Goal: Task Accomplishment & Management: Manage account settings

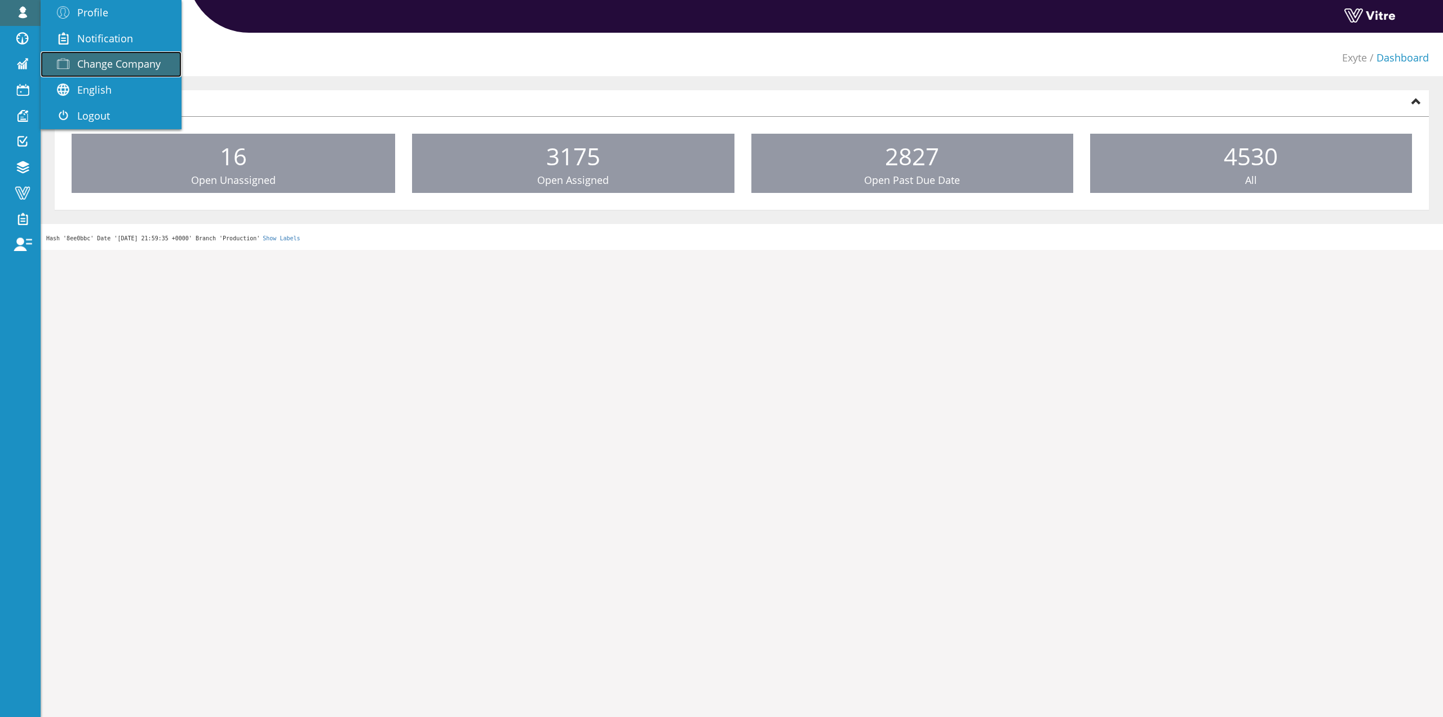
click at [98, 64] on span "Change Company" at bounding box center [118, 64] width 83 height 14
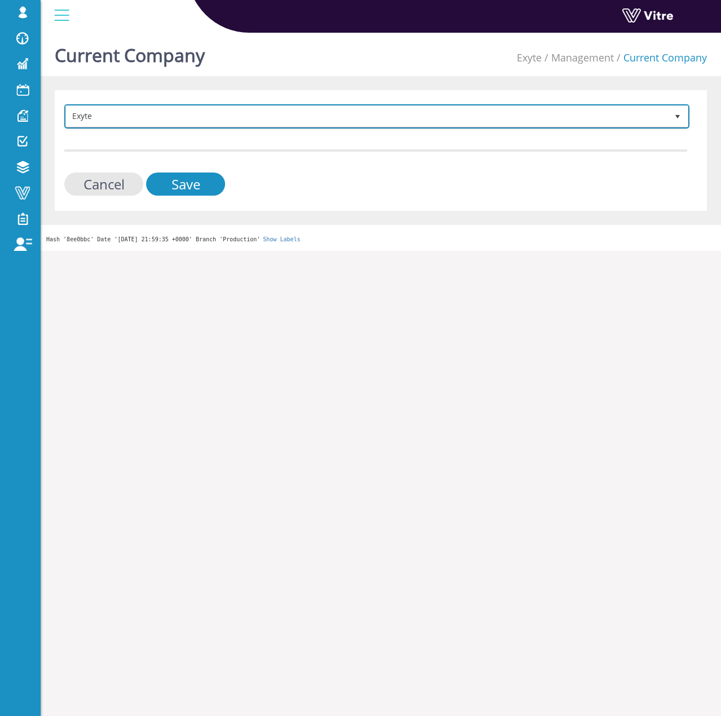
click at [209, 120] on span "Exyte" at bounding box center [366, 116] width 601 height 20
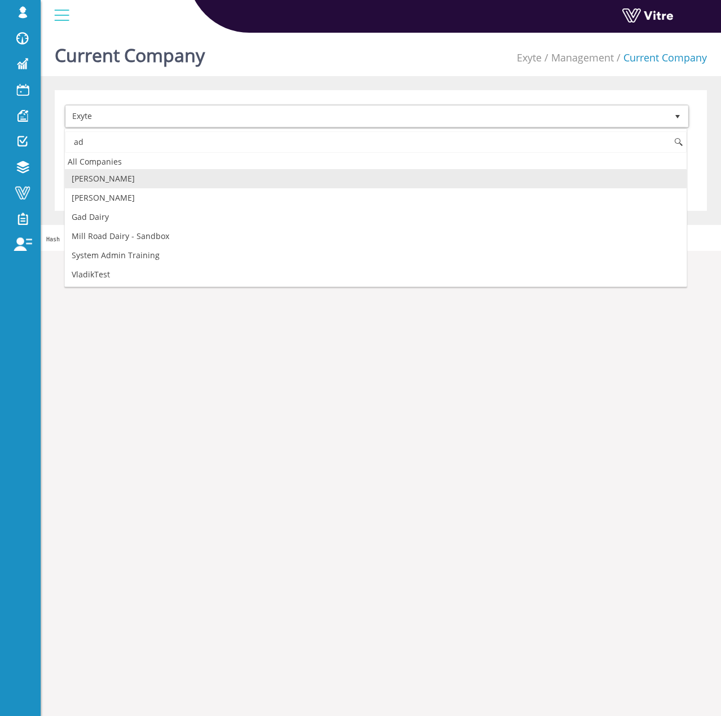
drag, startPoint x: 175, startPoint y: 174, endPoint x: 187, endPoint y: 179, distance: 12.4
click at [176, 174] on li "[PERSON_NAME]" at bounding box center [375, 178] width 621 height 19
type input "ad"
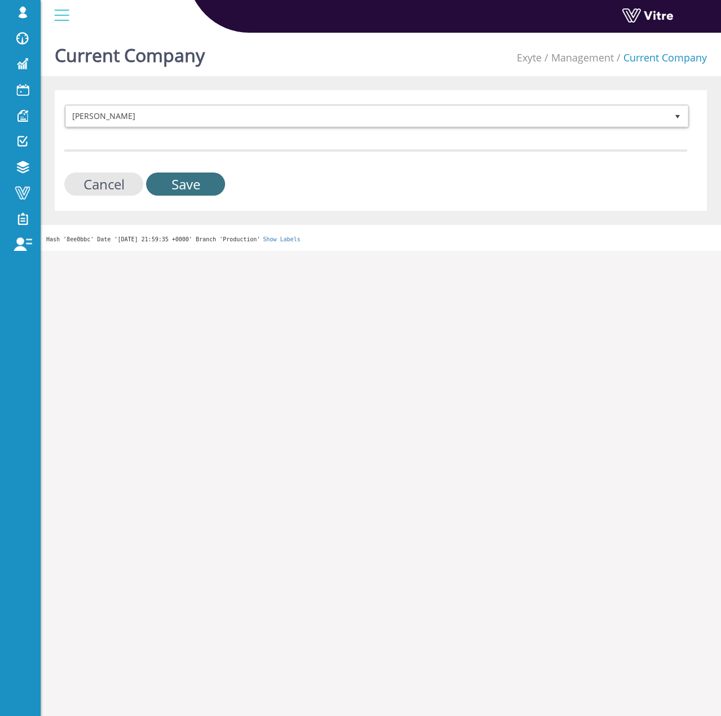
drag, startPoint x: 197, startPoint y: 189, endPoint x: 198, endPoint y: 176, distance: 13.6
click at [197, 189] on input "Save" at bounding box center [185, 184] width 79 height 23
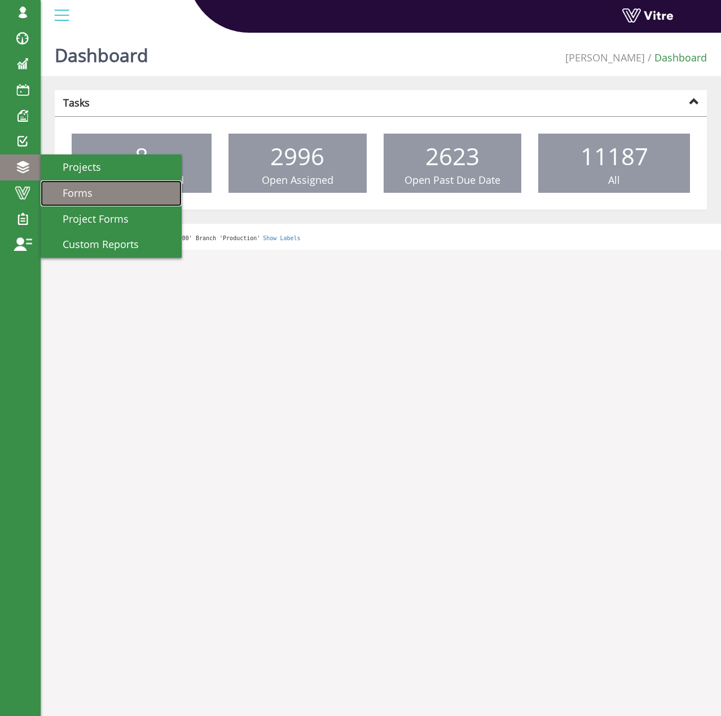
click at [85, 184] on link "Forms" at bounding box center [111, 193] width 141 height 26
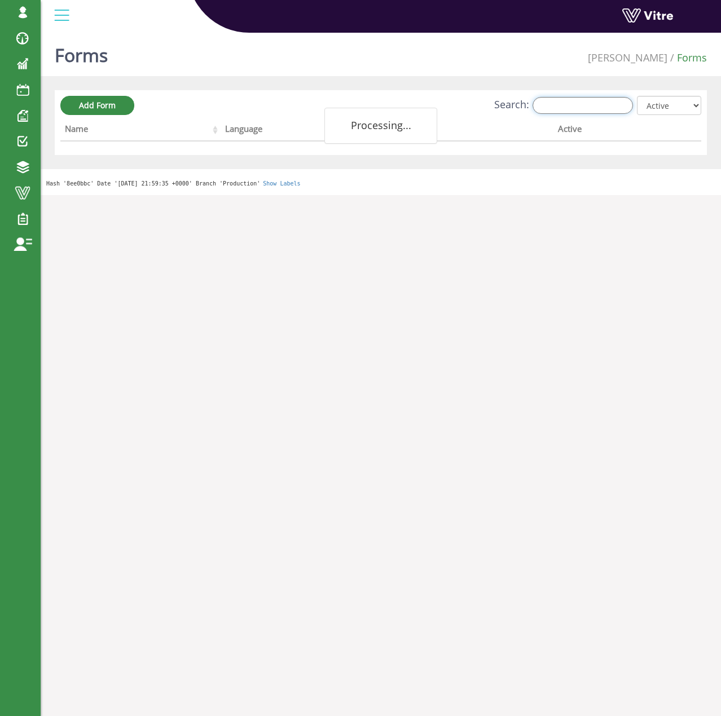
click at [613, 107] on input "Search:" at bounding box center [582, 105] width 100 height 17
paste input "energy report"
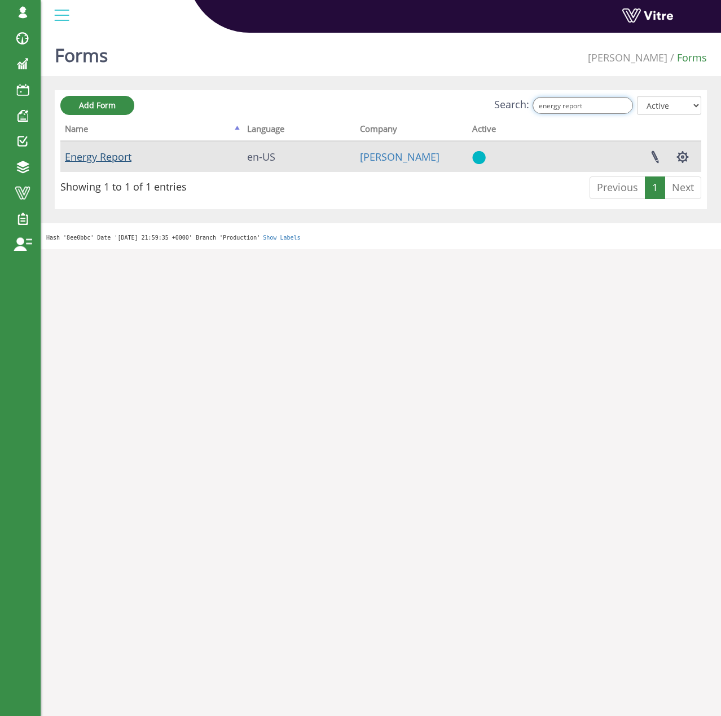
type input "energy report"
click at [131, 156] on link "Energy Report" at bounding box center [98, 157] width 67 height 14
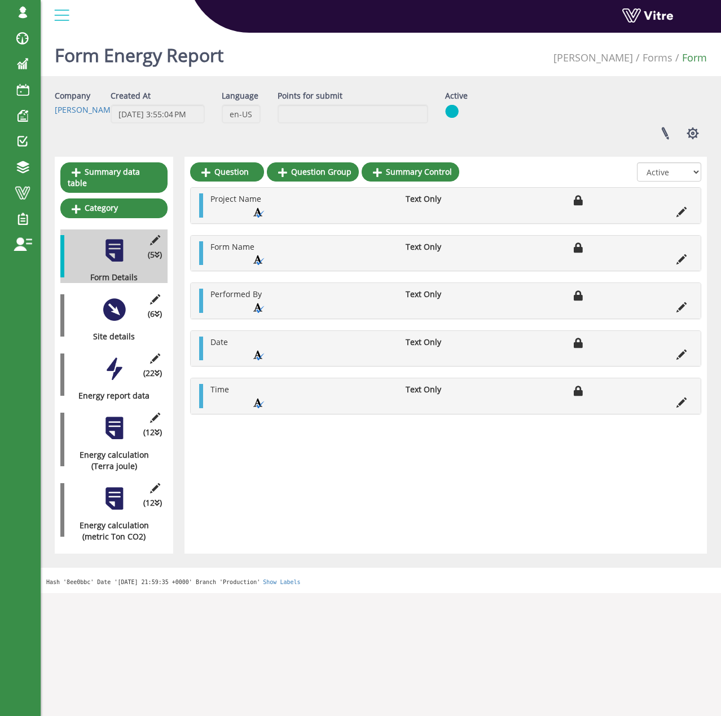
click at [132, 295] on div "(6 ) Site details" at bounding box center [113, 316] width 107 height 54
click at [125, 299] on div at bounding box center [113, 309] width 25 height 25
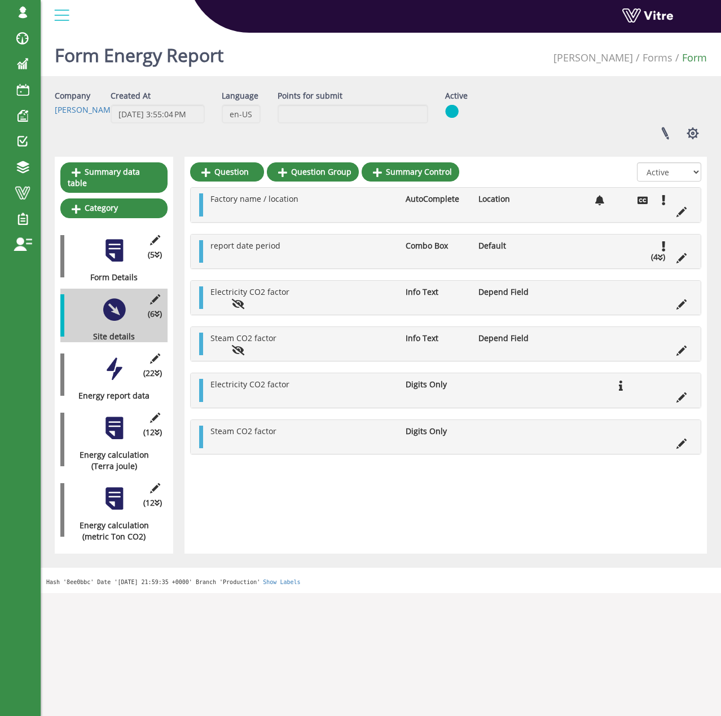
click at [108, 361] on div at bounding box center [113, 368] width 25 height 25
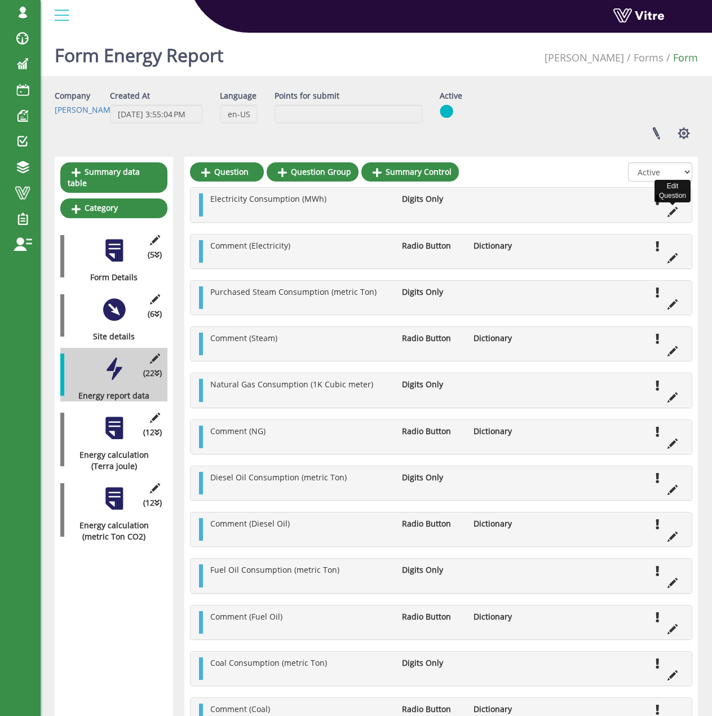
click at [673, 210] on icon at bounding box center [673, 212] width 10 height 10
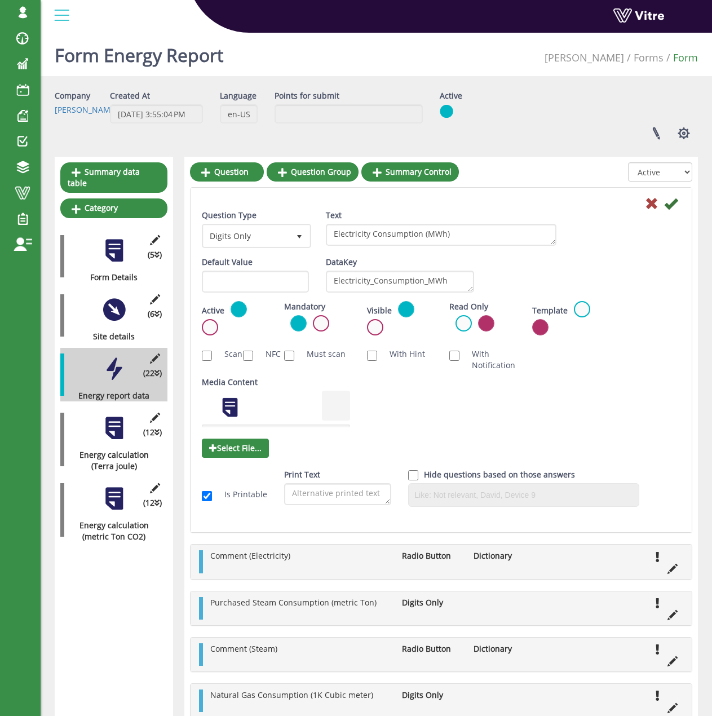
click at [104, 423] on div at bounding box center [113, 428] width 25 height 25
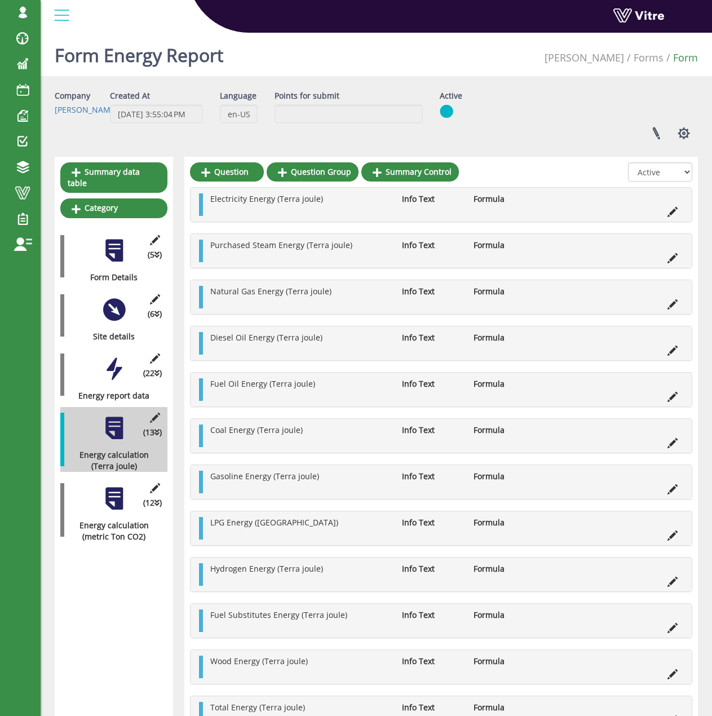
click at [126, 365] on div at bounding box center [113, 368] width 25 height 25
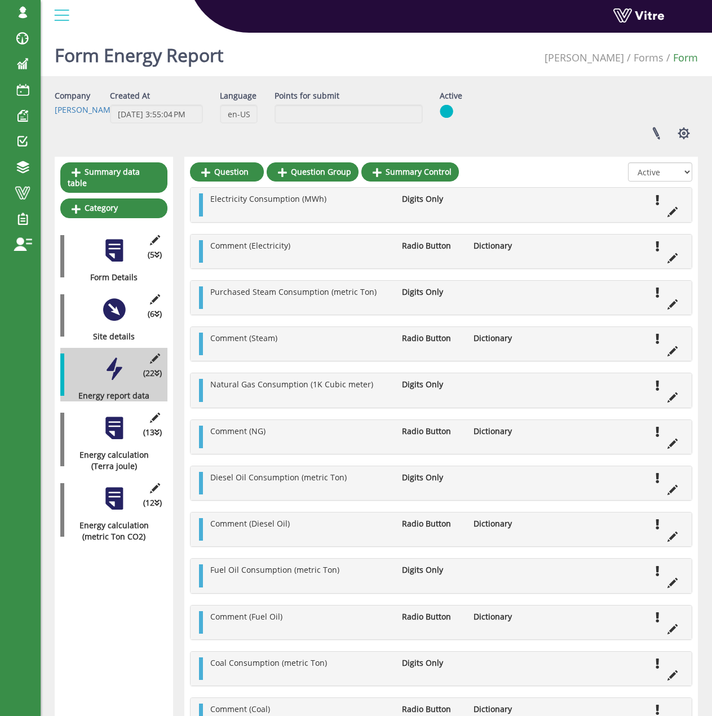
click at [677, 218] on div "Electricity Consumption (MWh) Digits Only" at bounding box center [441, 205] width 501 height 34
click at [675, 213] on icon at bounding box center [673, 212] width 10 height 10
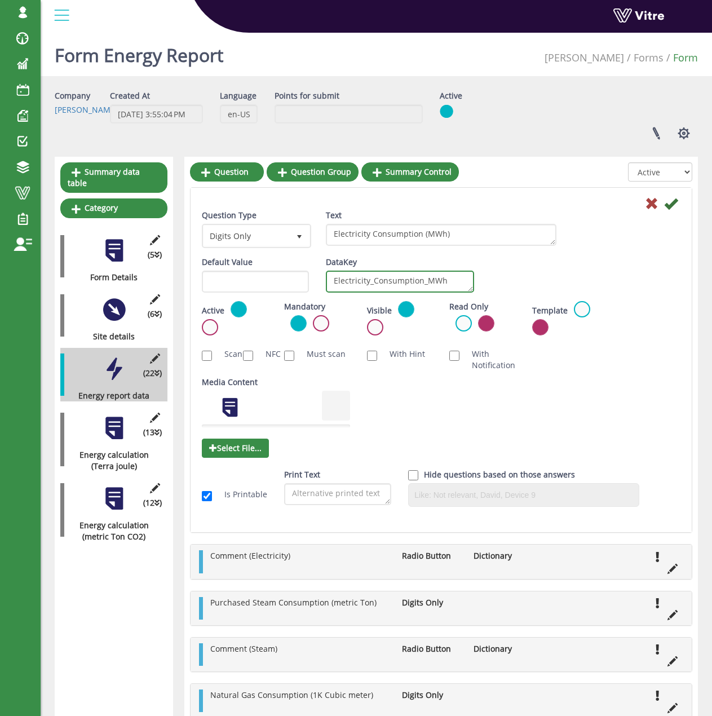
click at [448, 282] on textarea "Electricity_Consumption_MWh" at bounding box center [400, 282] width 148 height 22
paste textarea "Consumption"
type textarea "ElectricityConsumption"
click at [669, 203] on icon at bounding box center [671, 204] width 14 height 14
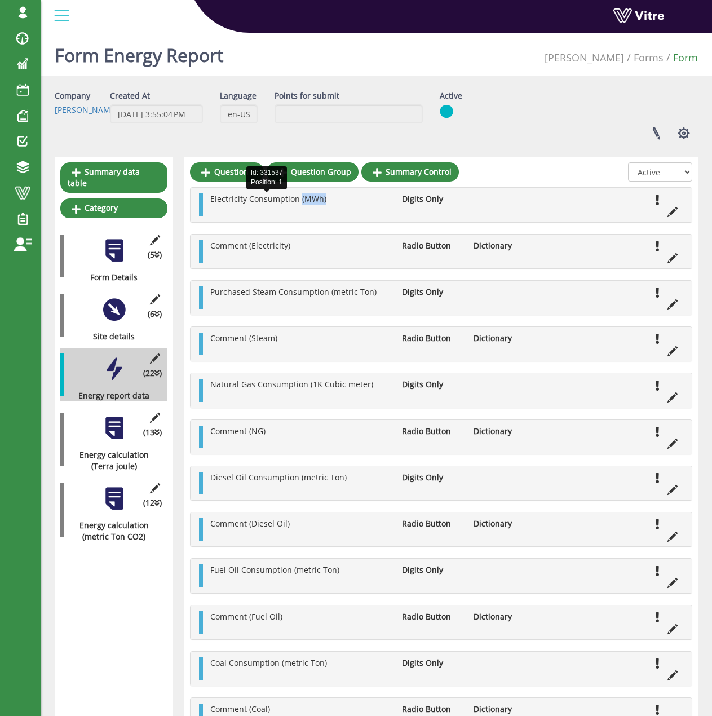
drag, startPoint x: 327, startPoint y: 198, endPoint x: 298, endPoint y: 200, distance: 28.8
click at [298, 200] on li "Electricity Consumption (MWh)" at bounding box center [301, 198] width 192 height 11
copy span "(MWh)"
click at [668, 304] on icon at bounding box center [673, 304] width 10 height 10
click at [670, 307] on icon at bounding box center [673, 304] width 10 height 10
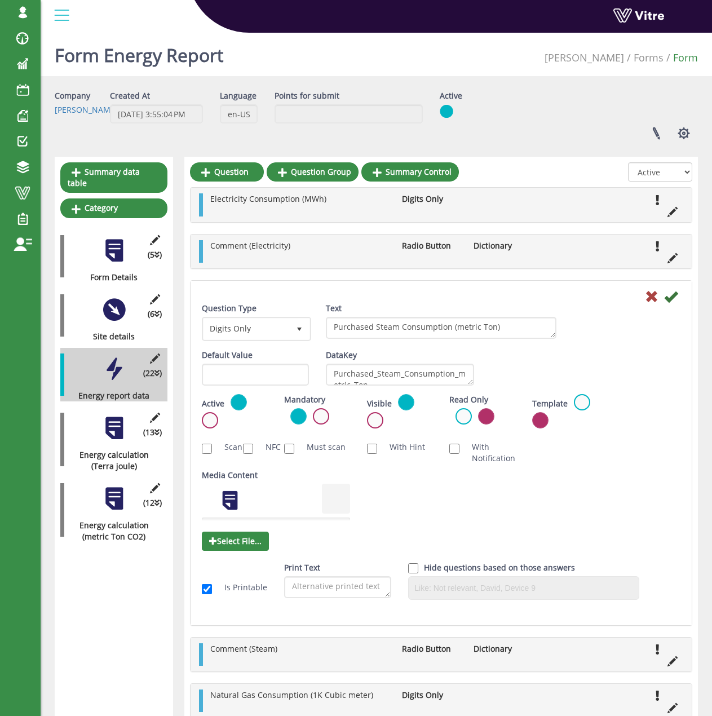
scroll to position [10, 0]
drag, startPoint x: 378, startPoint y: 379, endPoint x: 310, endPoint y: 382, distance: 68.3
click at [310, 382] on div "Default Value Weight DataKey Purchased_Steam_Consumption_metric_Ton" at bounding box center [441, 372] width 496 height 45
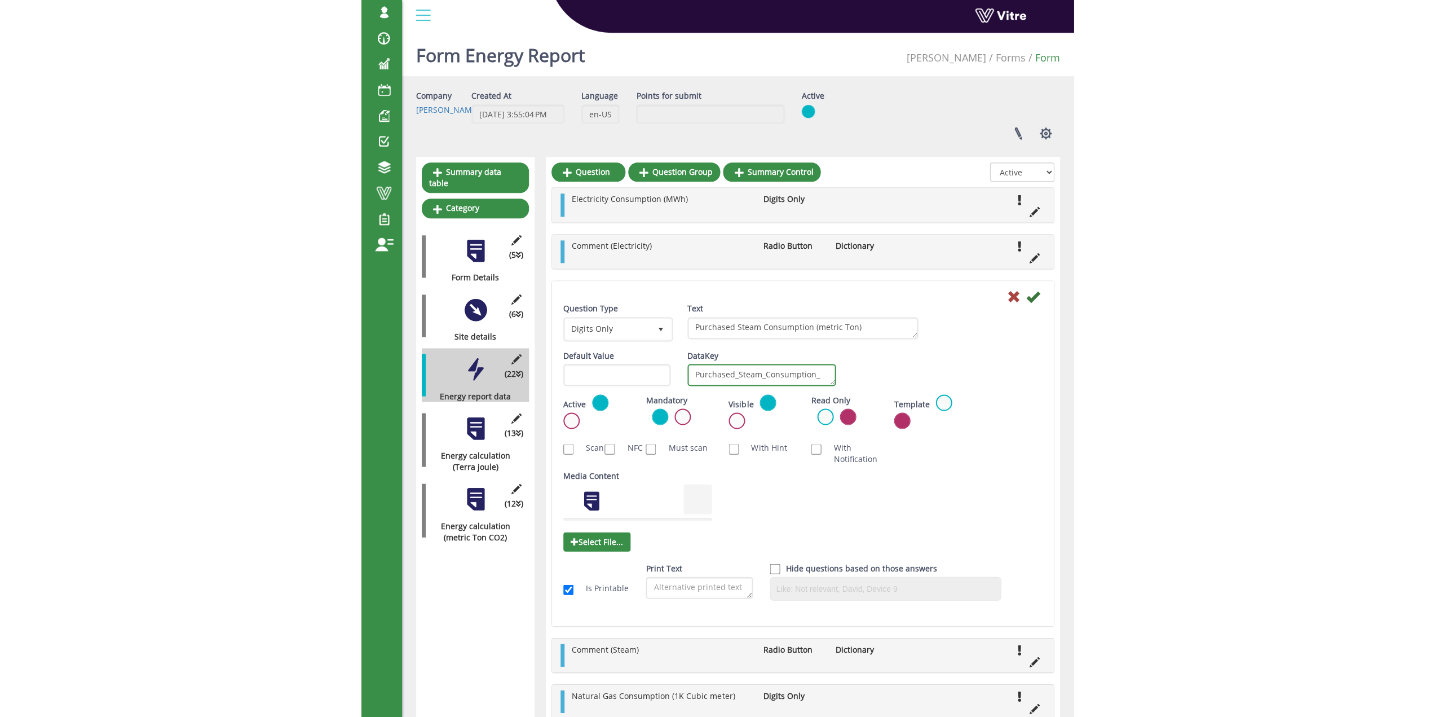
scroll to position [0, 0]
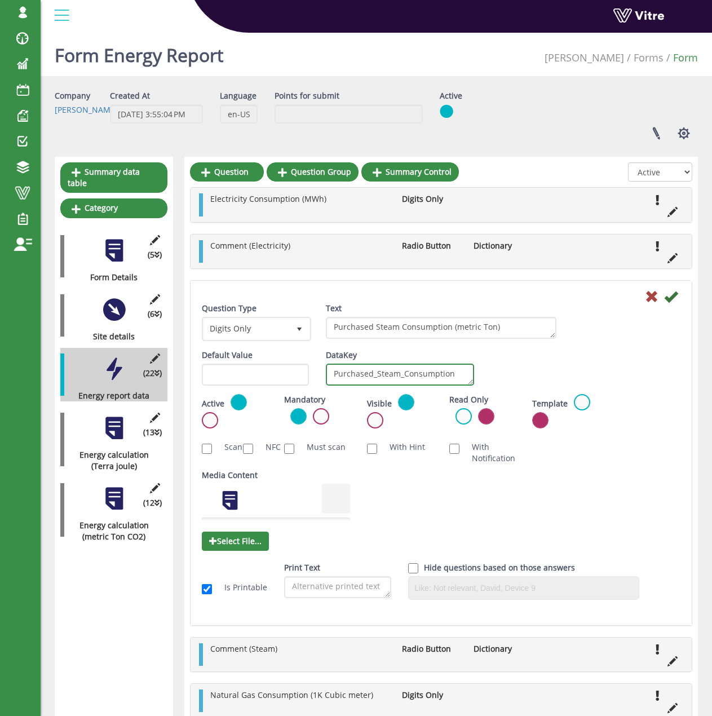
click at [381, 373] on textarea "Purchased_Steam_Consumption_metric_Ton" at bounding box center [400, 375] width 148 height 22
type textarea "PurchasedSteamConsumption"
click at [668, 296] on icon at bounding box center [671, 297] width 14 height 14
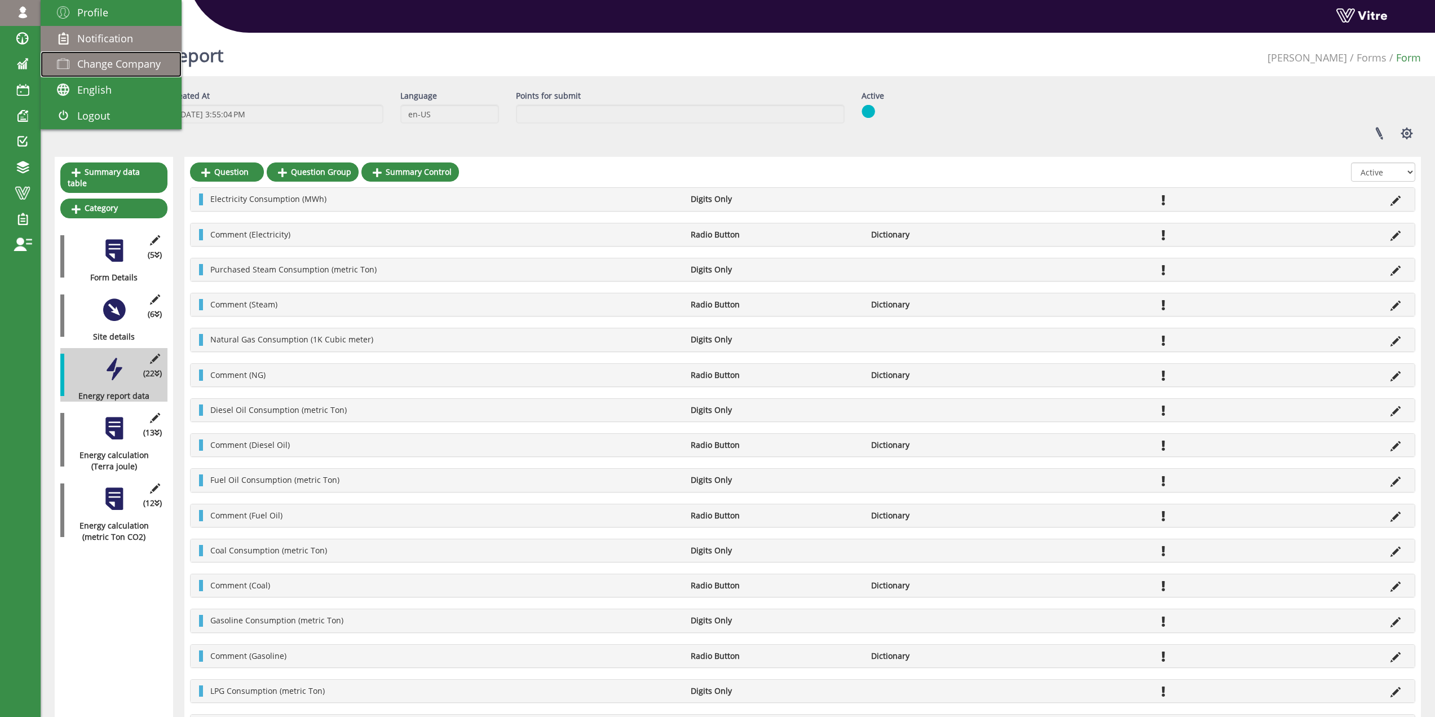
drag, startPoint x: 77, startPoint y: 59, endPoint x: 125, endPoint y: 36, distance: 53.7
click at [77, 59] on span at bounding box center [63, 64] width 28 height 14
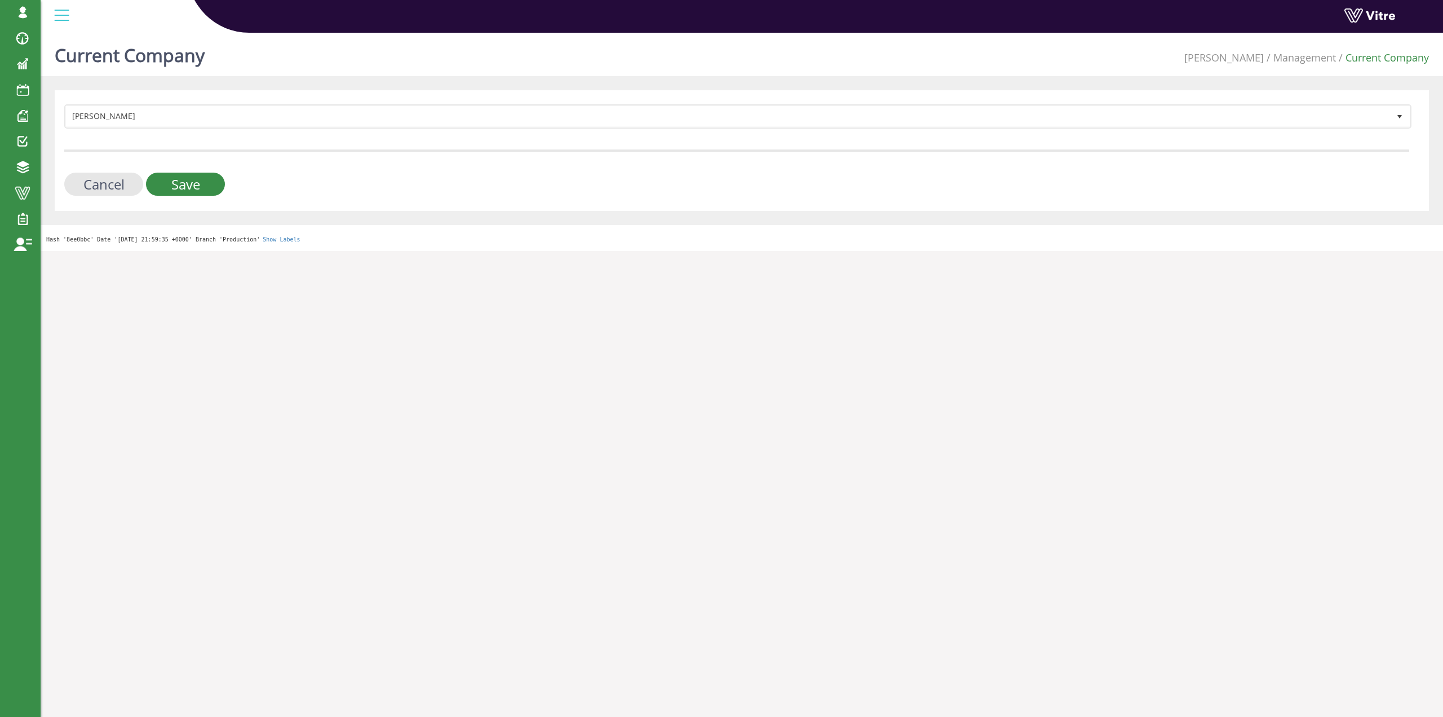
click at [297, 129] on form "Adama 379 Cancel Save" at bounding box center [736, 149] width 1345 height 91
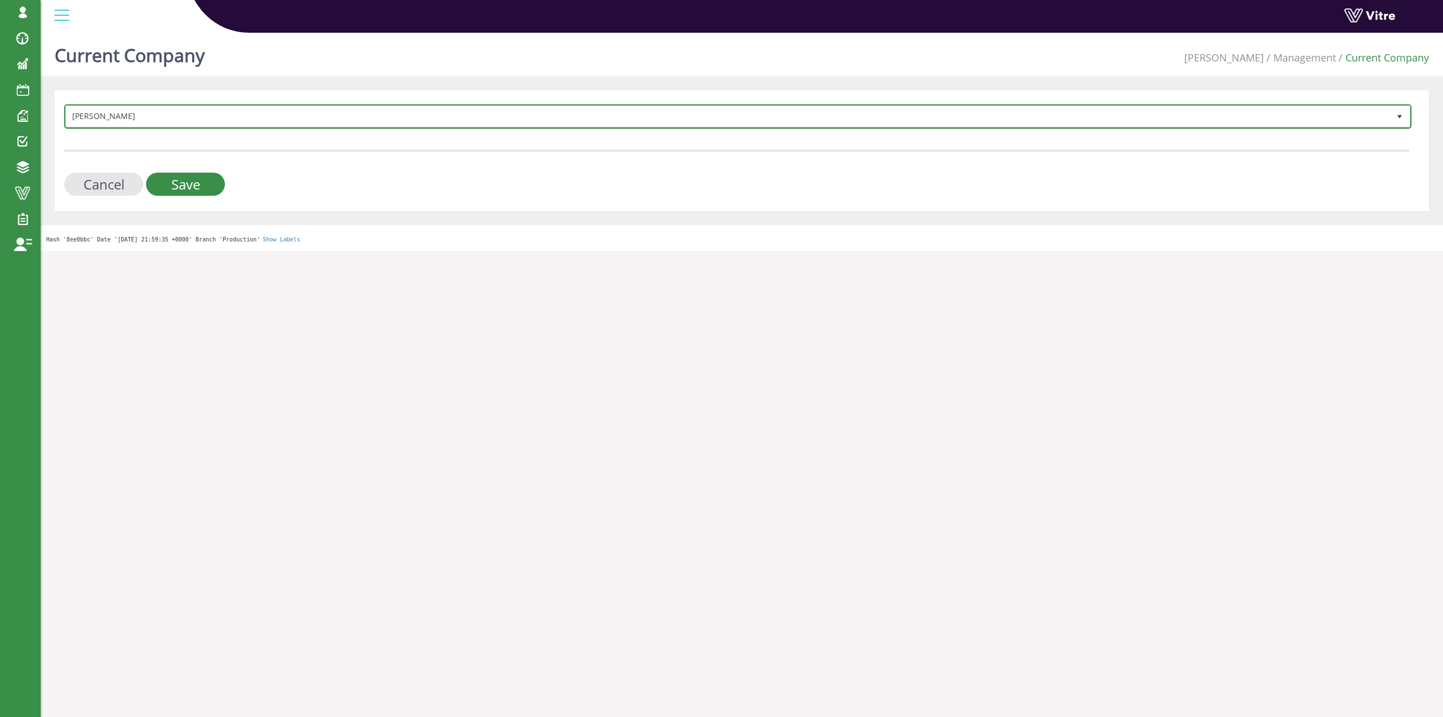
click at [308, 121] on span "[PERSON_NAME]" at bounding box center [728, 116] width 1324 height 20
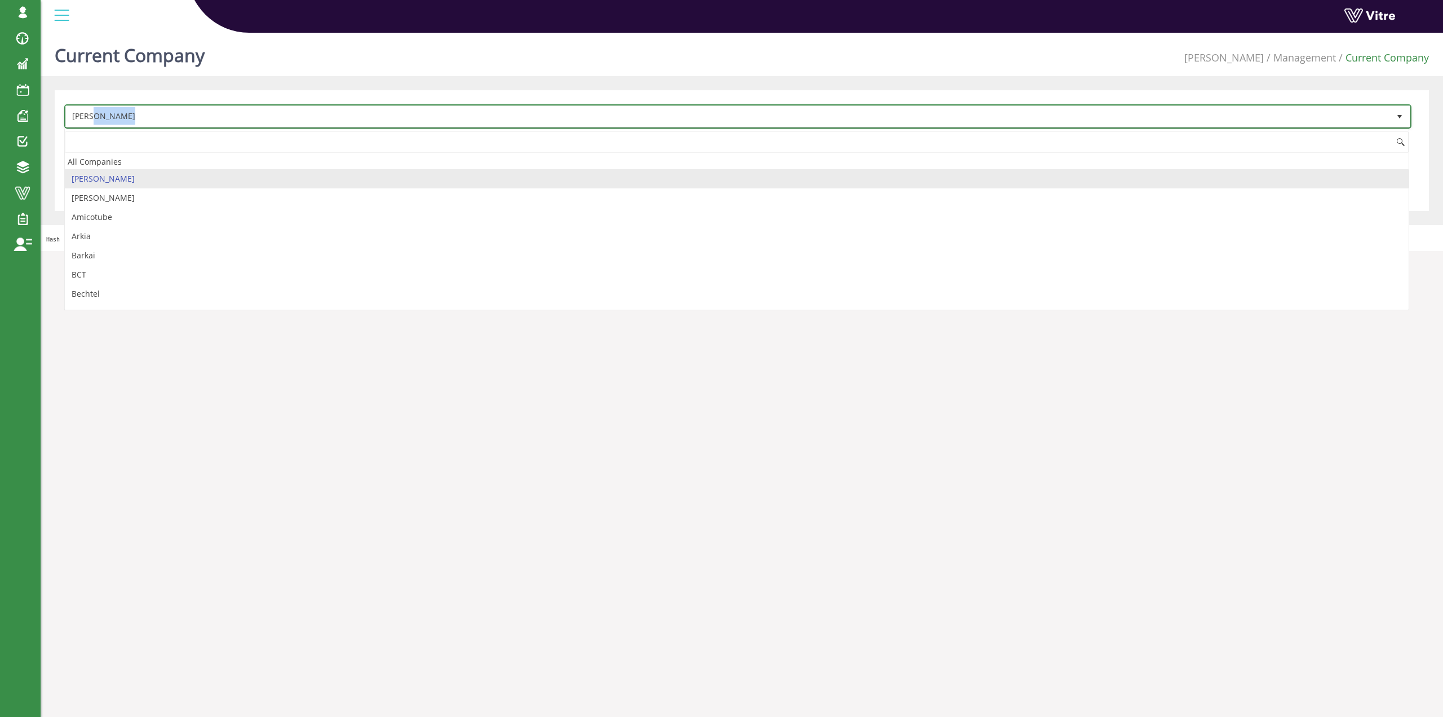
click at [308, 121] on span "[PERSON_NAME]" at bounding box center [728, 116] width 1324 height 20
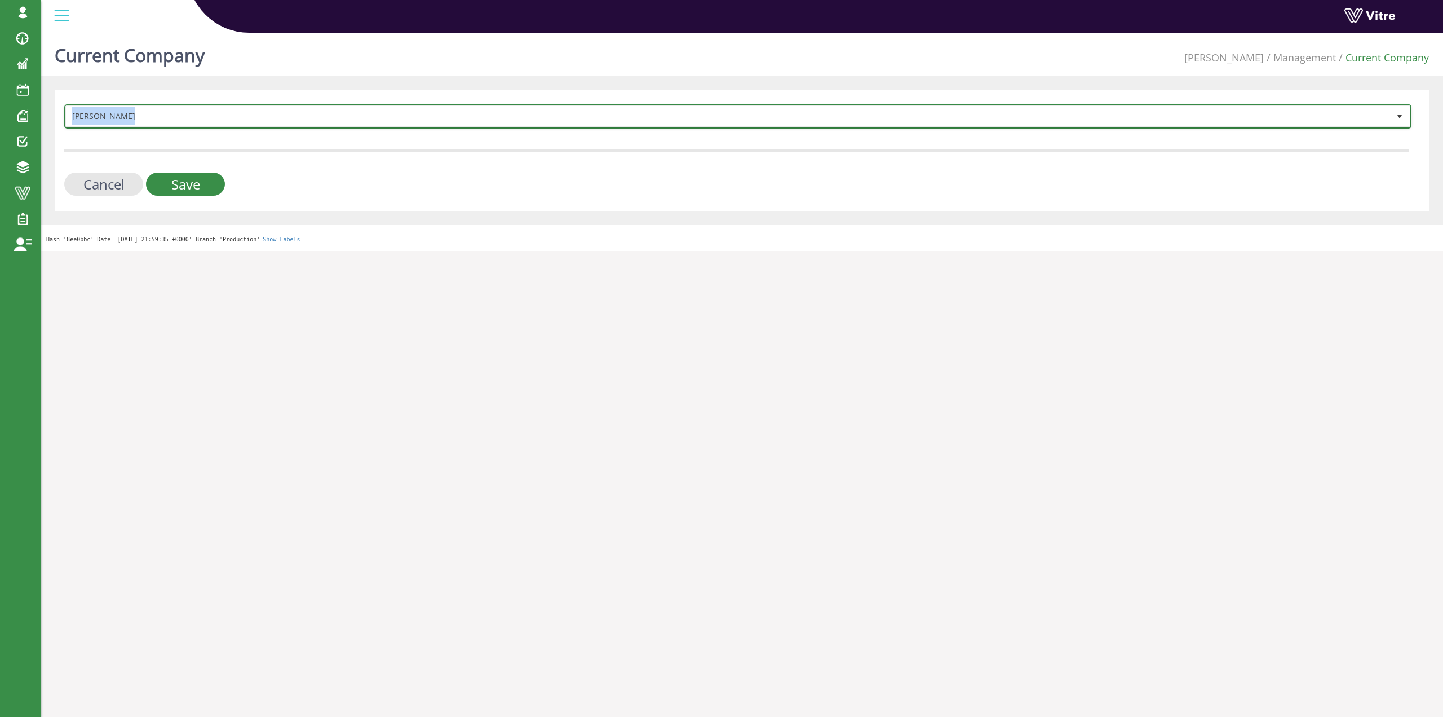
click at [308, 121] on span "[PERSON_NAME]" at bounding box center [728, 116] width 1324 height 20
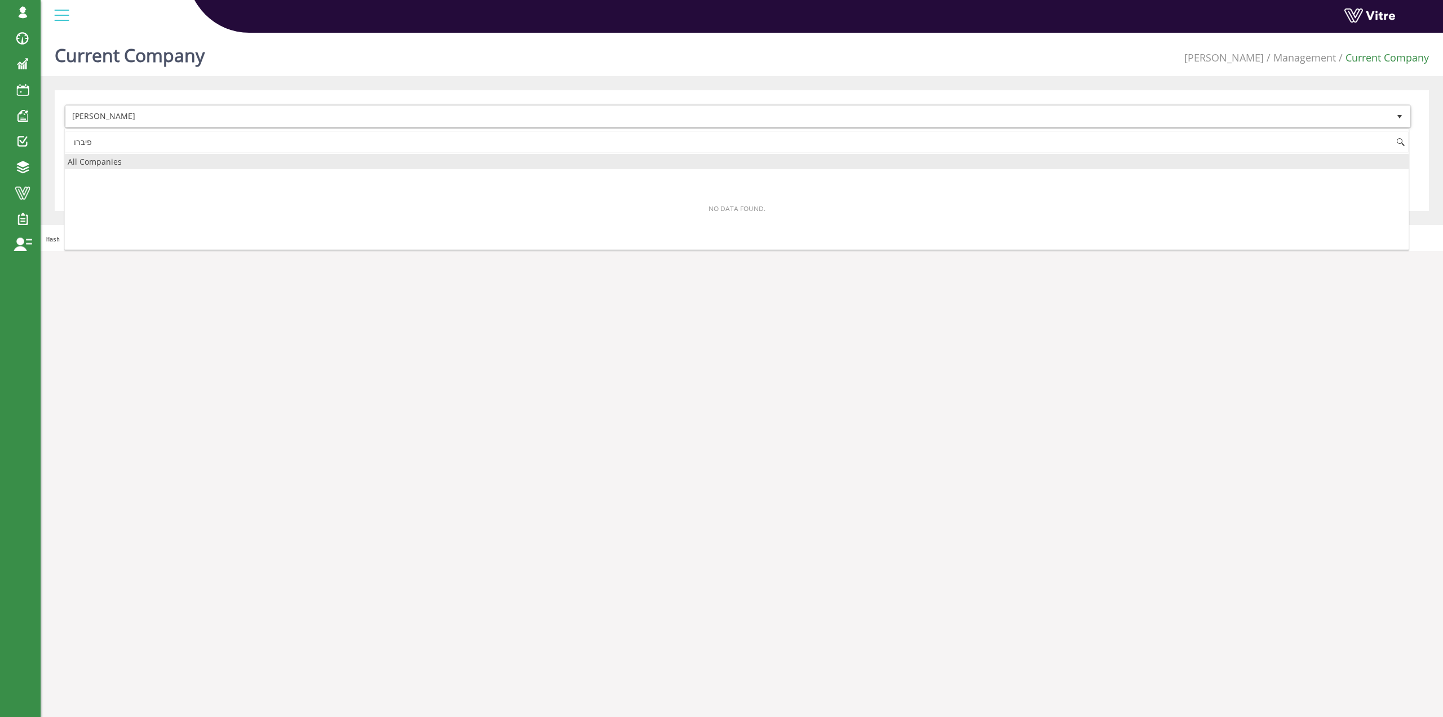
type input "פיברו"
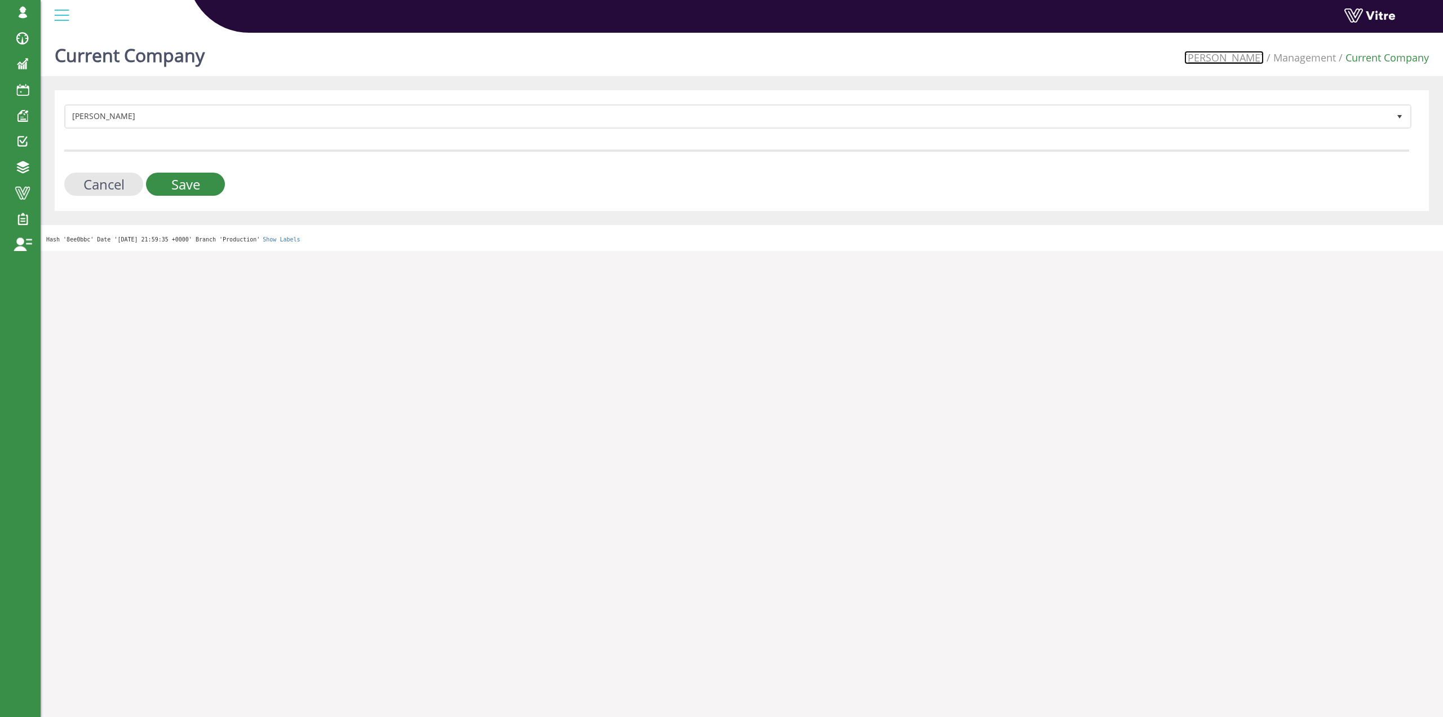
click at [1253, 61] on link "[PERSON_NAME]" at bounding box center [1224, 58] width 79 height 14
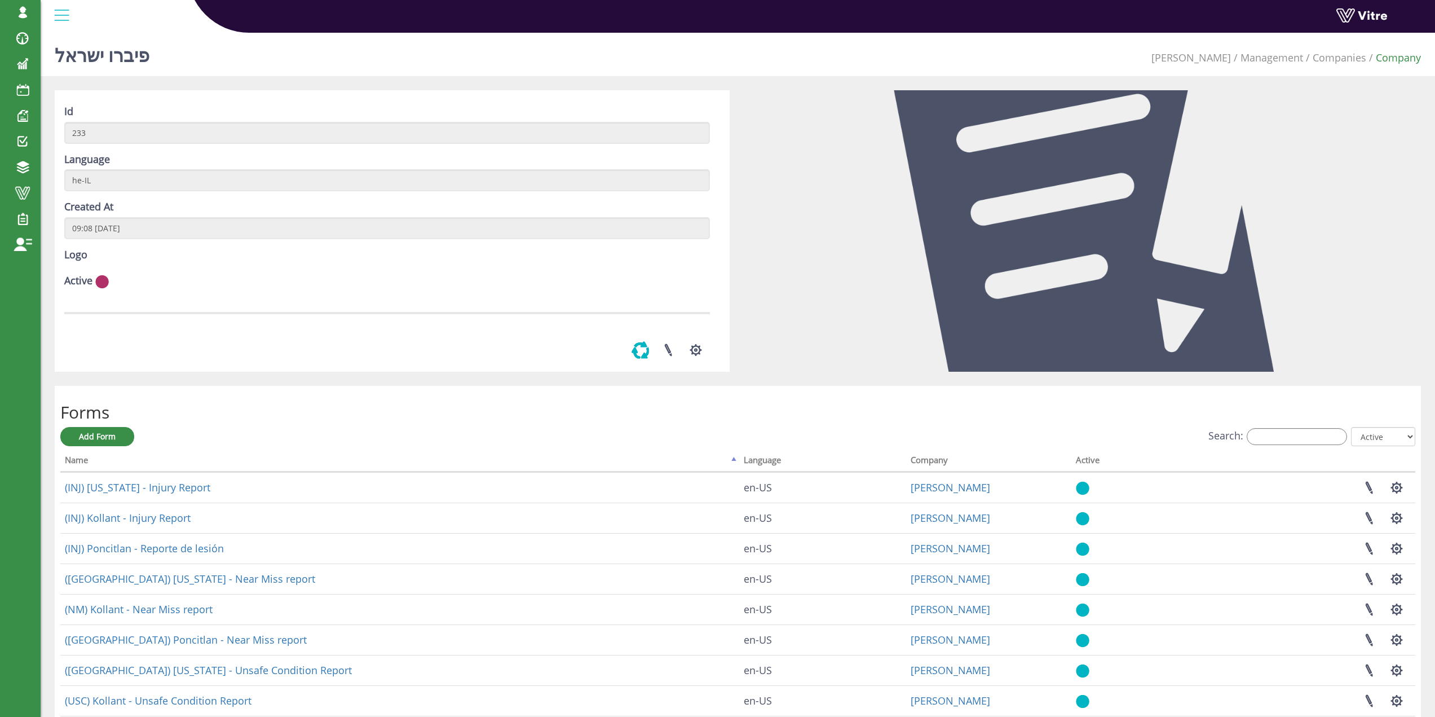
scroll to position [56, 0]
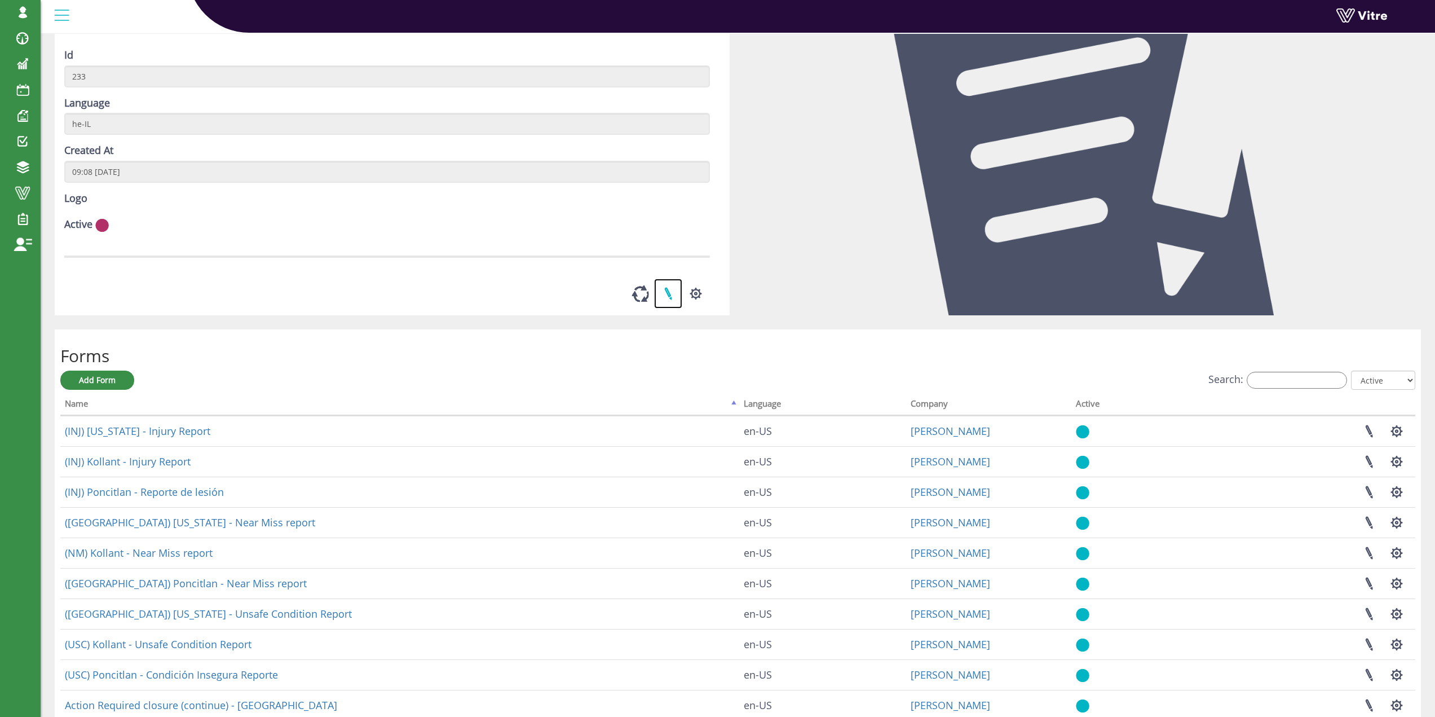
click at [670, 308] on link at bounding box center [668, 294] width 28 height 30
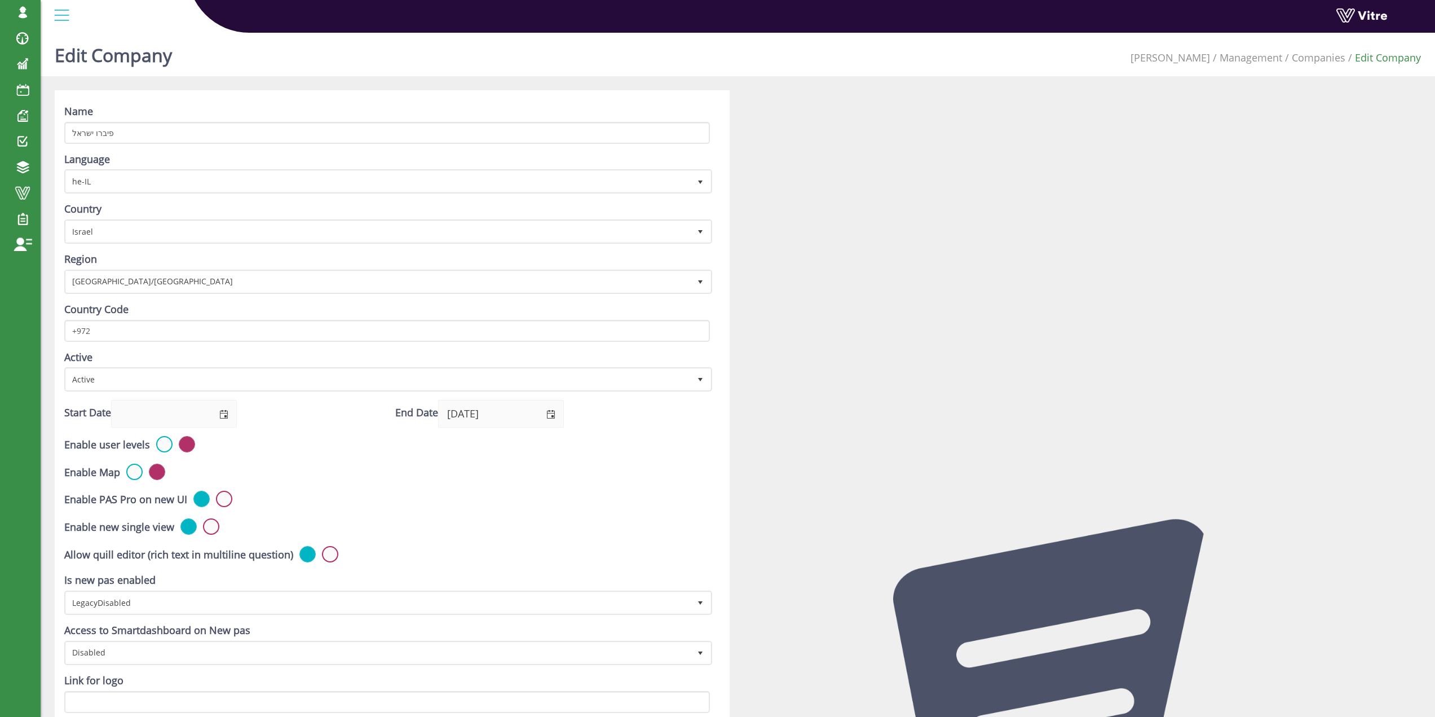
drag, startPoint x: 400, startPoint y: 458, endPoint x: 394, endPoint y: 443, distance: 15.9
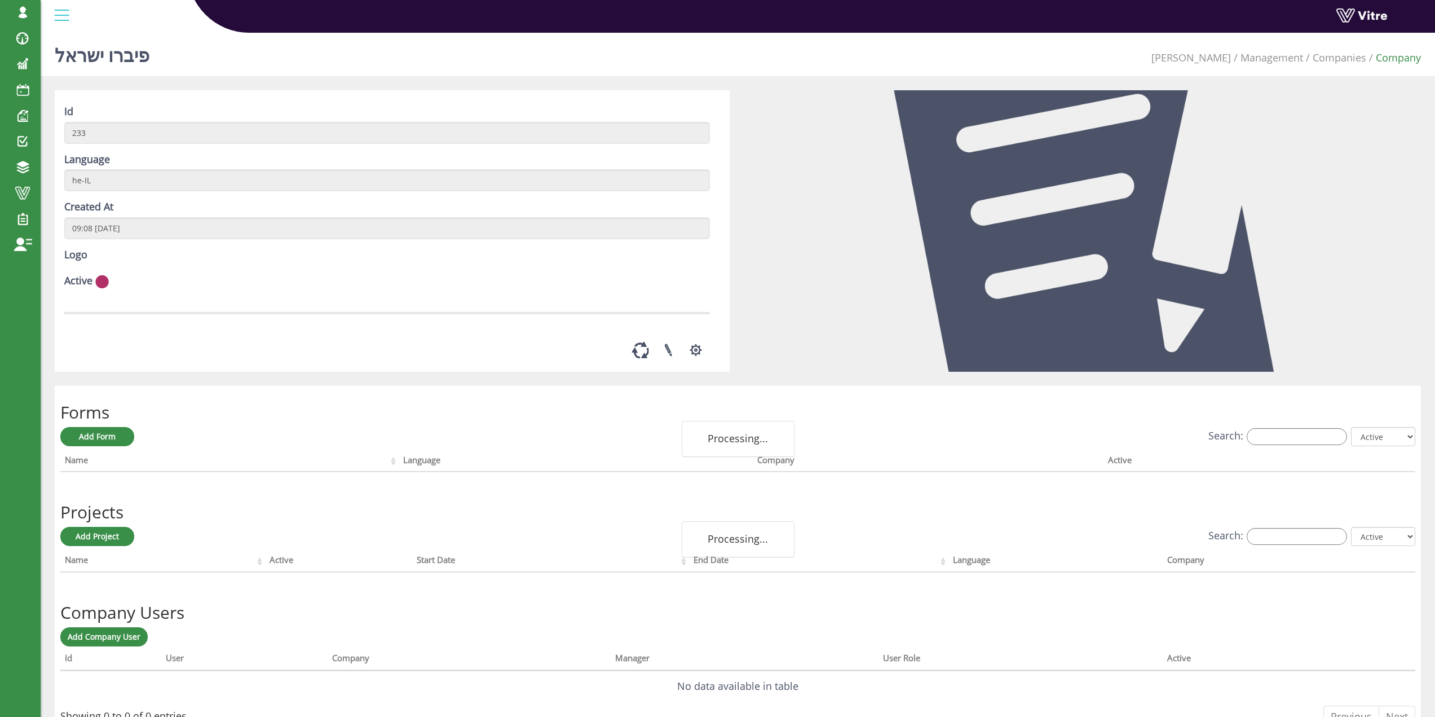
scroll to position [56, 0]
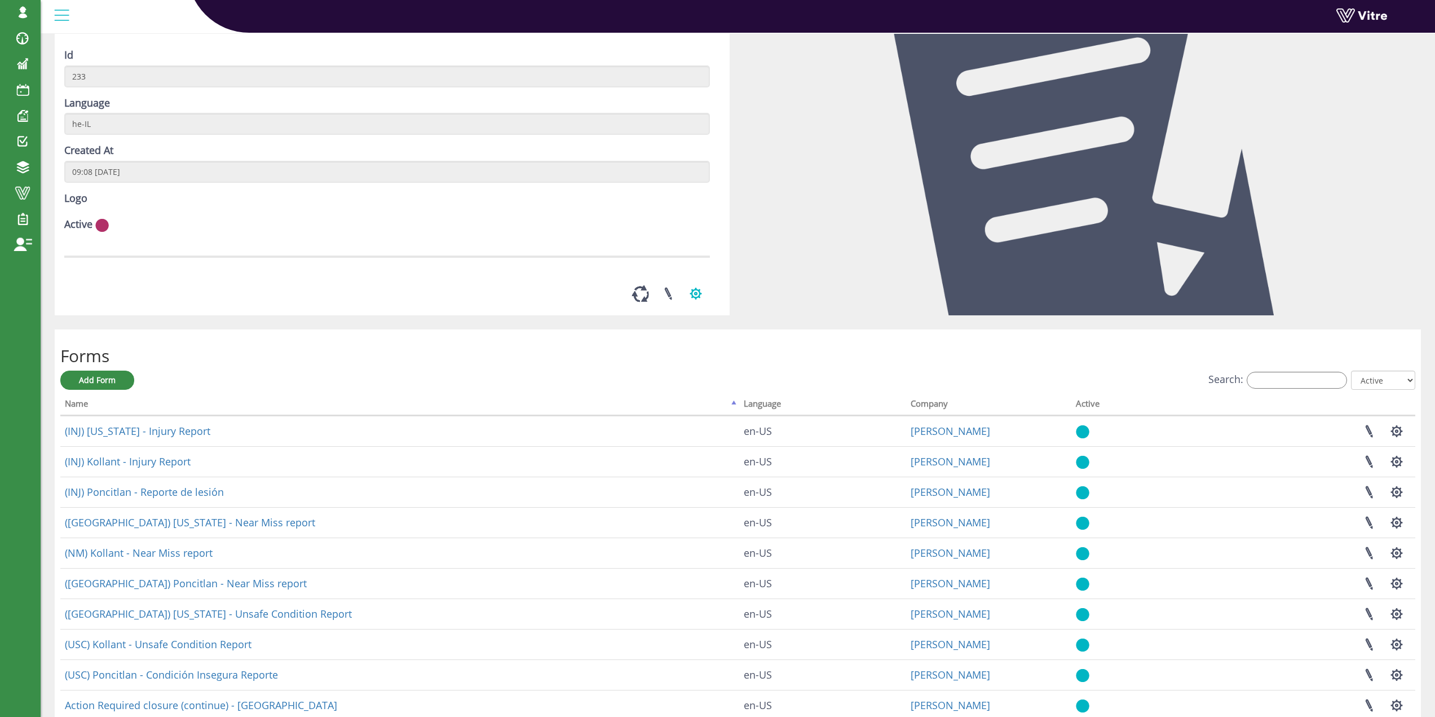
click at [693, 308] on button "button" at bounding box center [696, 294] width 28 height 30
click at [649, 328] on link "Manage Company Access" at bounding box center [595, 320] width 227 height 15
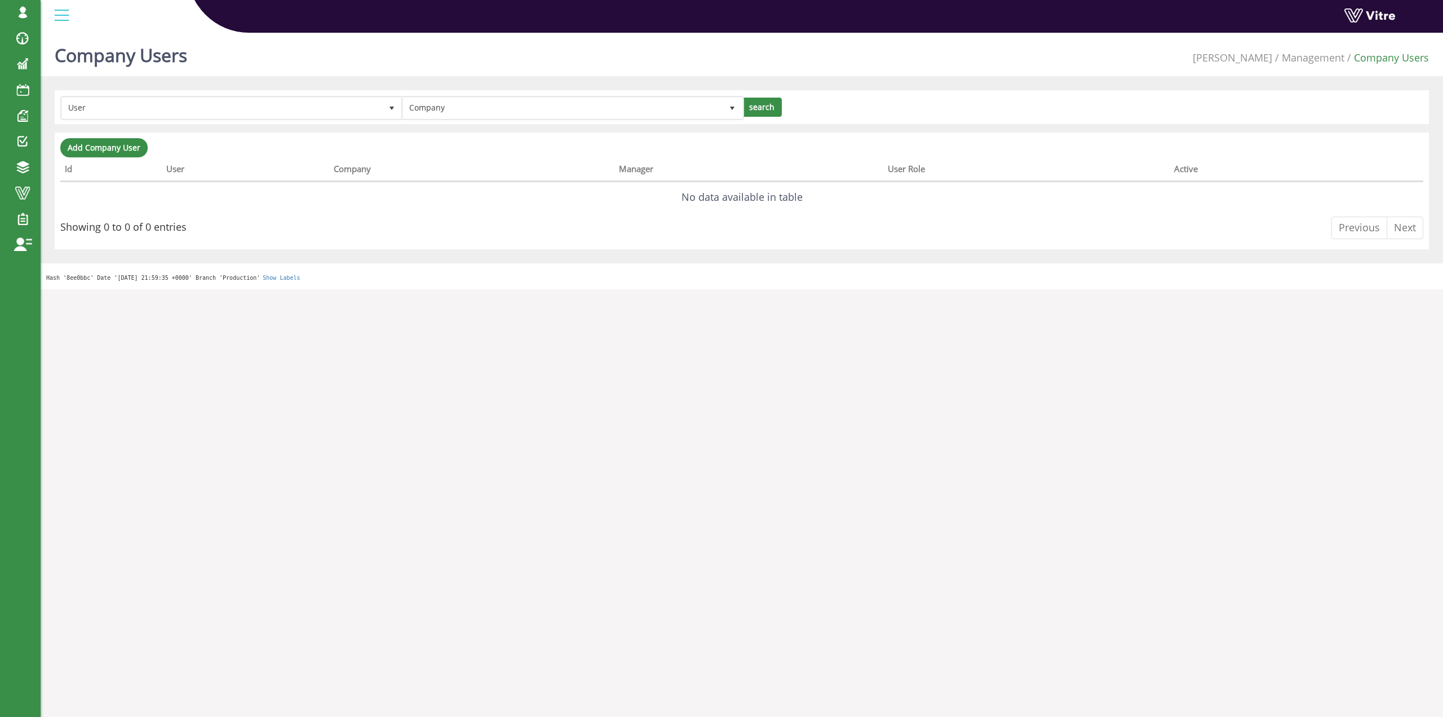
click at [743, 289] on html "[EMAIL_ADDRESS][DOMAIN_NAME] Profile Notification Change Company English Englis…" at bounding box center [721, 144] width 1443 height 289
drag, startPoint x: 741, startPoint y: 563, endPoint x: 737, endPoint y: 559, distance: 6.0
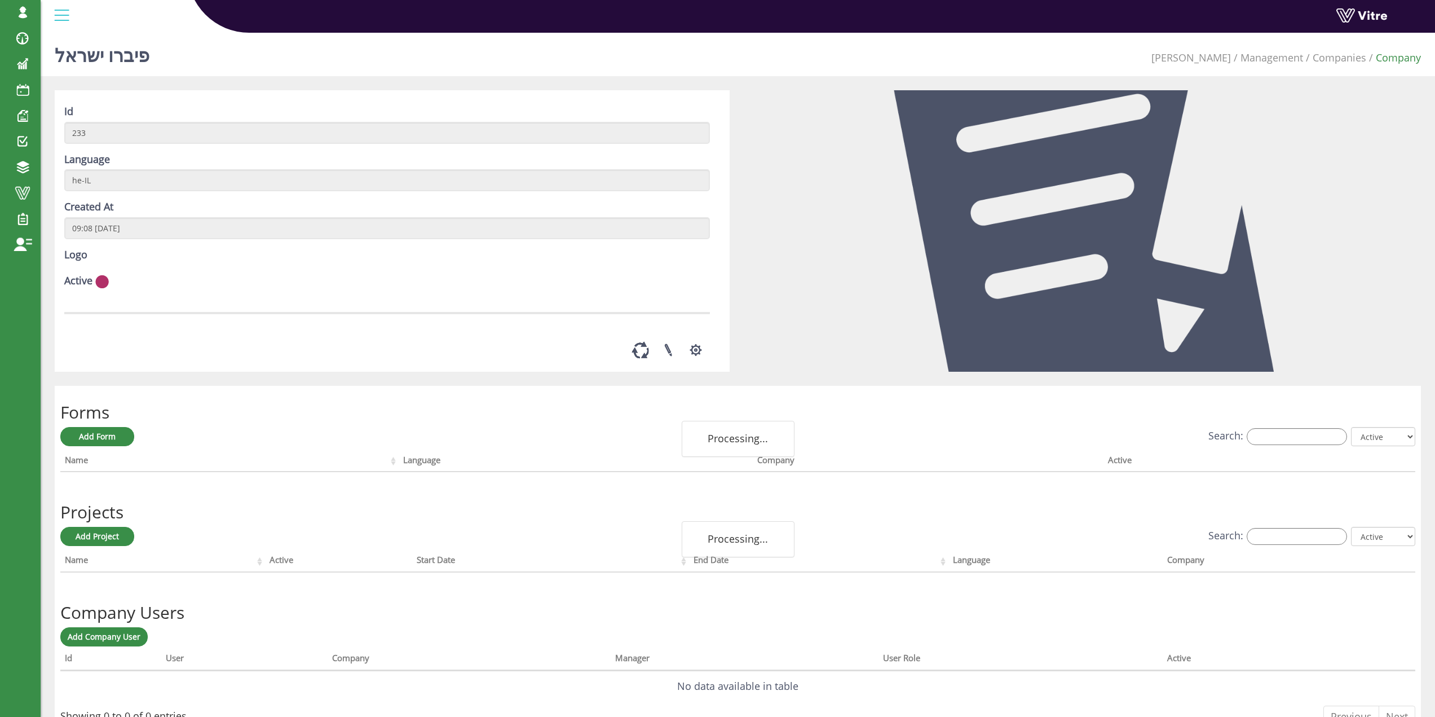
scroll to position [56, 0]
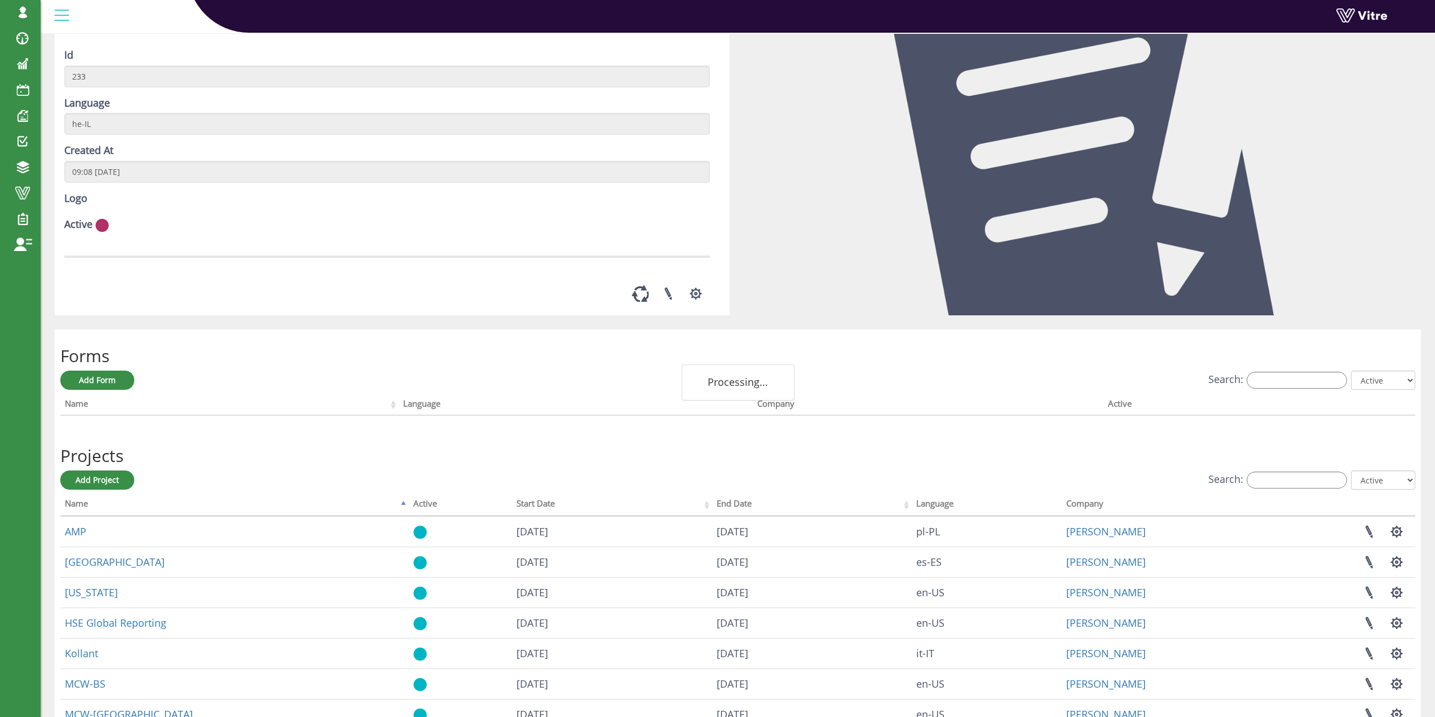
click at [225, 235] on div "Active" at bounding box center [387, 225] width 646 height 17
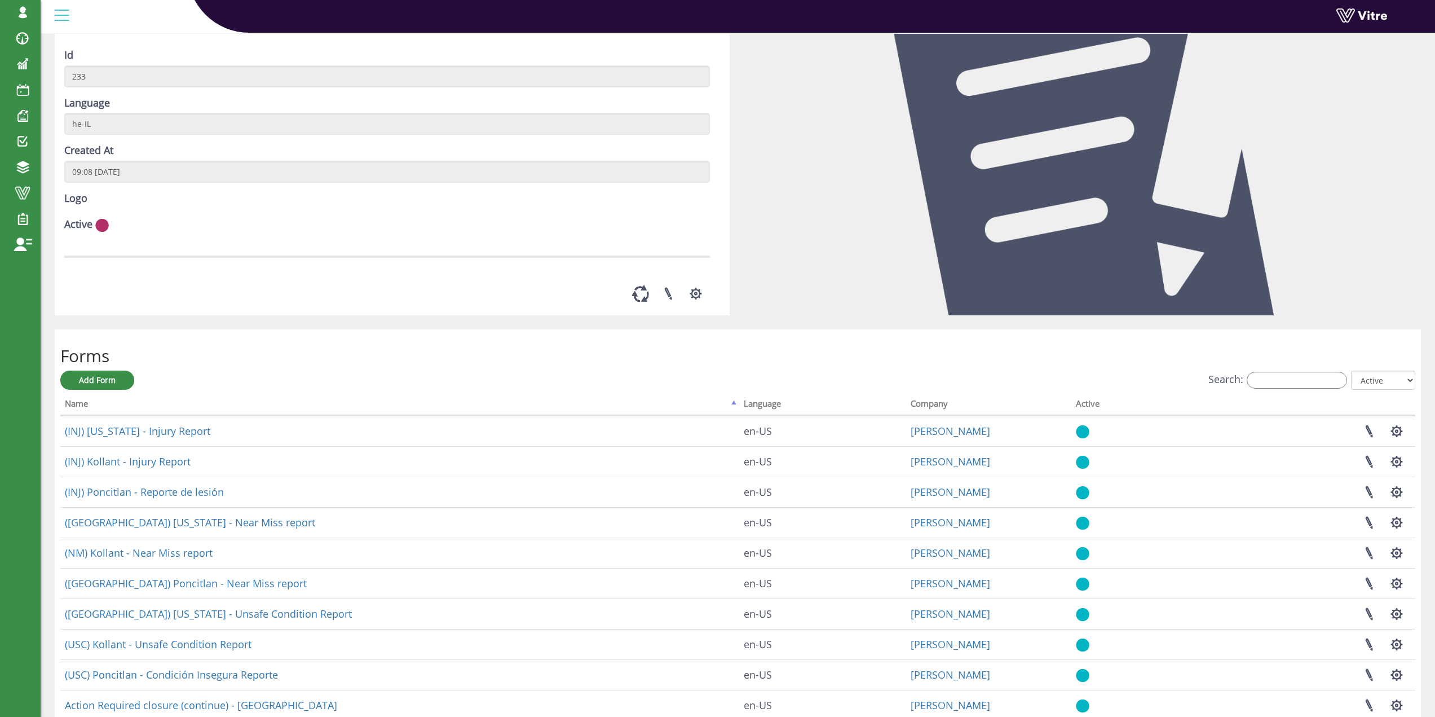
click at [112, 235] on div "Active" at bounding box center [387, 225] width 646 height 17
click at [99, 232] on img at bounding box center [102, 225] width 14 height 14
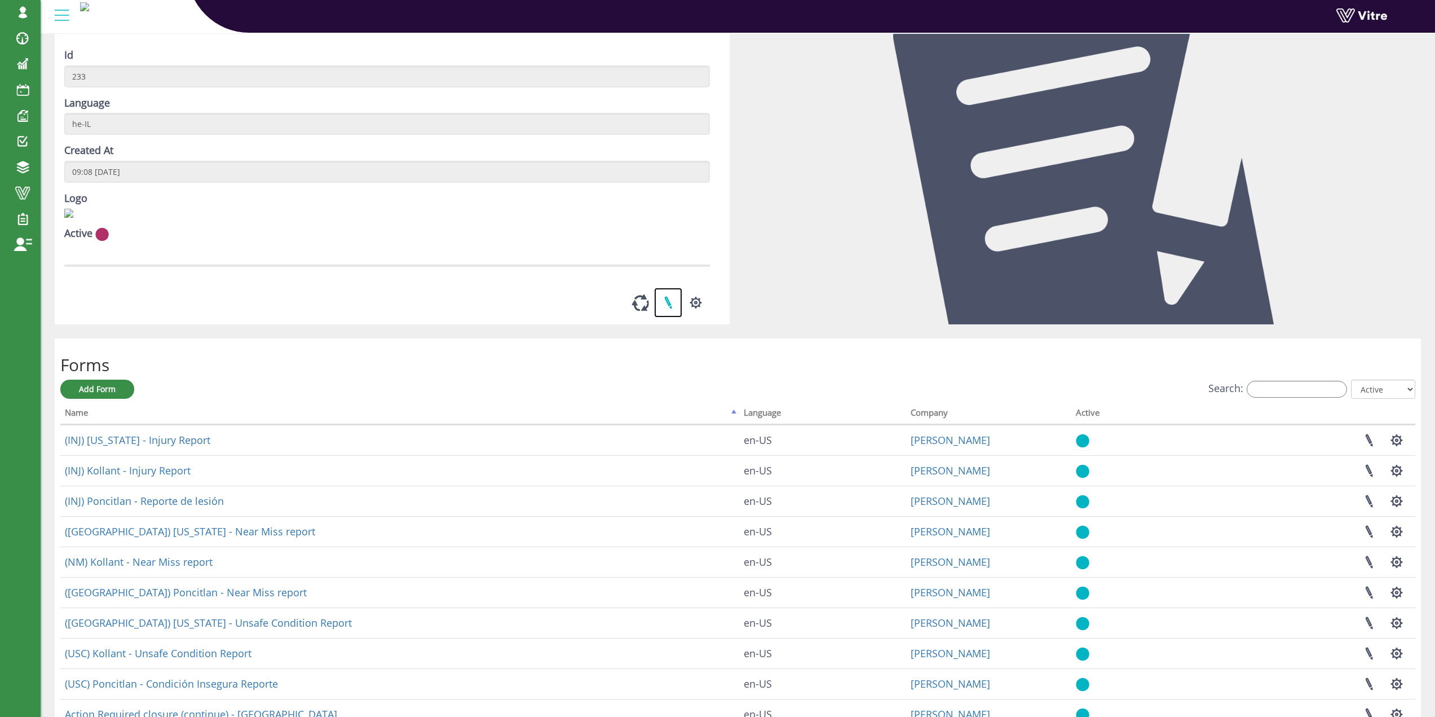
click at [661, 317] on link at bounding box center [668, 303] width 28 height 30
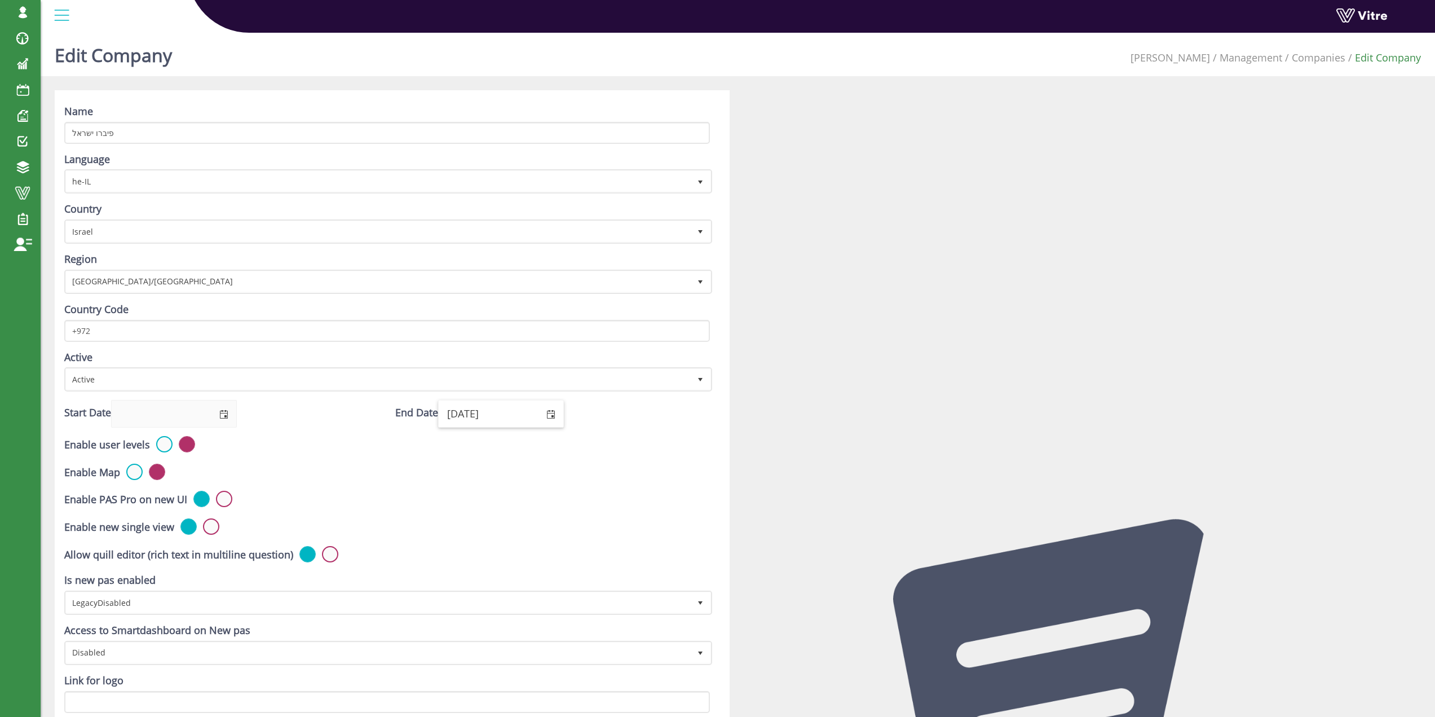
click input "02/08/2024"
drag, startPoint x: 531, startPoint y: 419, endPoint x: 492, endPoint y: 419, distance: 39.5
click input "02/08/2024"
type input "02/08/2030"
click input "פיברו ישראל"
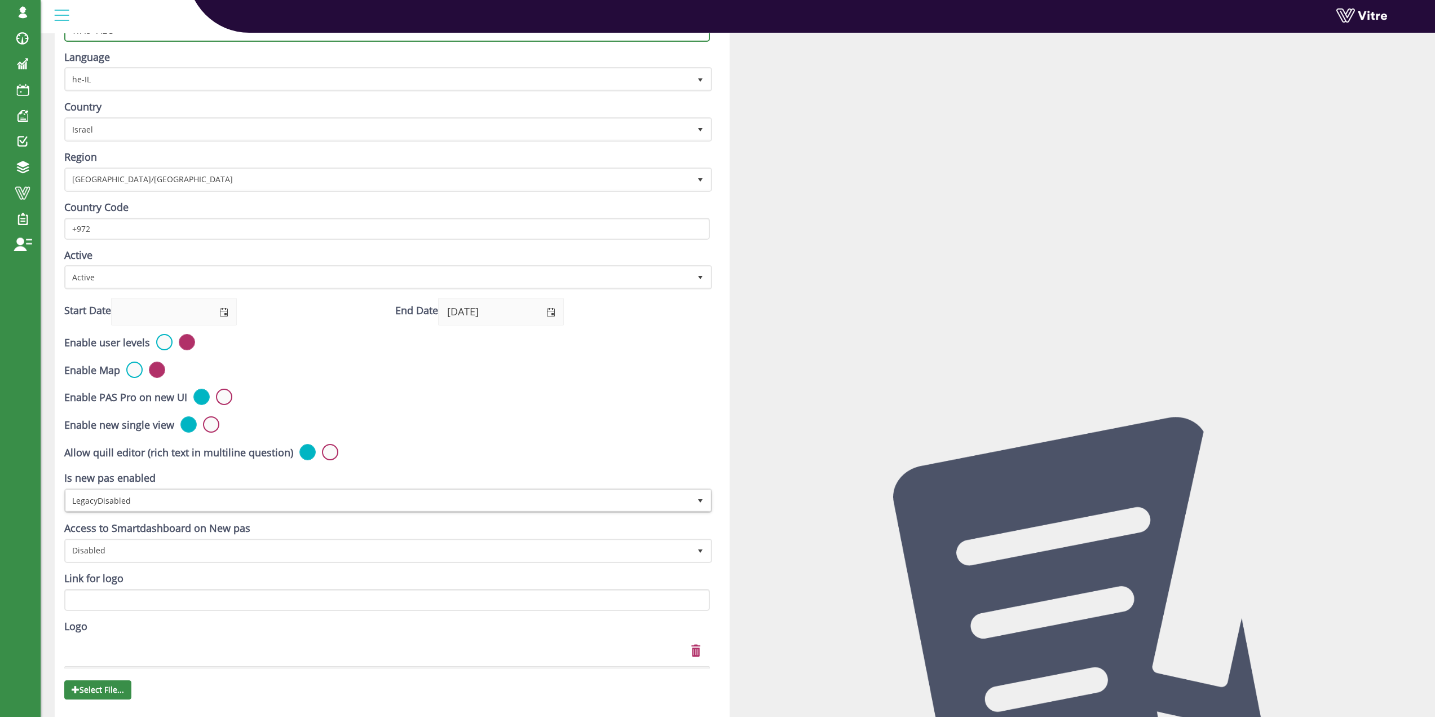
scroll to position [225, 0]
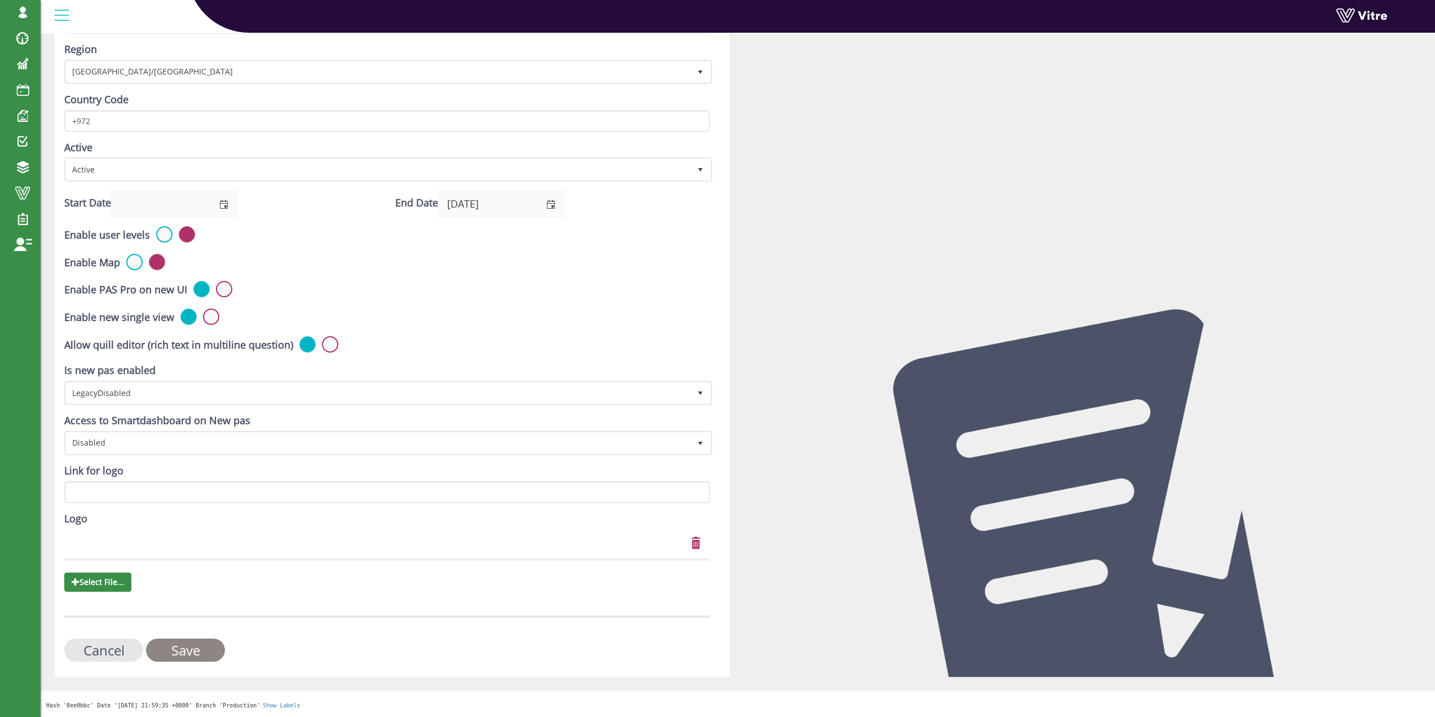
click input "Save"
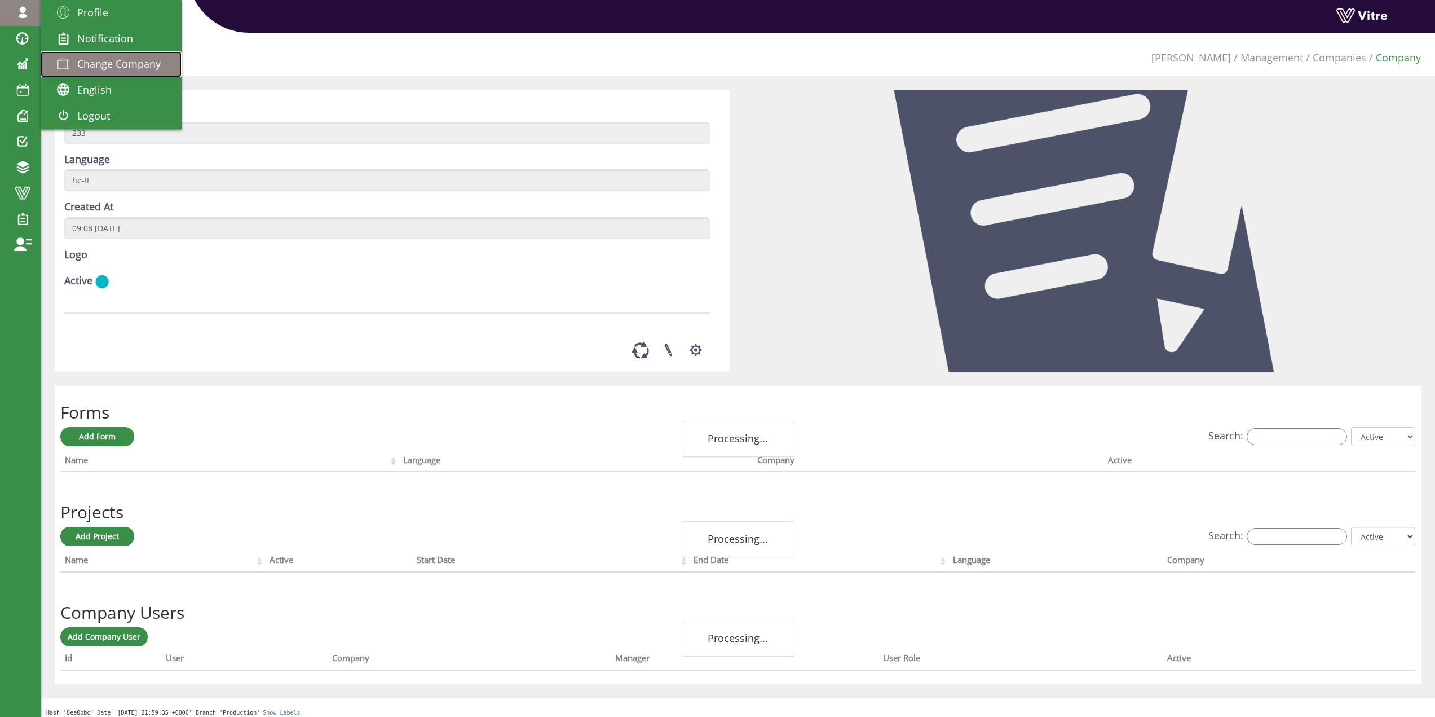
click at [110, 60] on span "Change Company" at bounding box center [118, 64] width 83 height 14
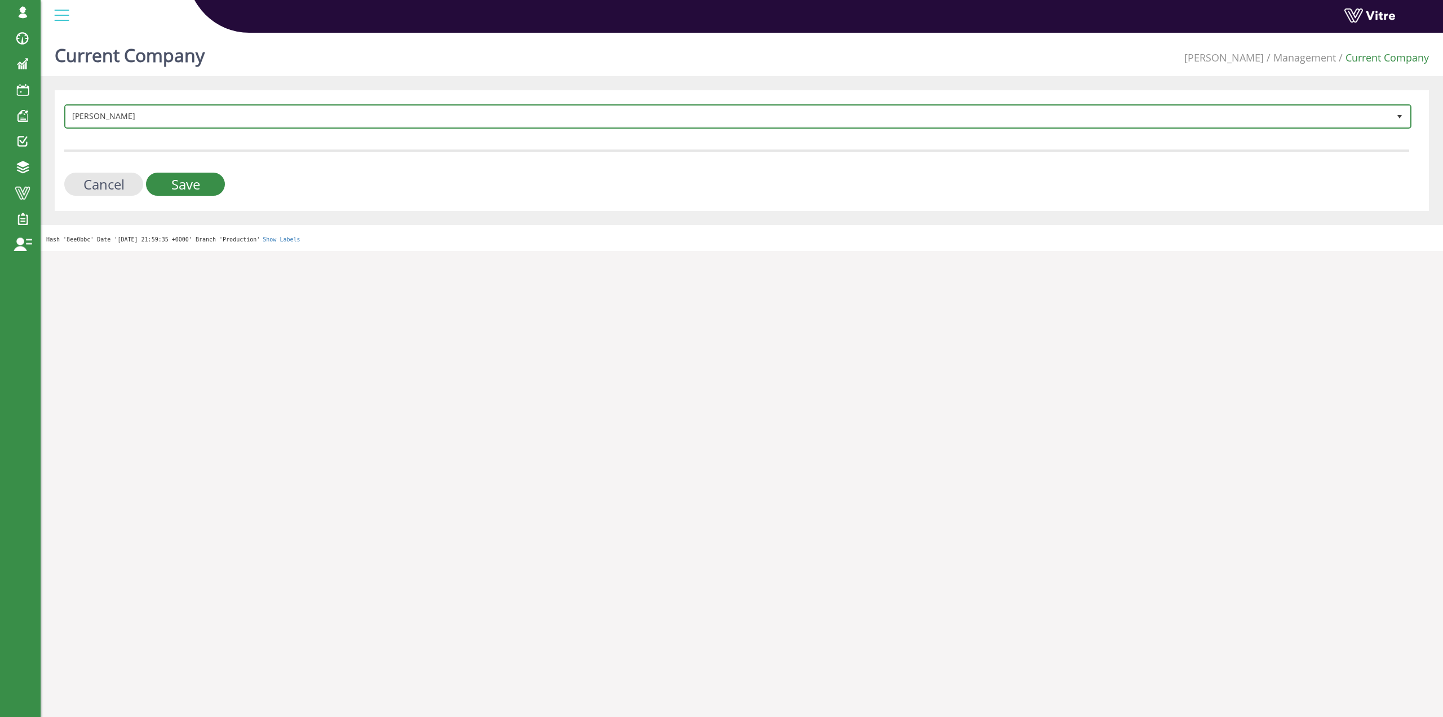
click at [179, 126] on span "[PERSON_NAME]" at bounding box center [737, 115] width 1345 height 21
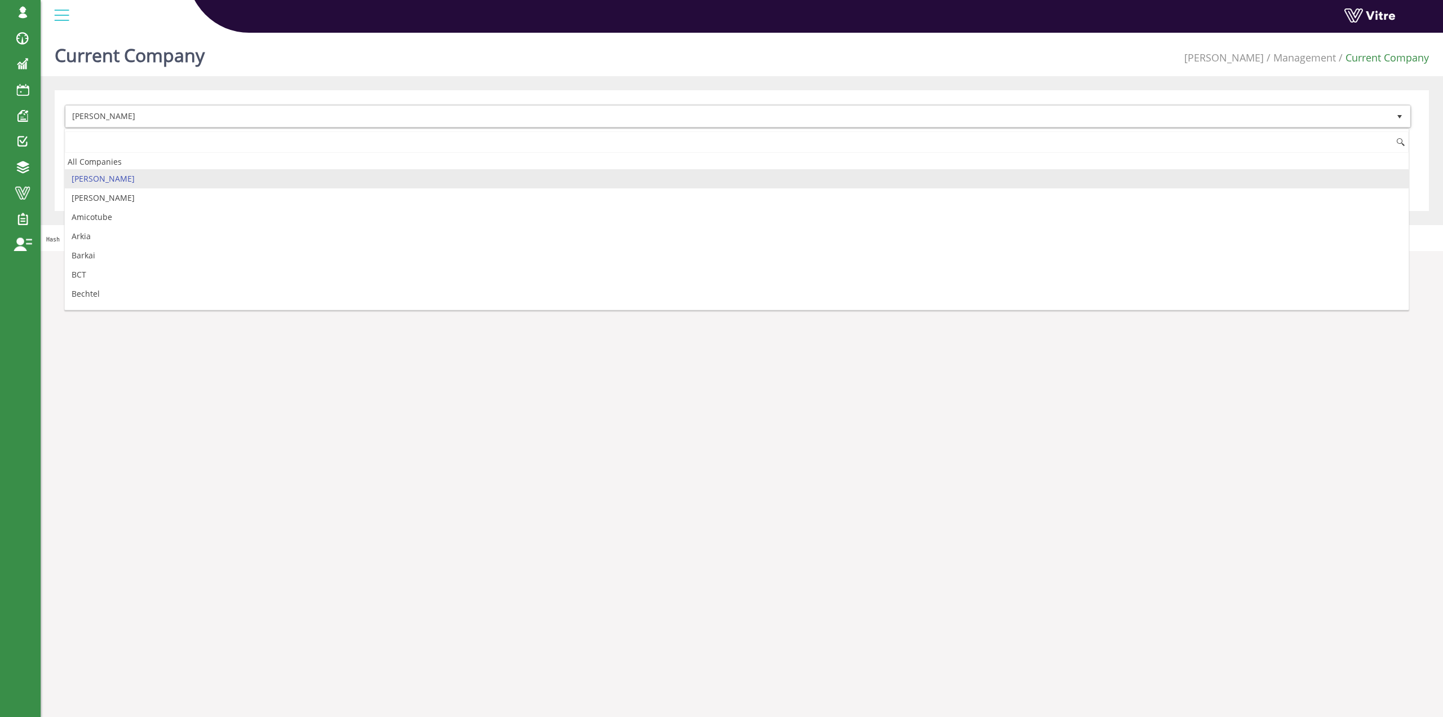
paste input "פיברו ישראל"
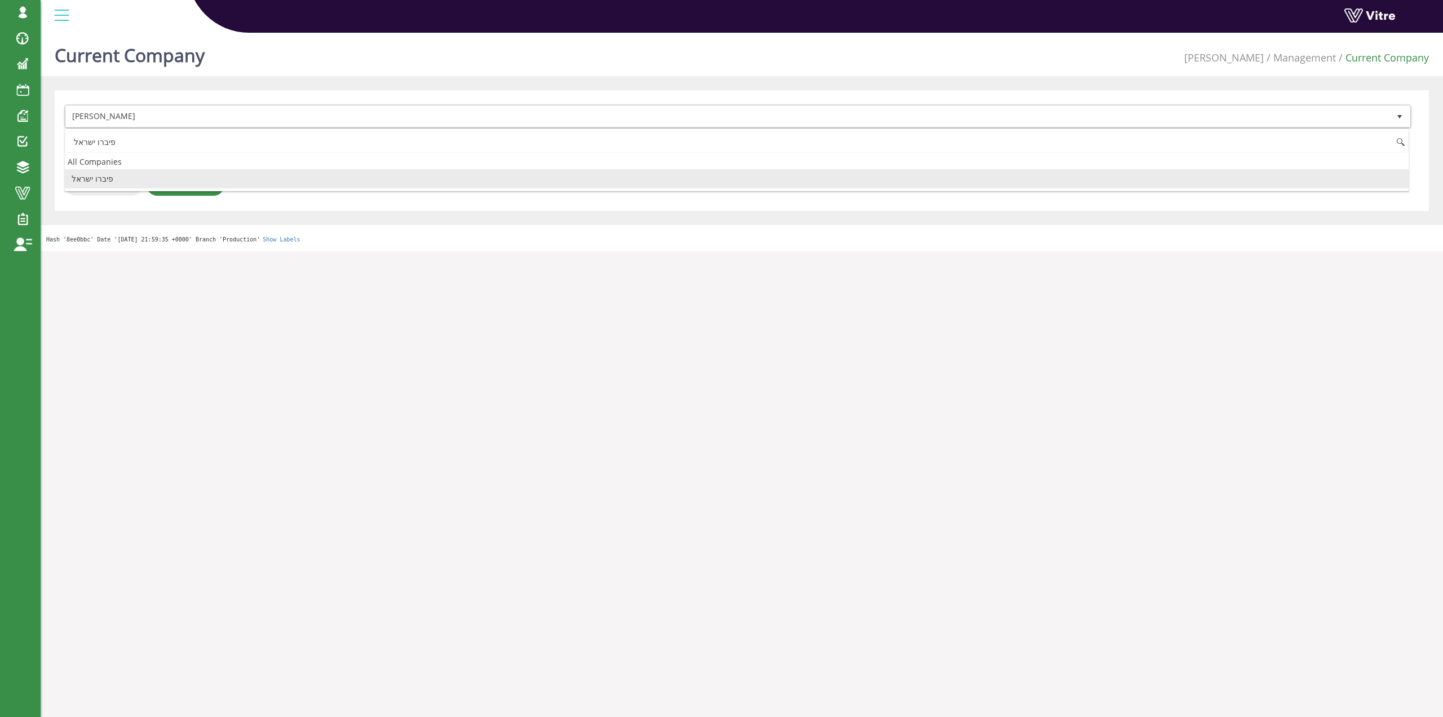
click at [138, 180] on li "פיברו ישראל" at bounding box center [737, 178] width 1344 height 19
type input "פיברו ישראל"
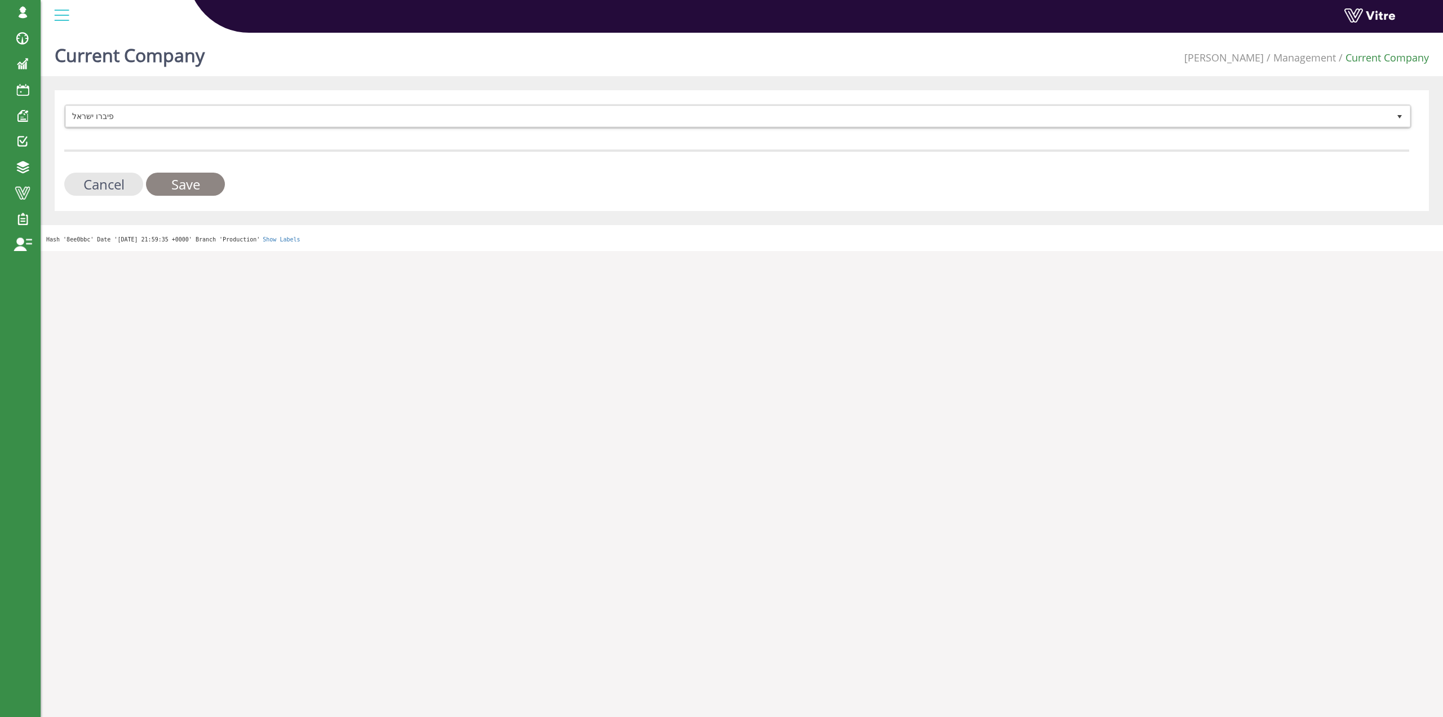
click at [158, 184] on input "Save" at bounding box center [185, 184] width 79 height 23
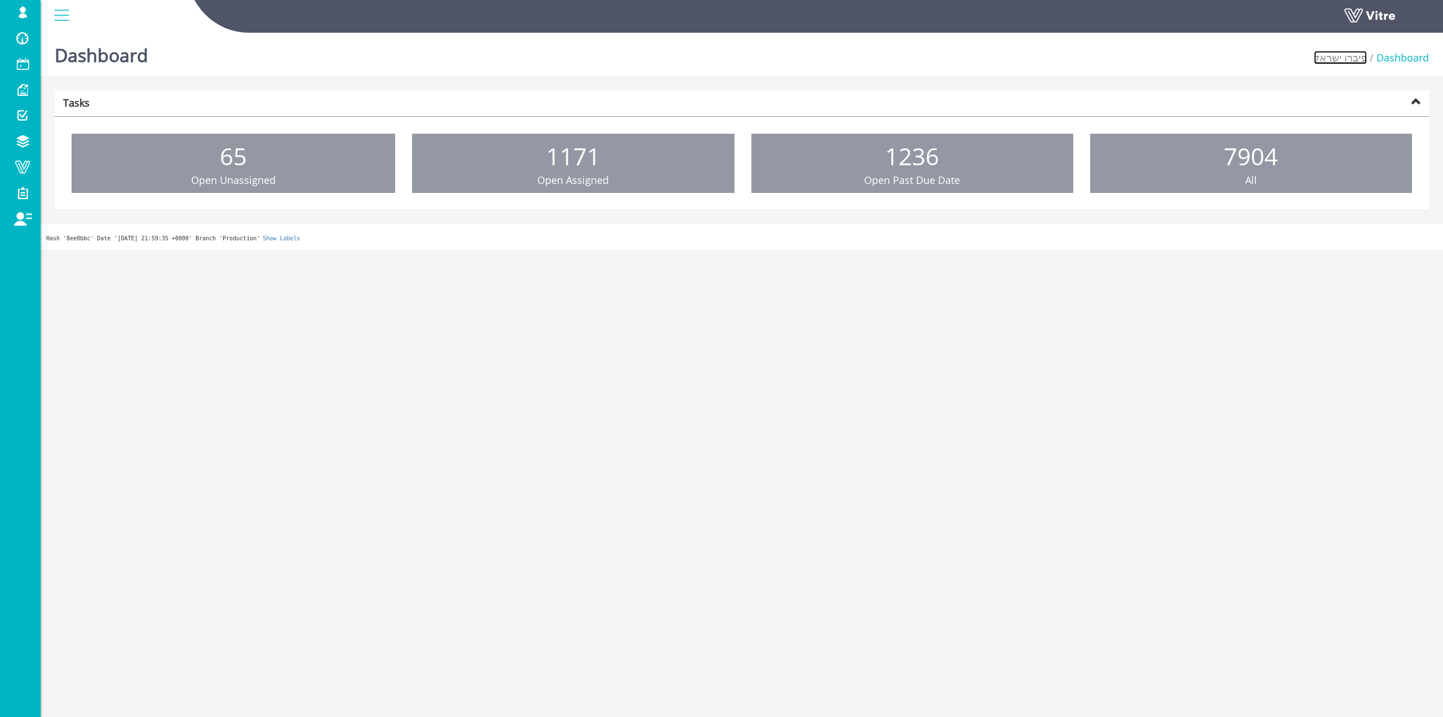
click at [1350, 55] on link "פיברו ישראל" at bounding box center [1340, 58] width 53 height 14
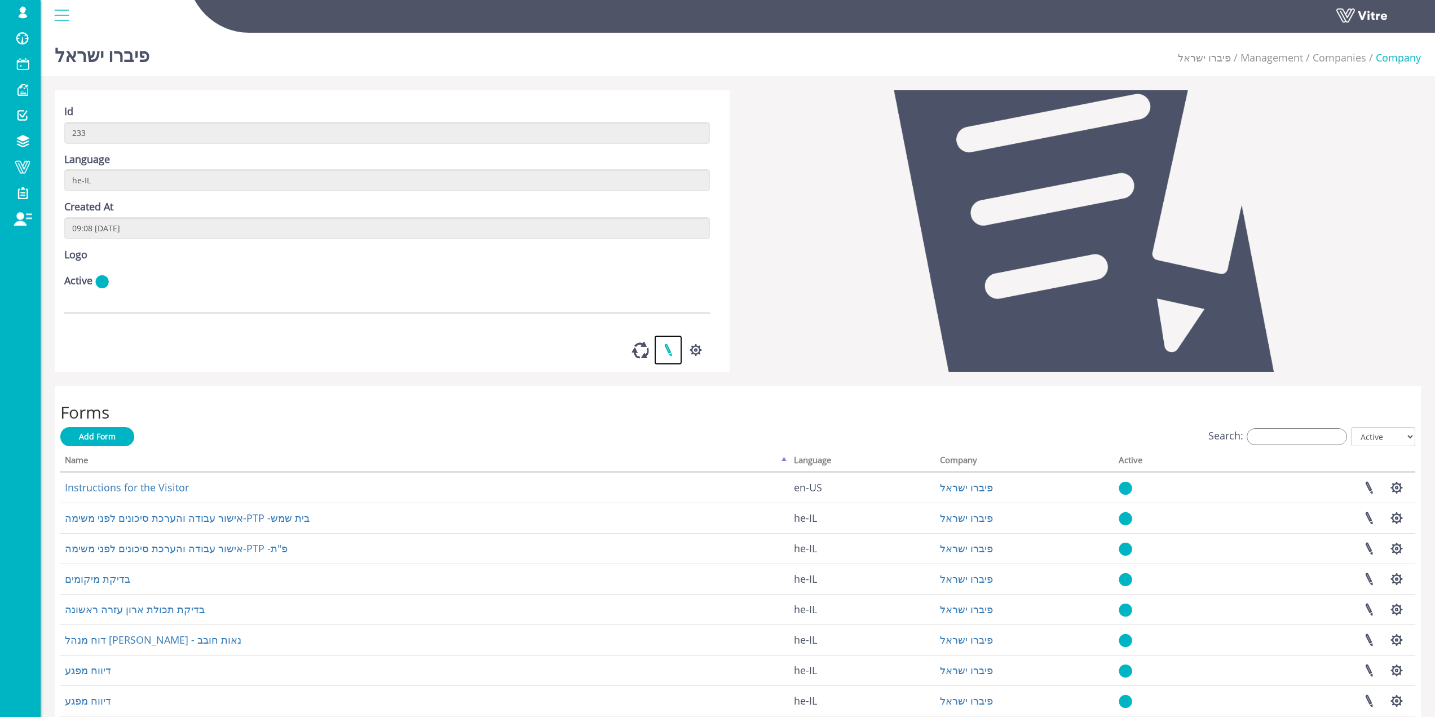
click at [663, 365] on link at bounding box center [668, 350] width 28 height 30
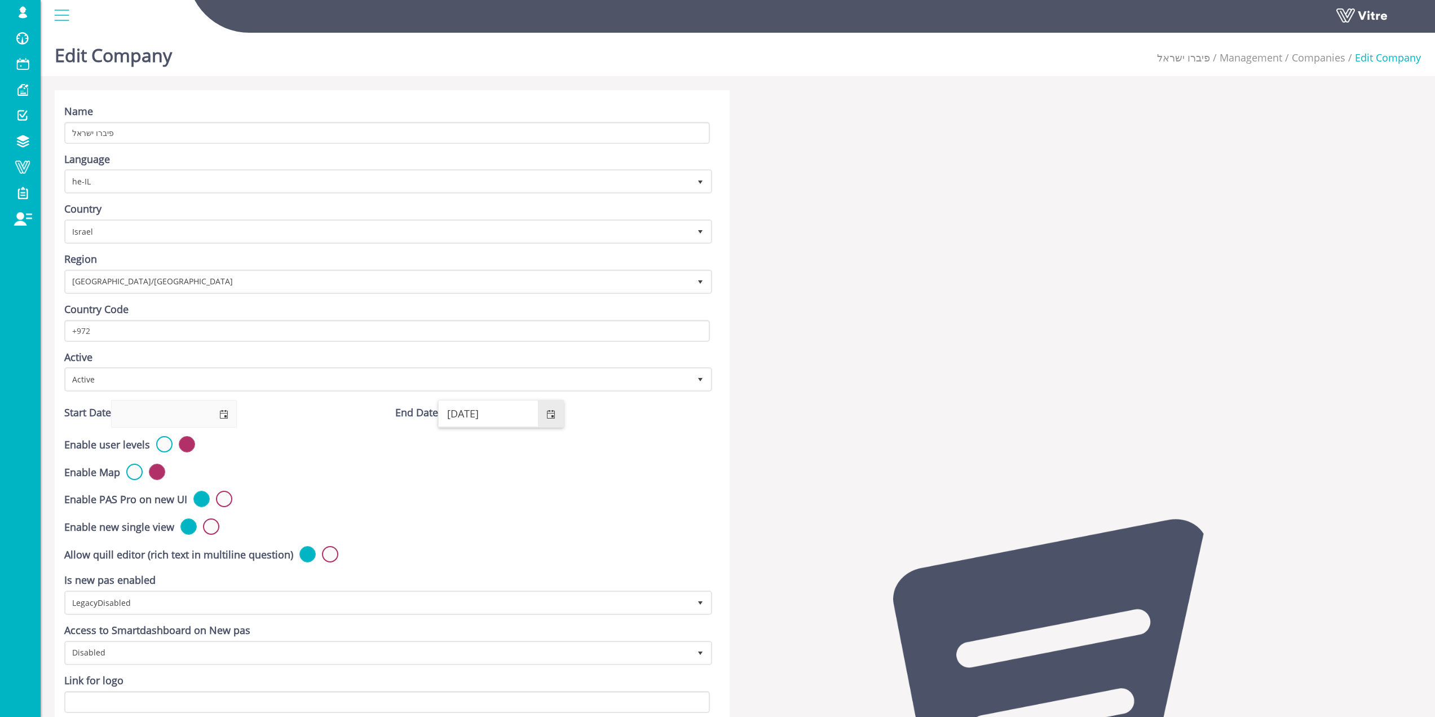
drag, startPoint x: 487, startPoint y: 418, endPoint x: 504, endPoint y: 417, distance: 16.9
click at [504, 417] on input "[DATE]" at bounding box center [488, 413] width 99 height 26
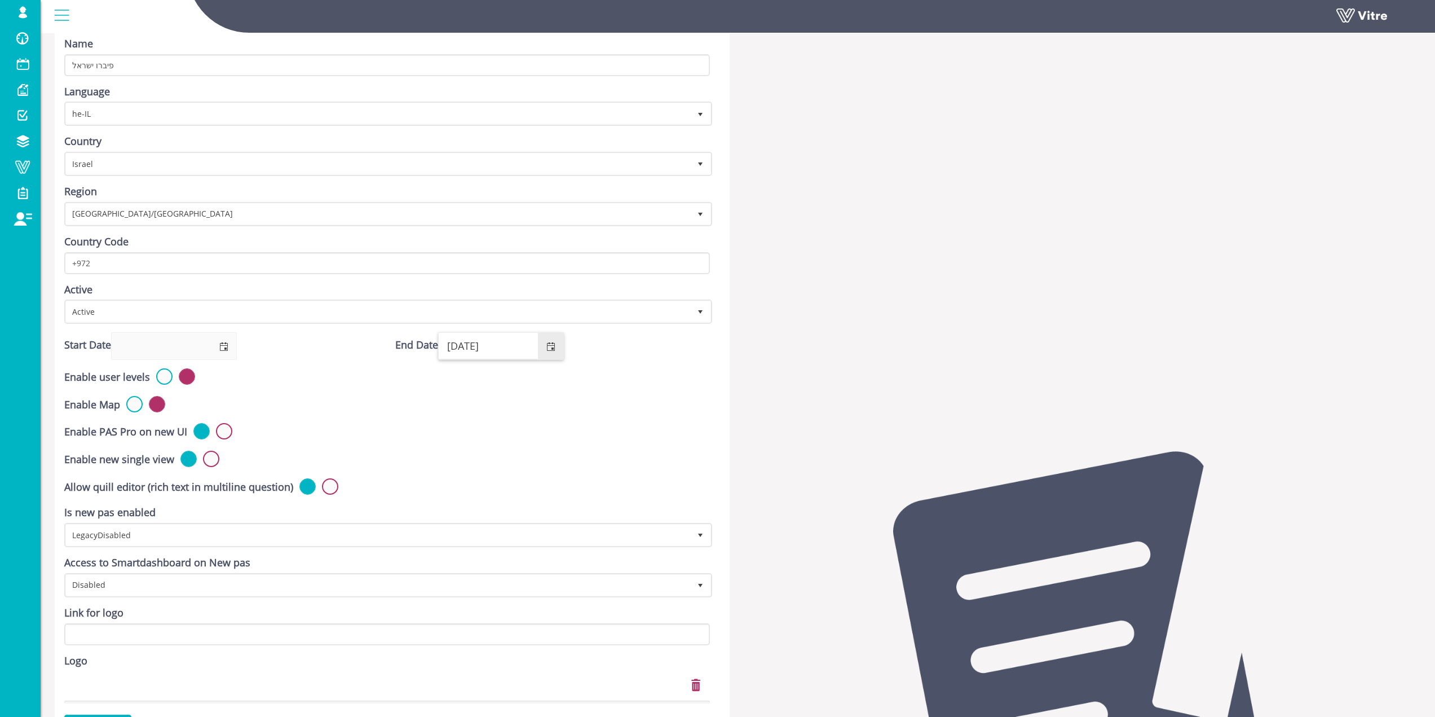
scroll to position [225, 0]
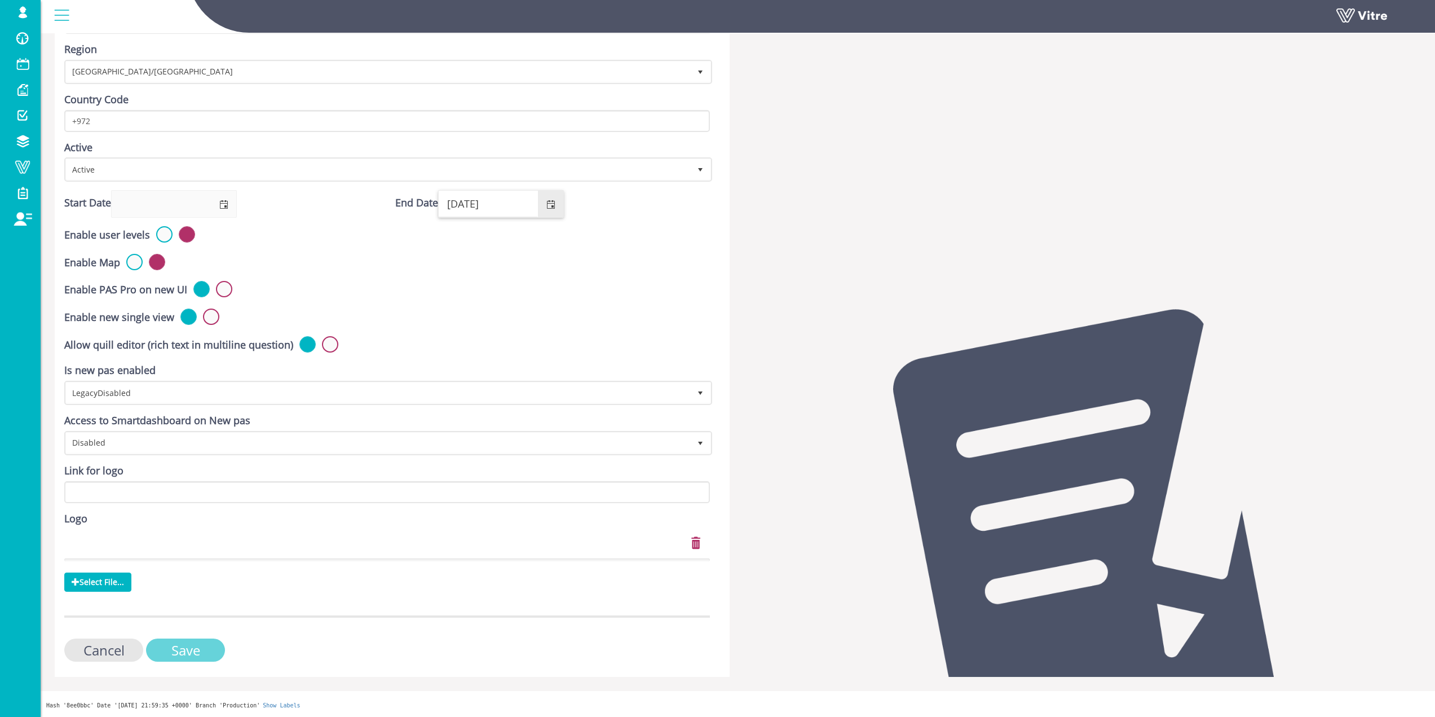
type input "[DATE]"
click at [203, 656] on input "Save" at bounding box center [185, 649] width 79 height 23
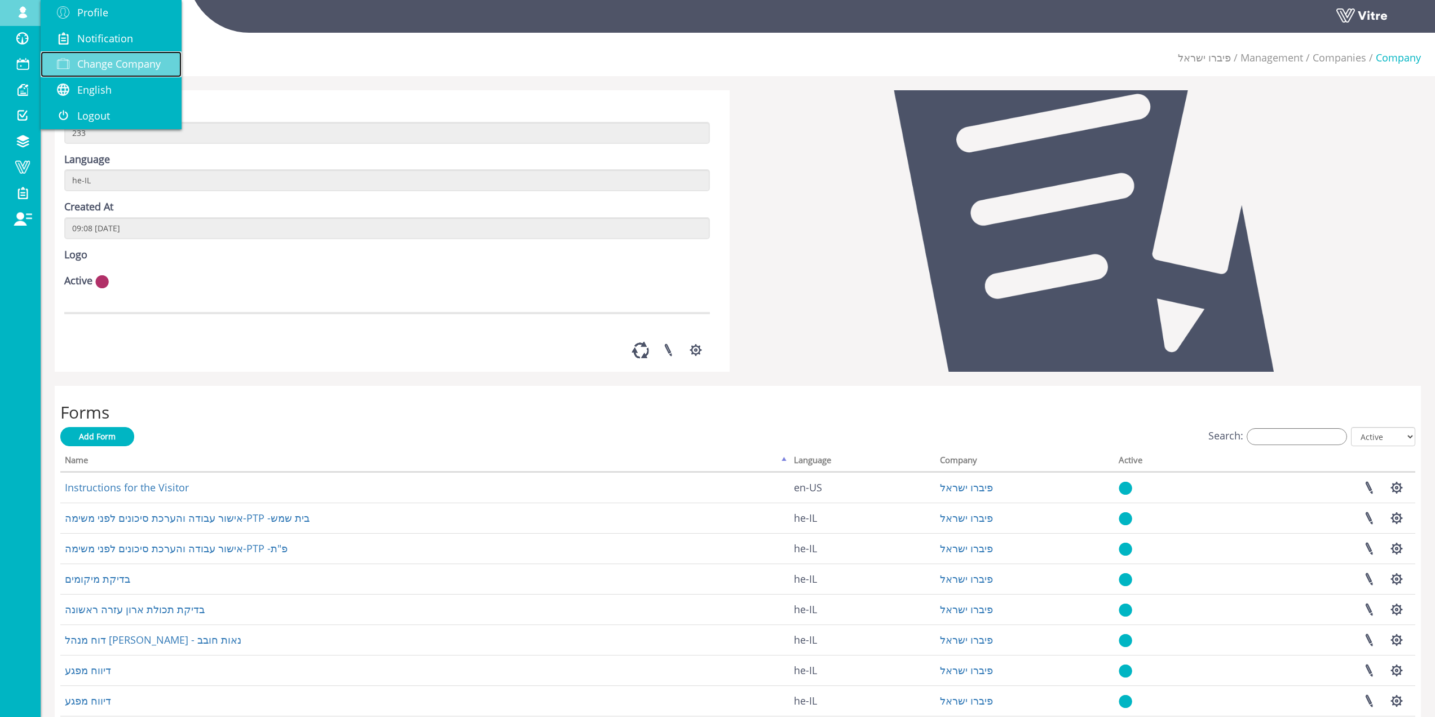
click at [92, 72] on link "Change Company" at bounding box center [111, 64] width 141 height 26
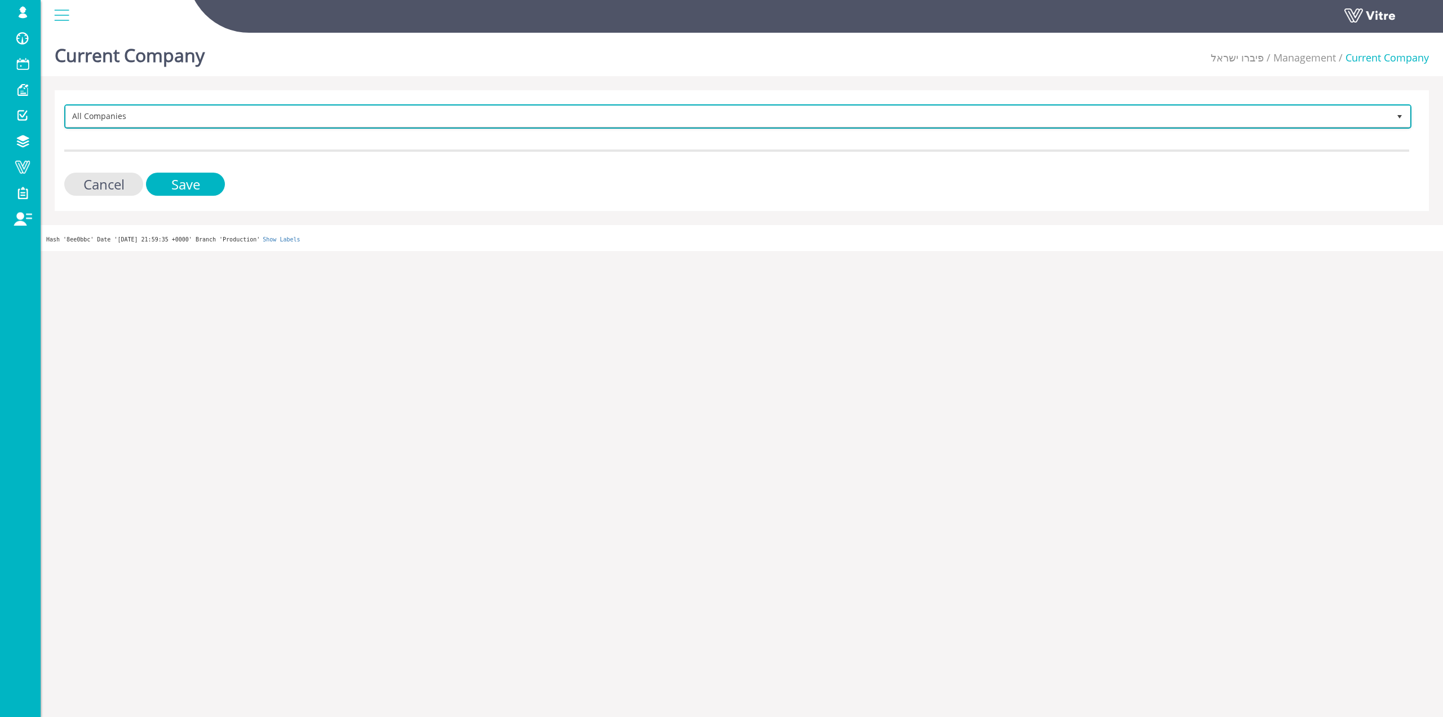
click at [186, 114] on span "All Companies" at bounding box center [728, 116] width 1324 height 20
click at [248, 114] on span "All Companies" at bounding box center [728, 116] width 1324 height 20
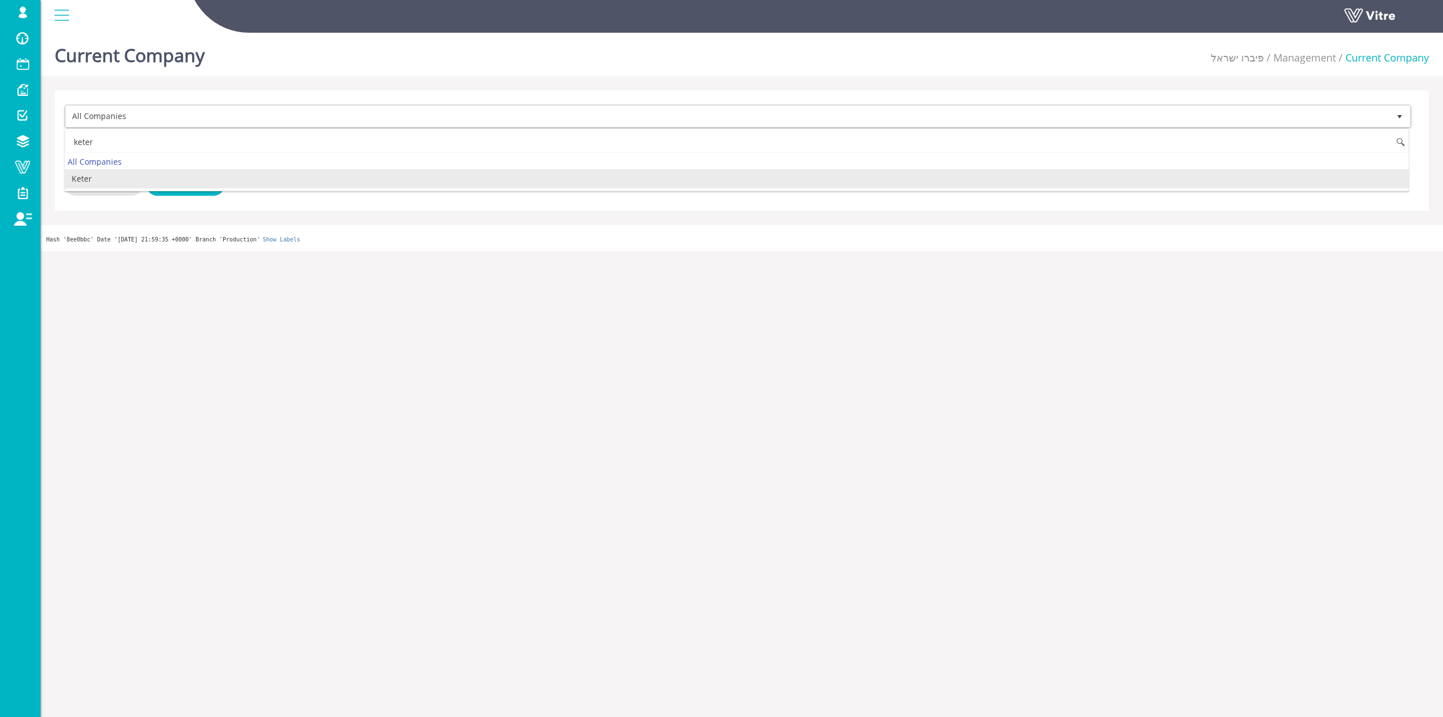
click at [128, 180] on li "Keter" at bounding box center [737, 178] width 1344 height 19
type input "keter"
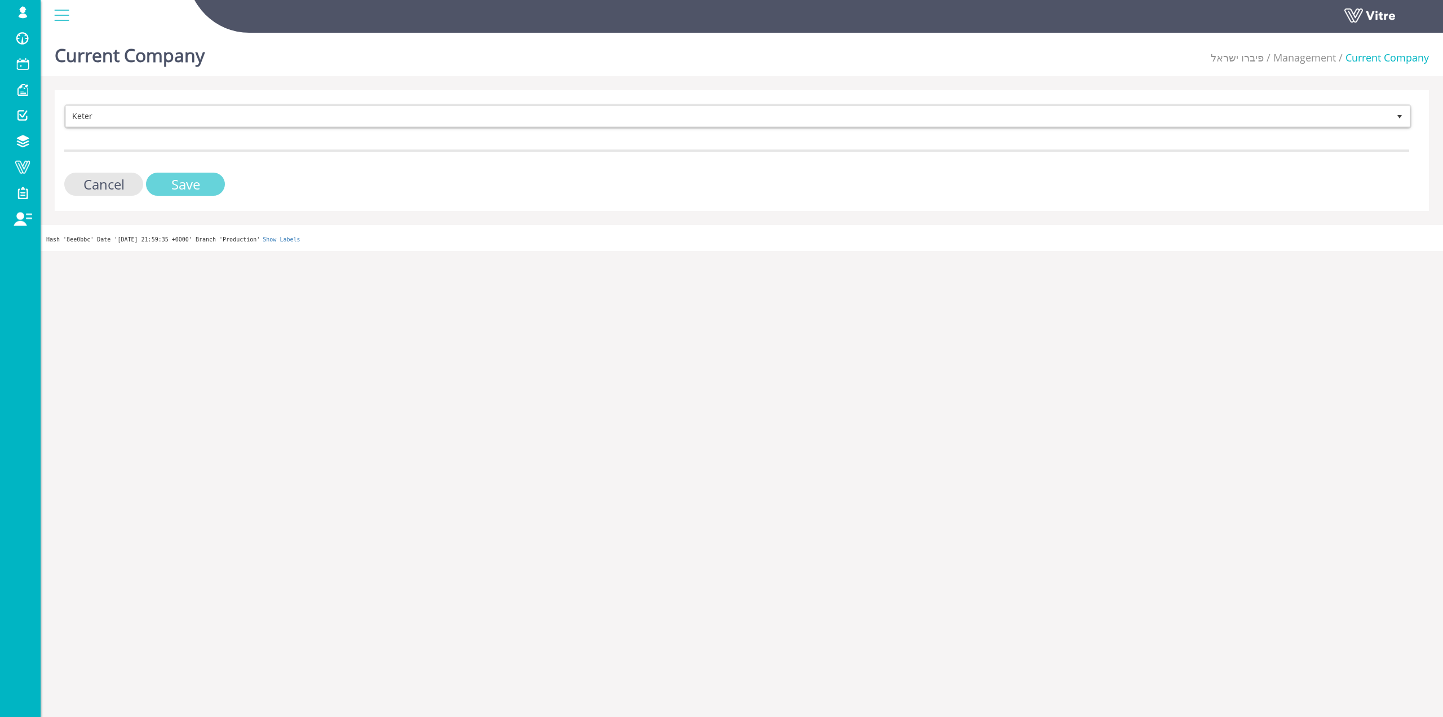
click at [156, 173] on input "Save" at bounding box center [185, 184] width 79 height 23
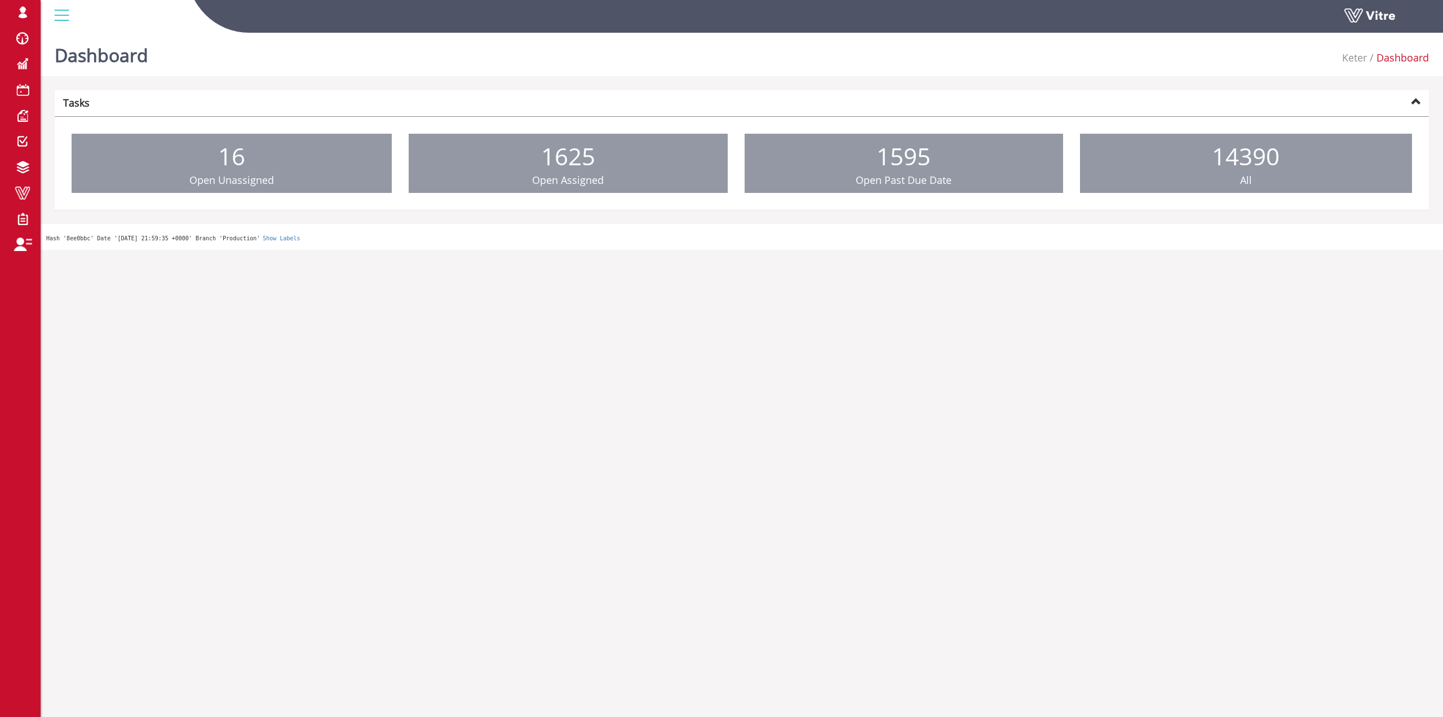
drag, startPoint x: 73, startPoint y: 56, endPoint x: 189, endPoint y: 38, distance: 117.6
click at [0, 0] on link "Change Company" at bounding box center [0, 0] width 0 height 0
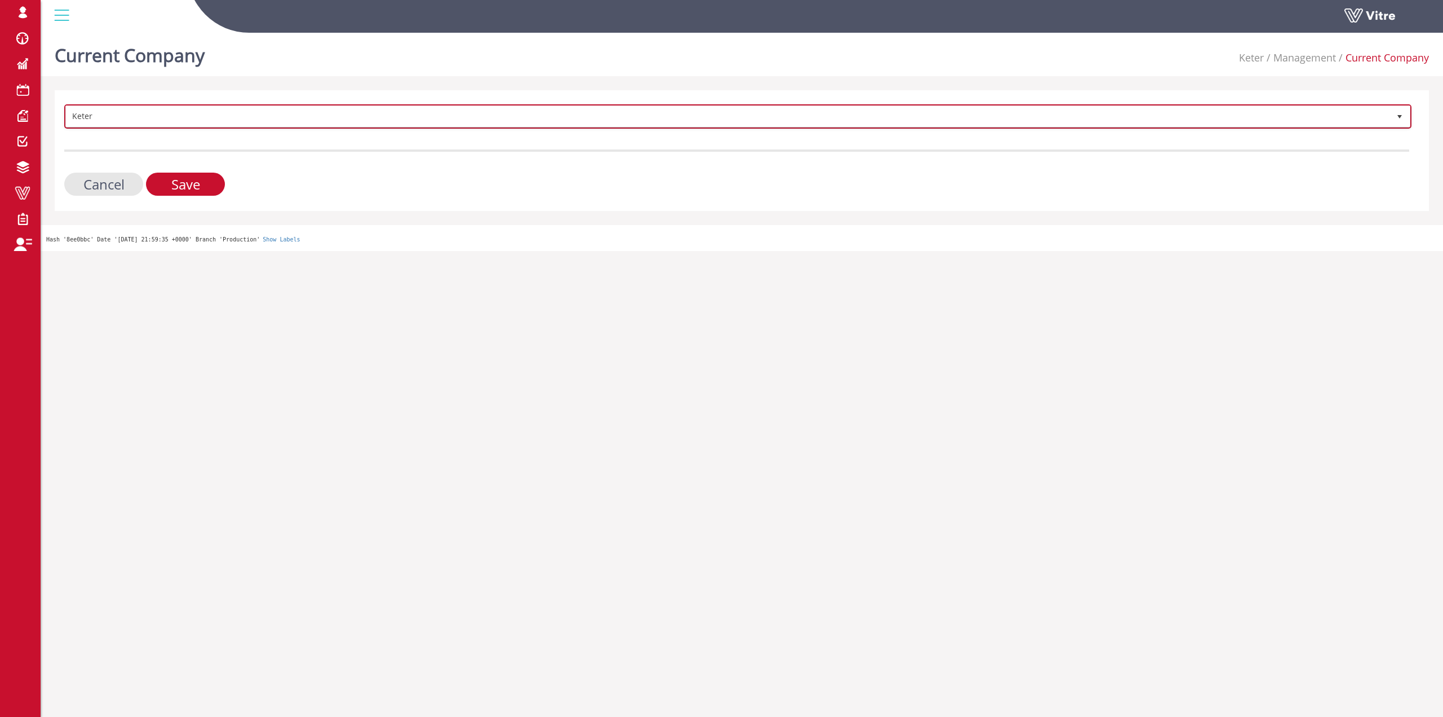
click at [375, 118] on span "Keter" at bounding box center [728, 116] width 1324 height 20
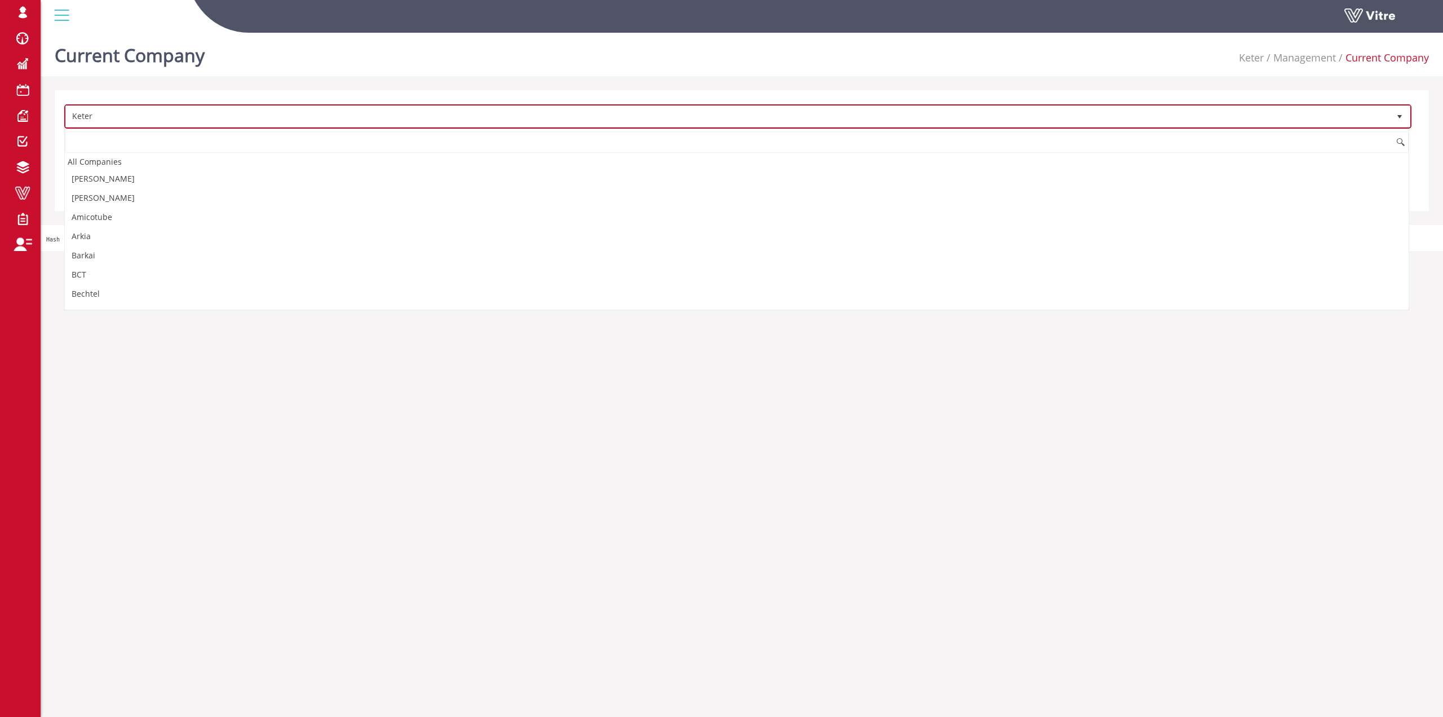
scroll to position [552, 0]
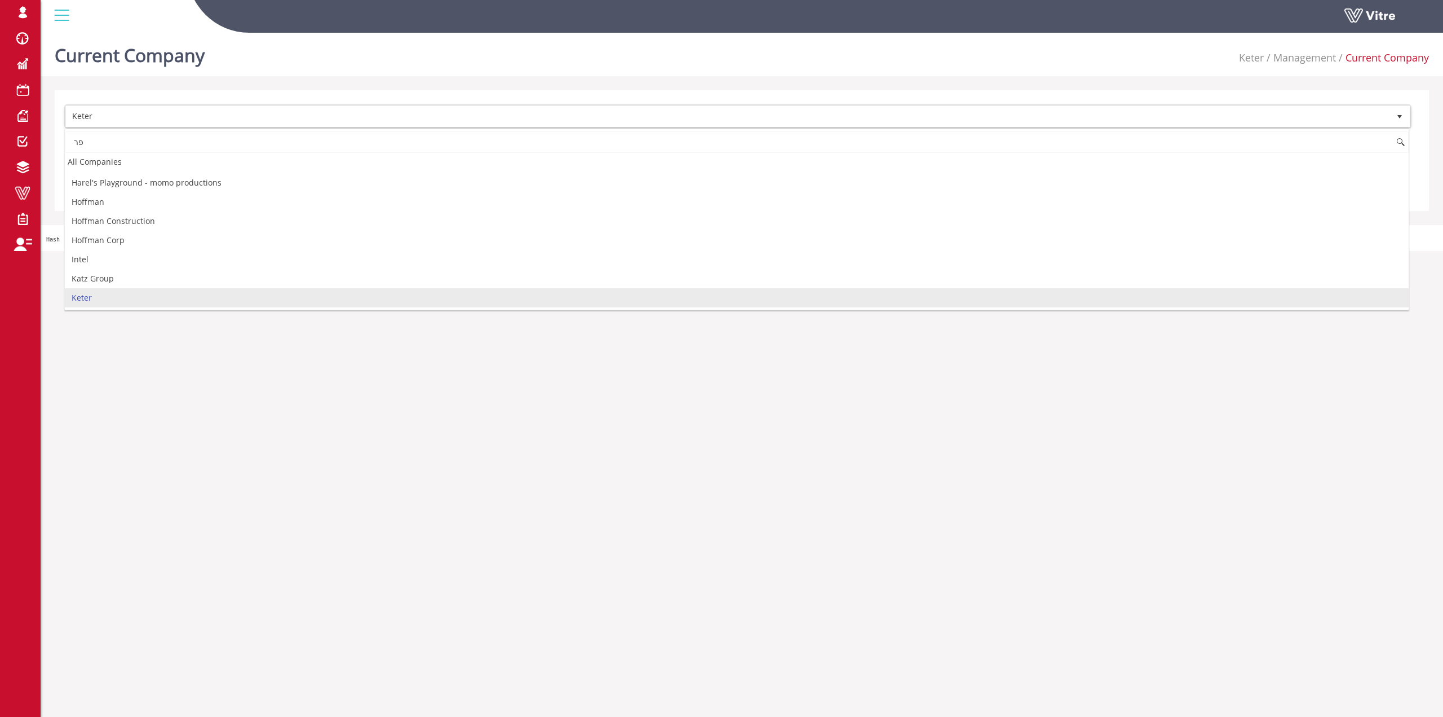
type input "פ"
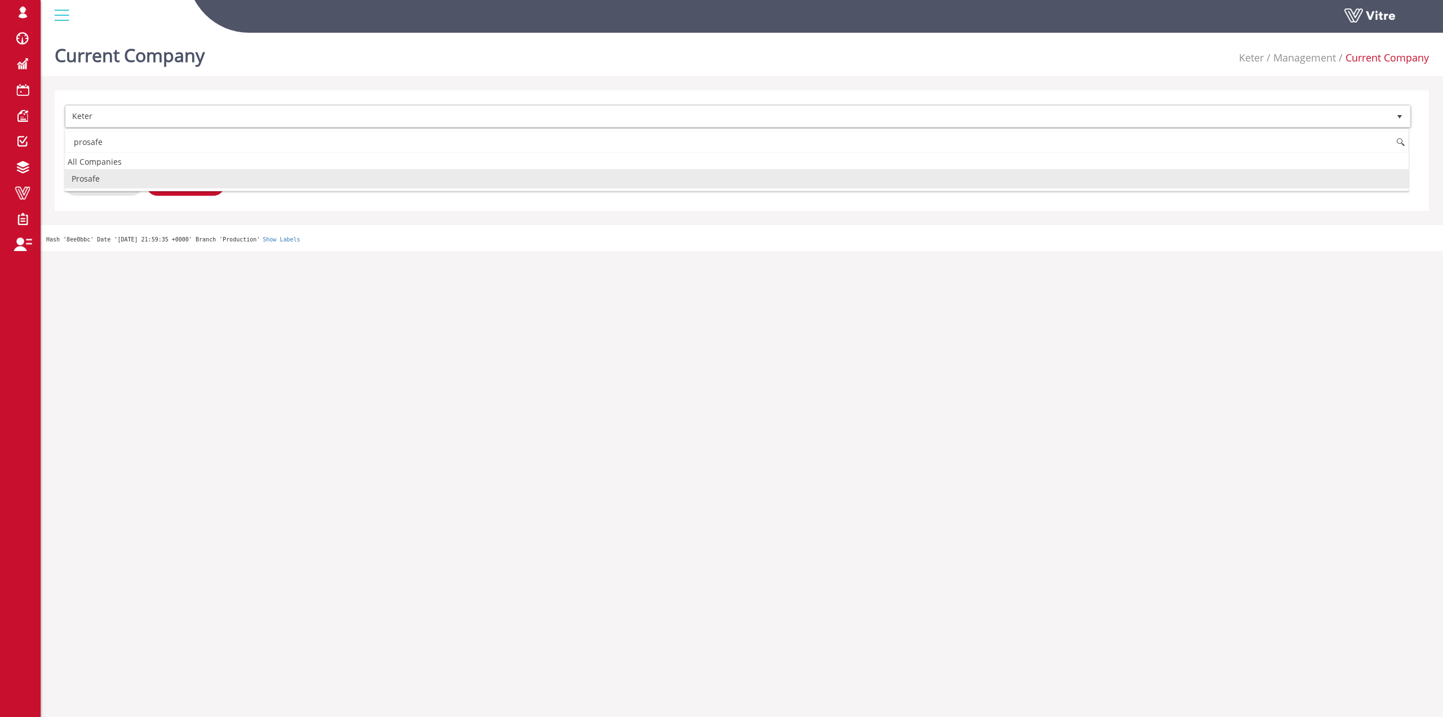
click at [108, 174] on li "Prosafe" at bounding box center [737, 178] width 1344 height 19
type input "prosafe"
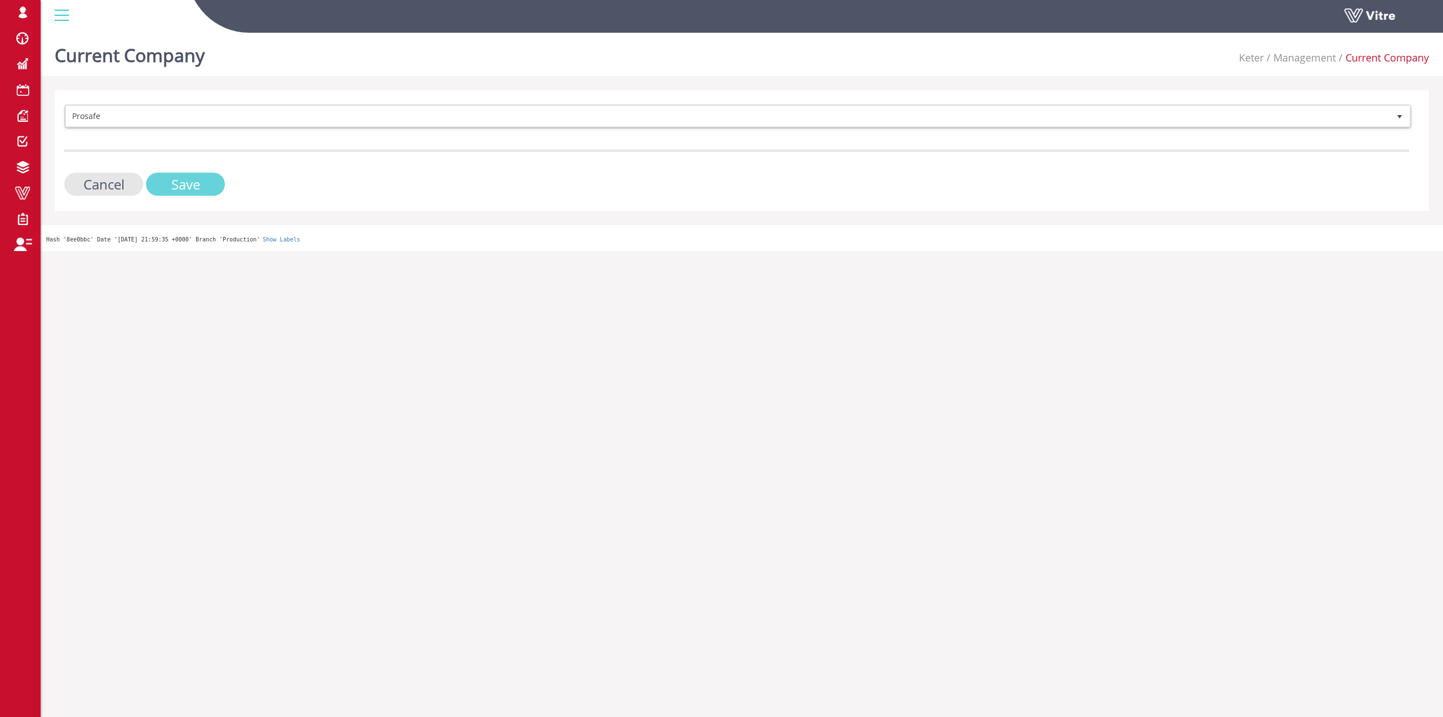
click at [172, 184] on input "Save" at bounding box center [185, 184] width 79 height 23
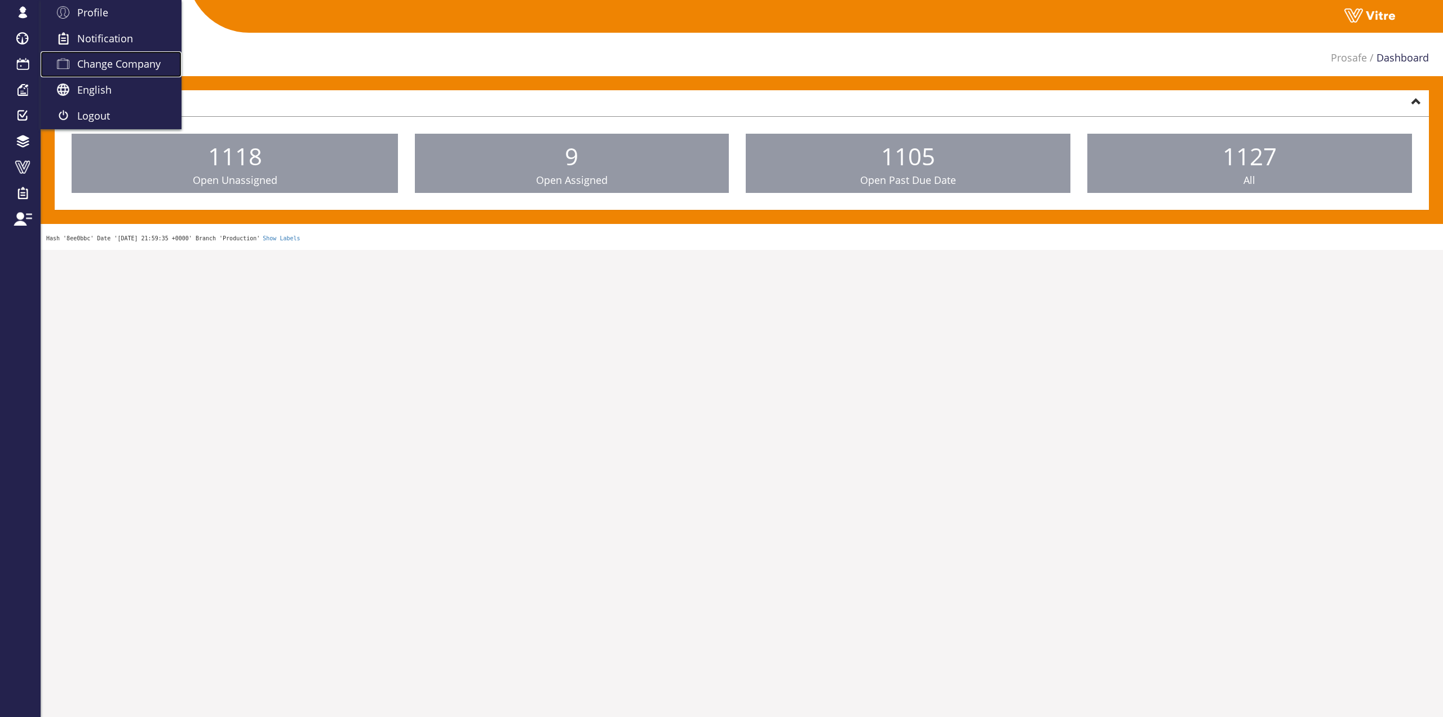
click at [124, 56] on link "Change Company" at bounding box center [111, 64] width 141 height 26
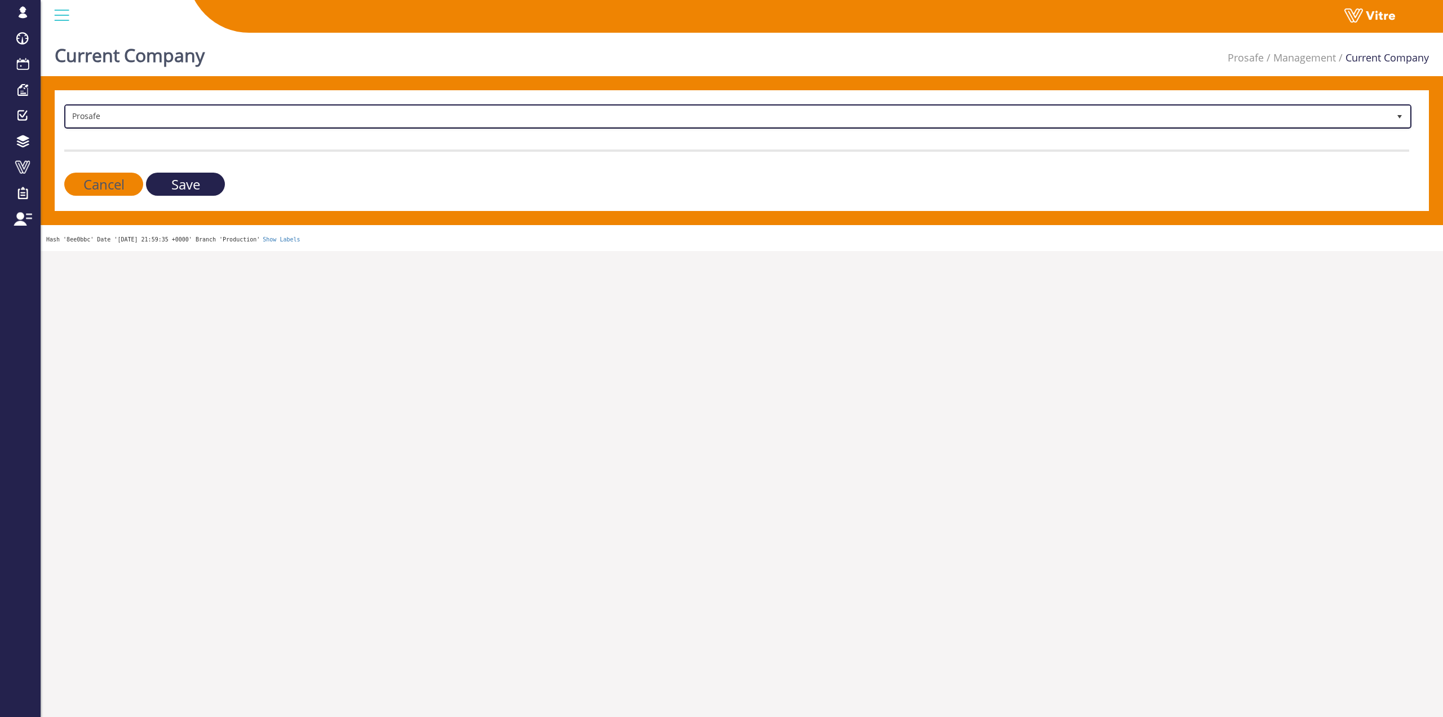
click at [346, 111] on span "Prosafe" at bounding box center [728, 116] width 1324 height 20
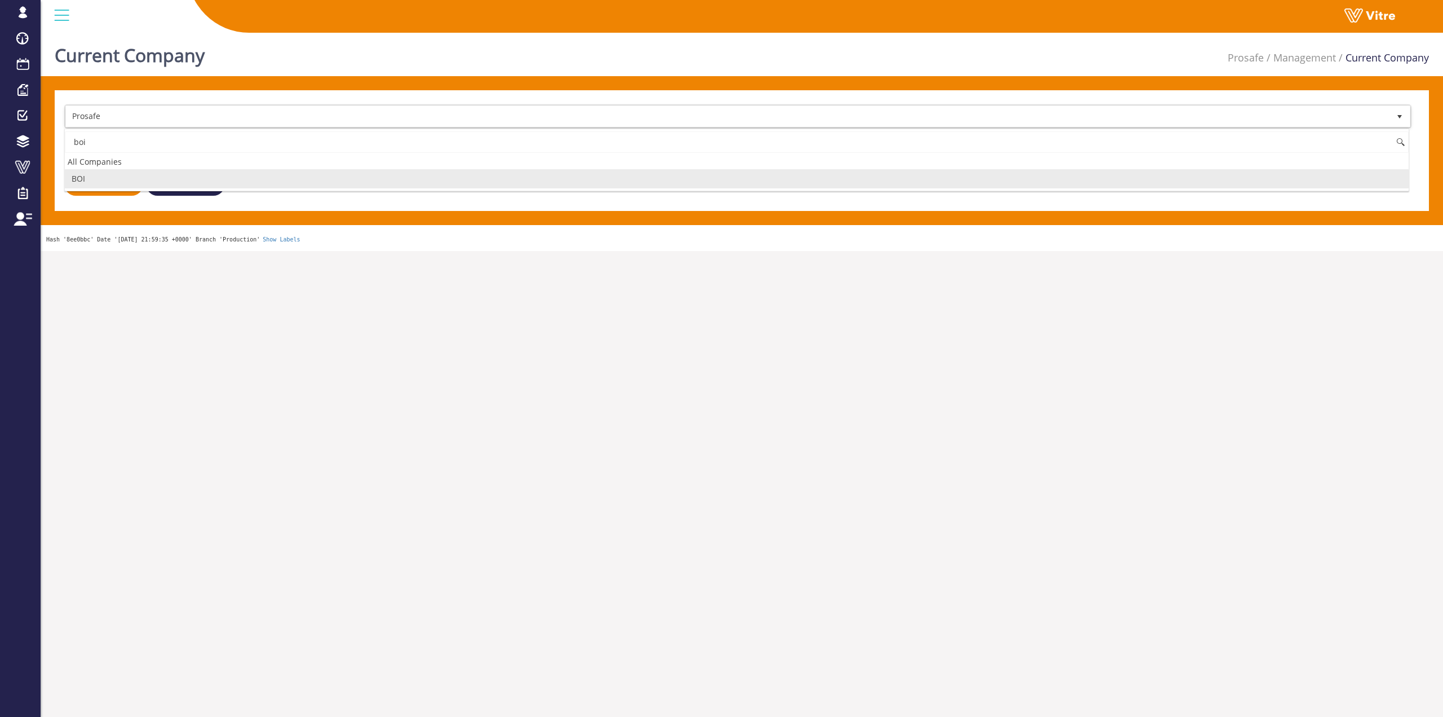
click at [160, 181] on li "BOI" at bounding box center [737, 178] width 1344 height 19
type input "boi"
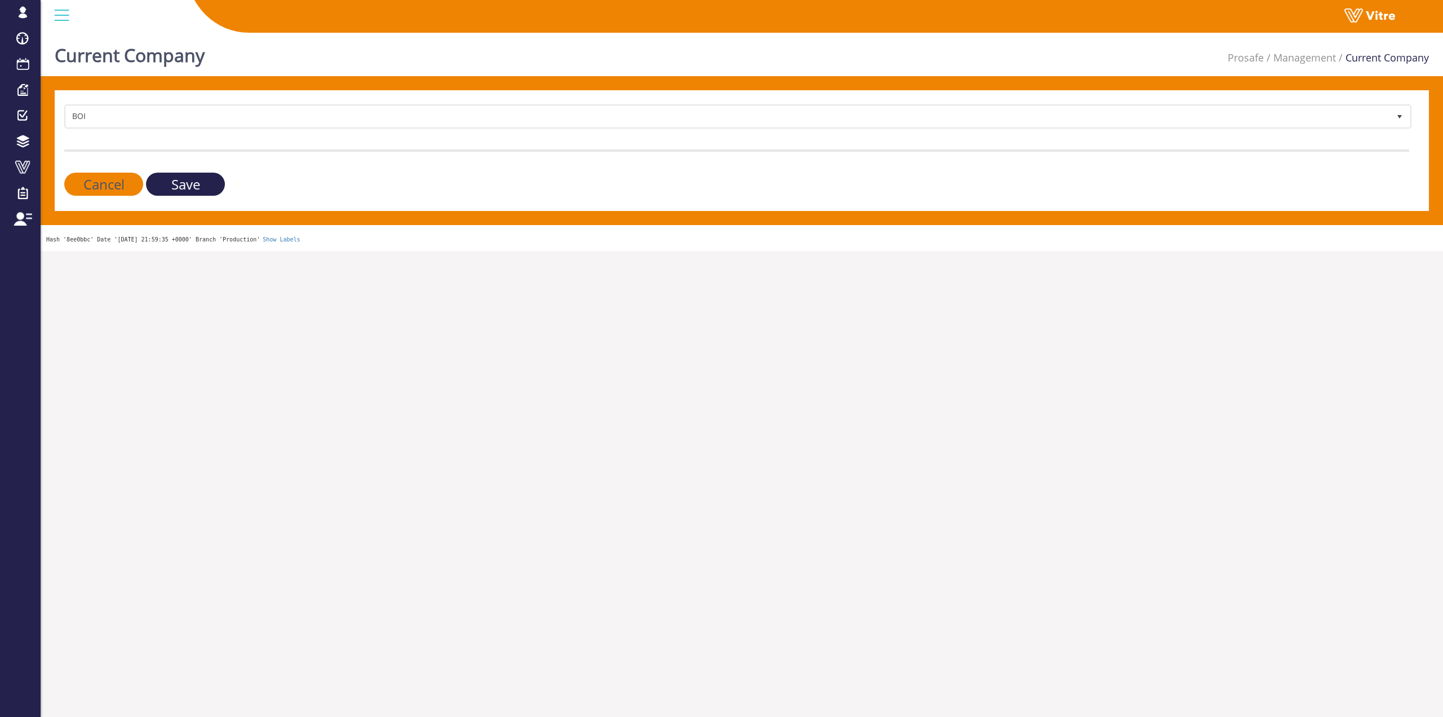
click at [172, 187] on input "Save" at bounding box center [185, 184] width 79 height 23
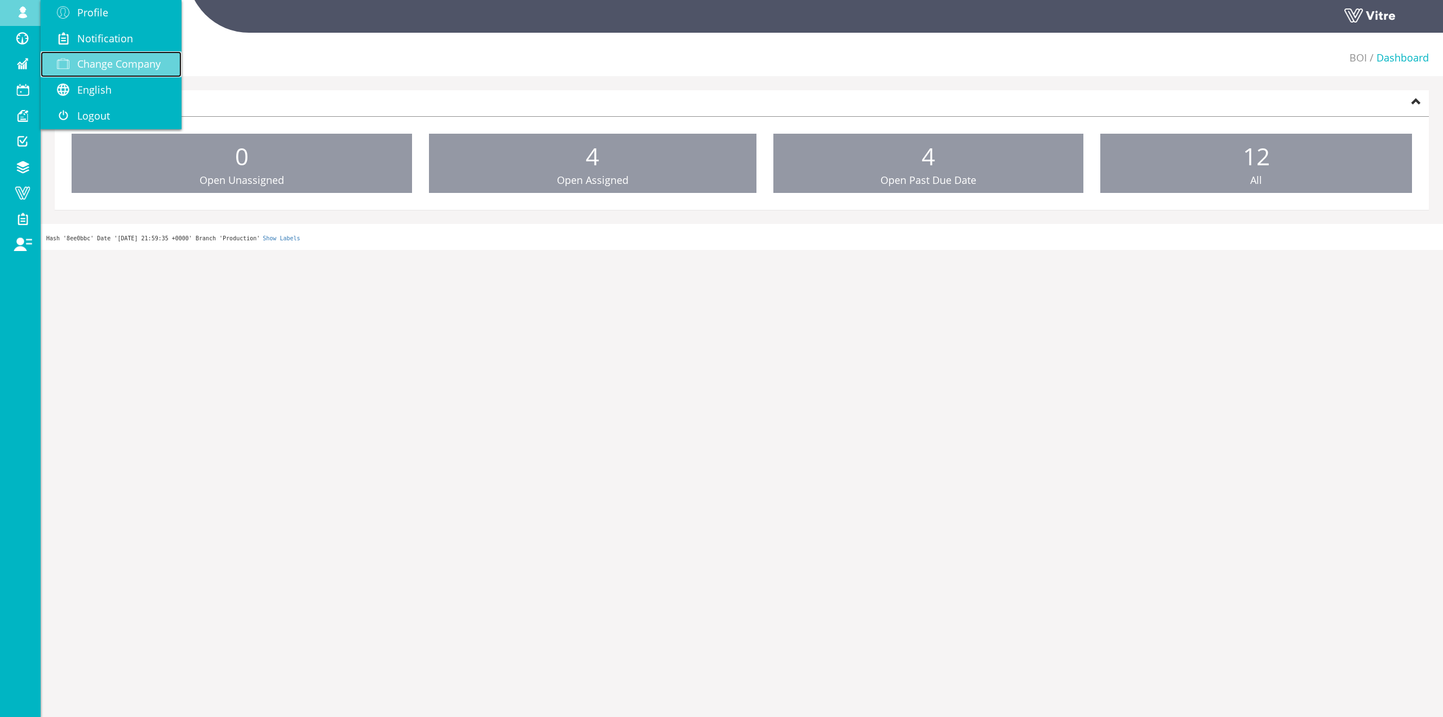
click at [106, 73] on link "Change Company" at bounding box center [111, 64] width 141 height 26
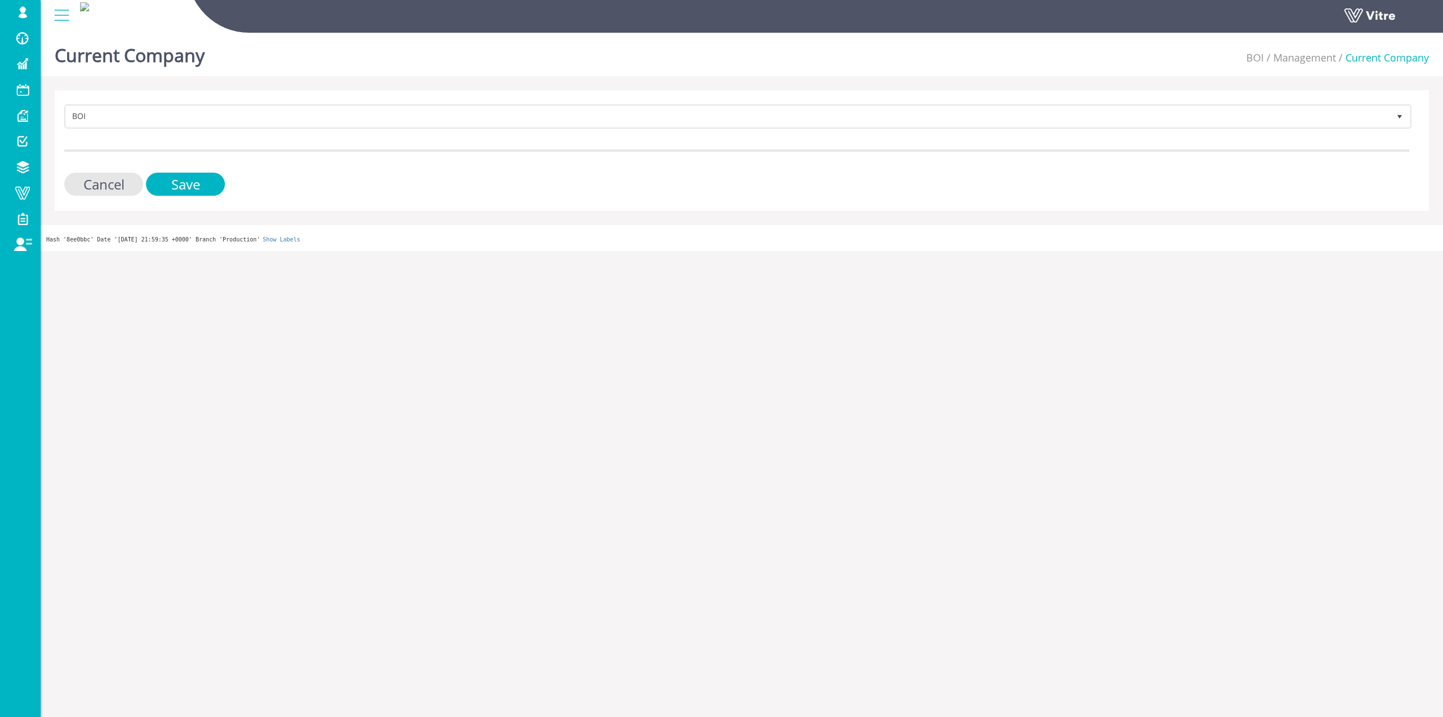
drag, startPoint x: 335, startPoint y: 149, endPoint x: 338, endPoint y: 132, distance: 17.2
click at [335, 147] on form "BOI 186 Cancel Save" at bounding box center [736, 149] width 1345 height 91
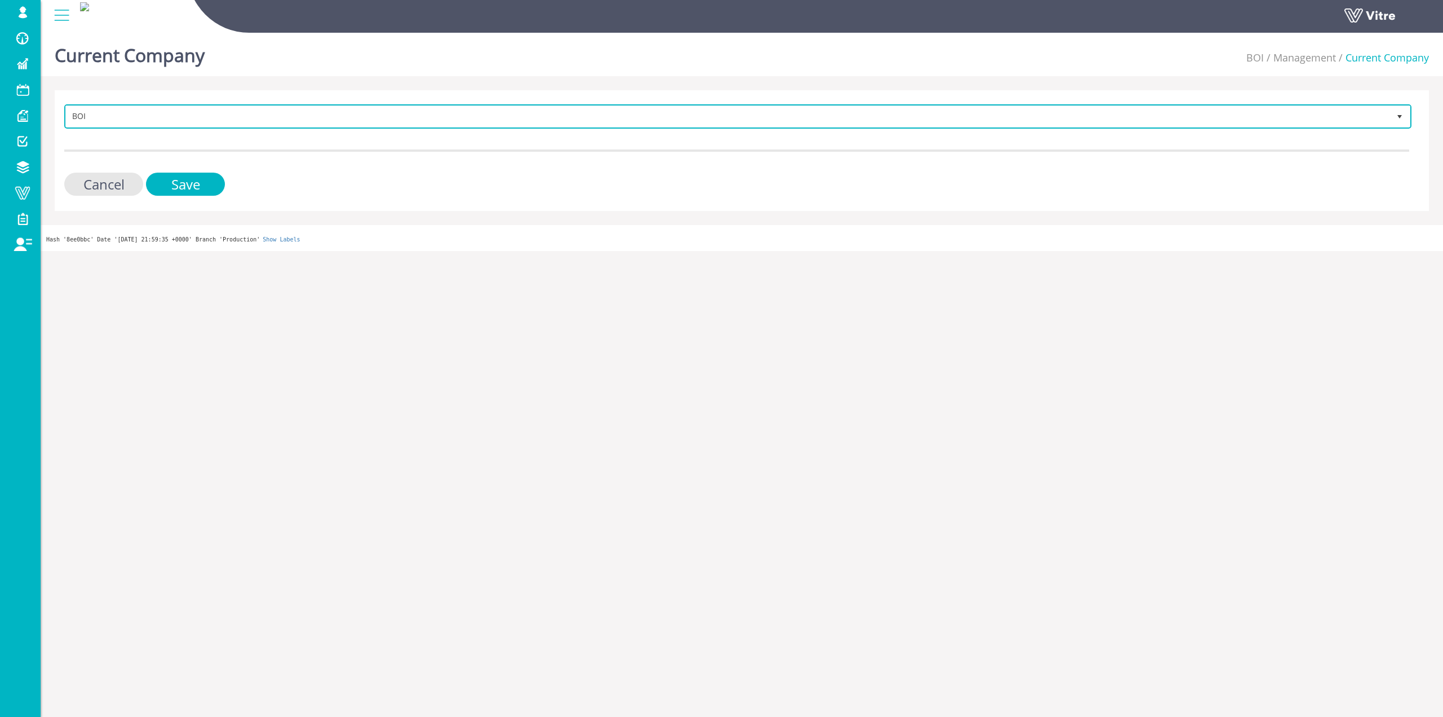
click at [306, 123] on span "BOI" at bounding box center [728, 116] width 1324 height 20
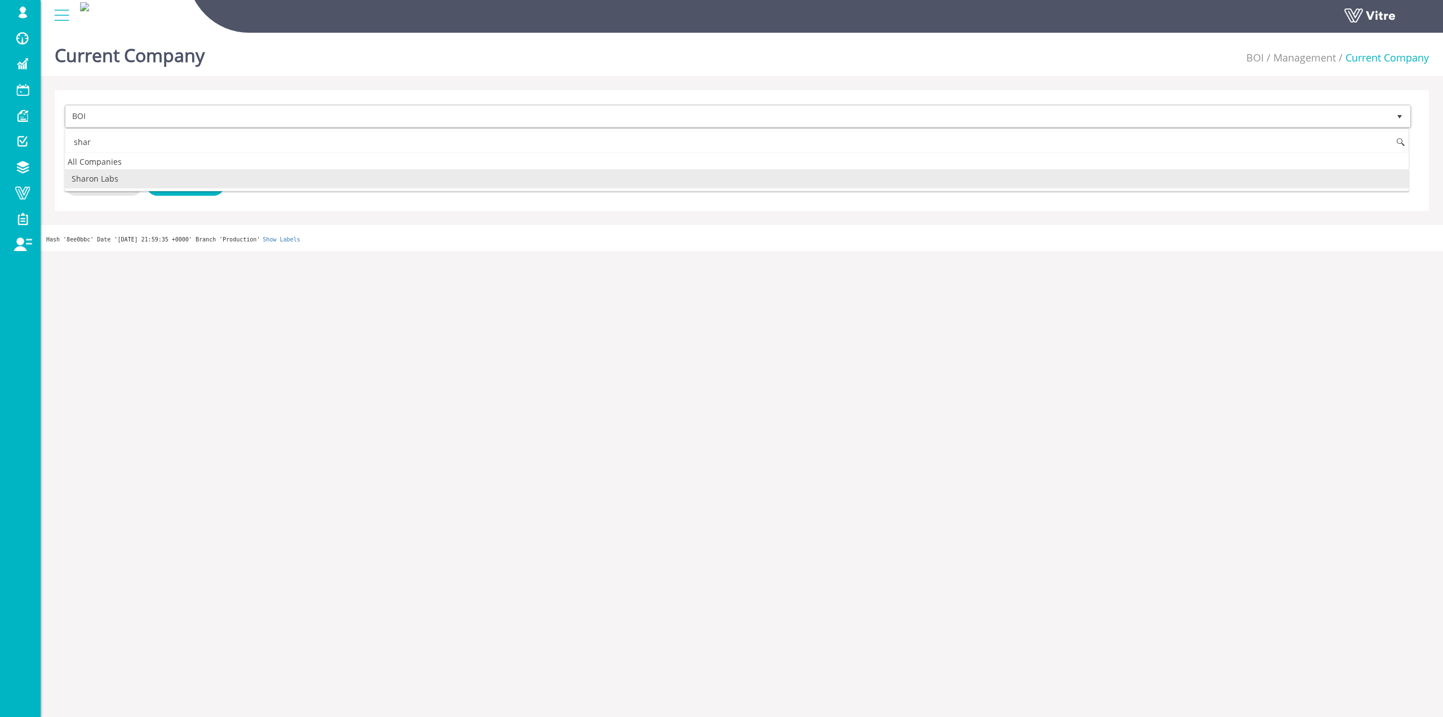
click at [149, 177] on li "Sharon Labs" at bounding box center [737, 178] width 1344 height 19
type input "shar"
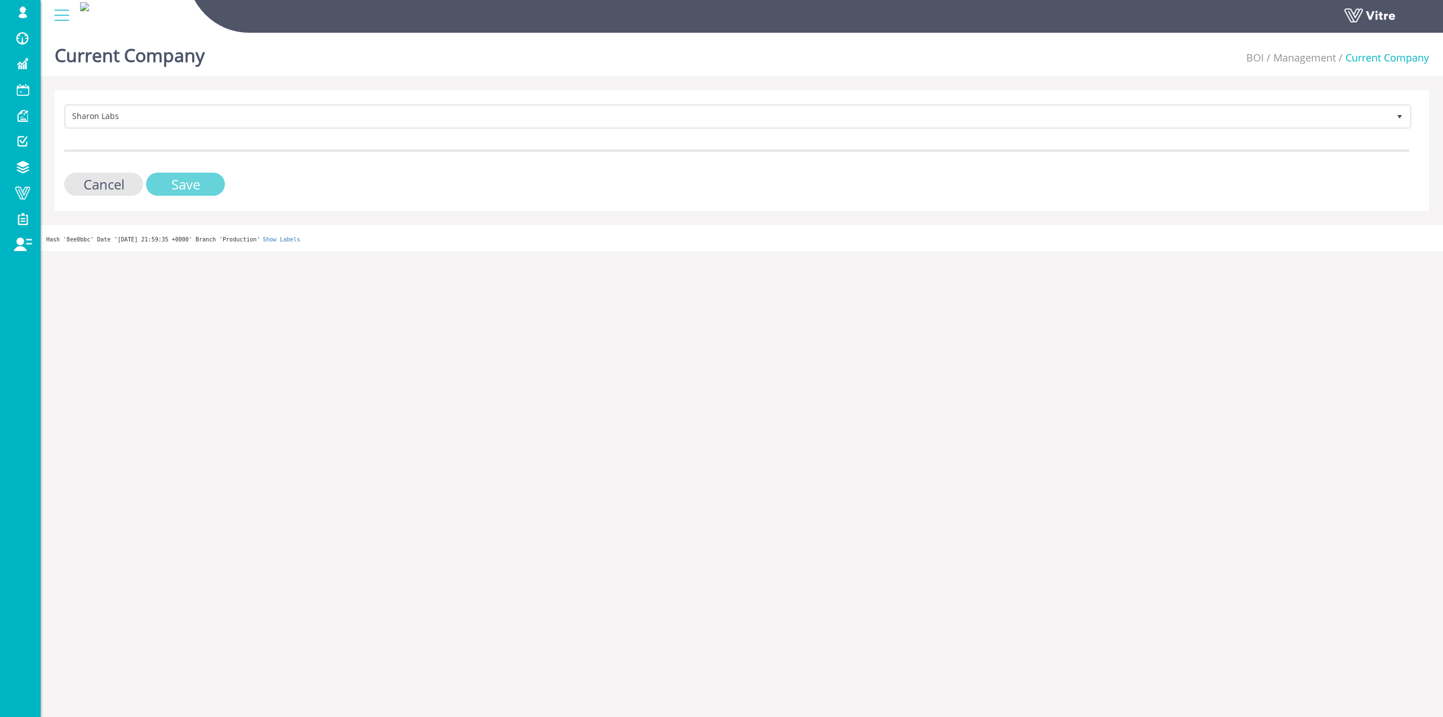
click at [174, 182] on input "Save" at bounding box center [185, 184] width 79 height 23
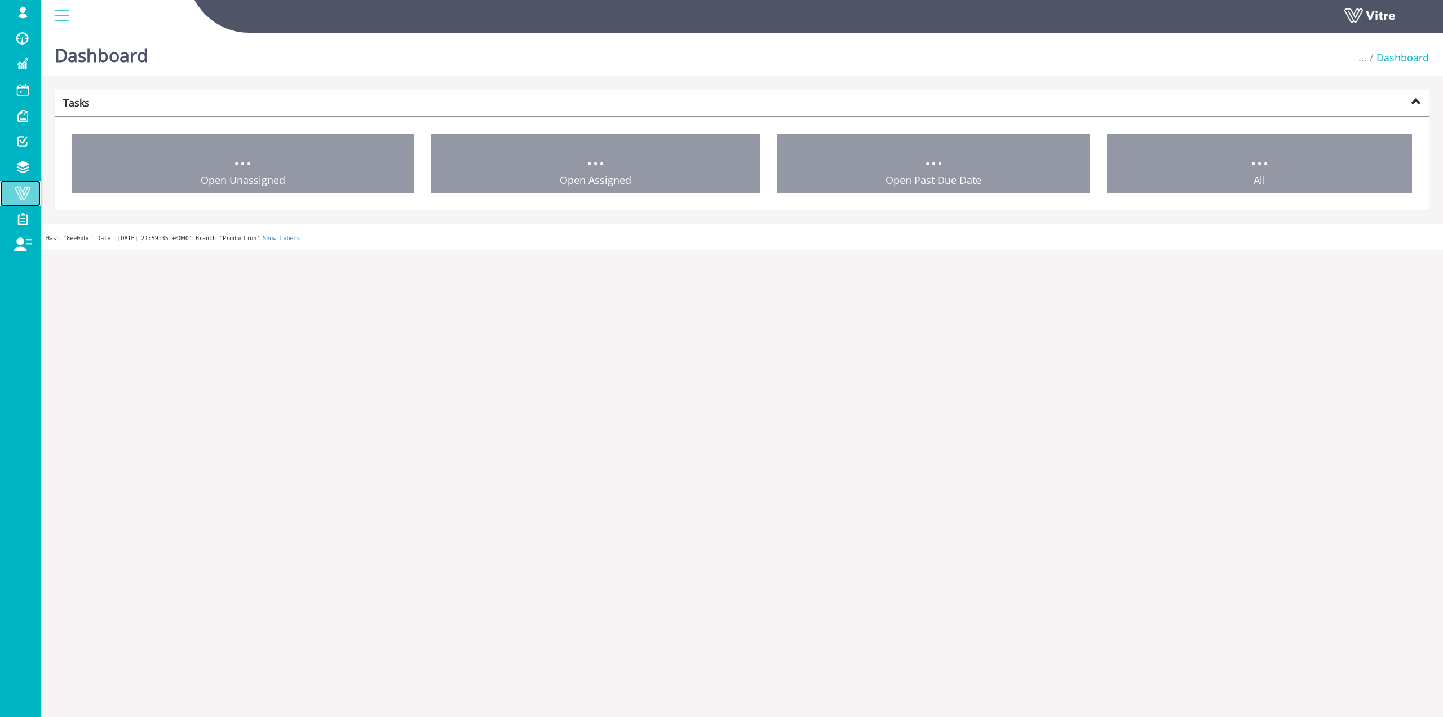
drag, startPoint x: 0, startPoint y: 0, endPoint x: 38, endPoint y: 189, distance: 193.2
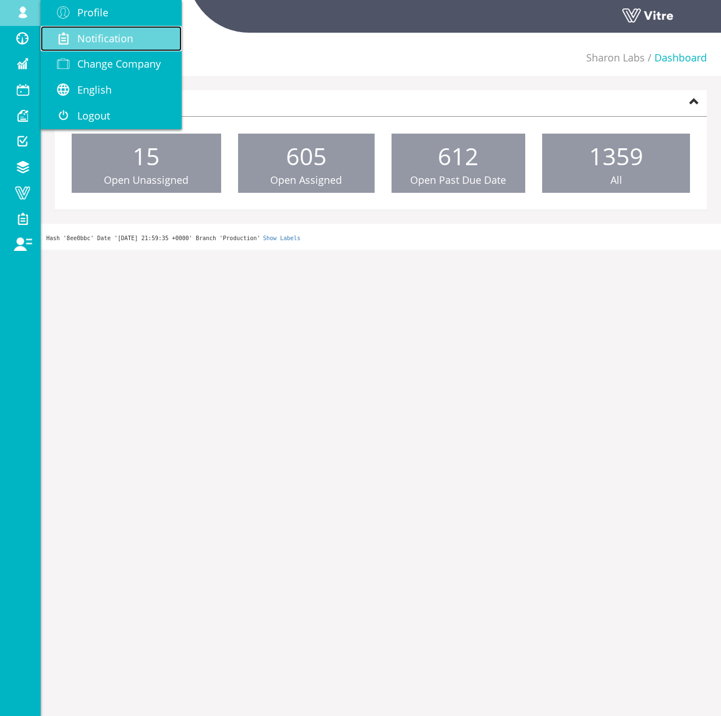
click at [81, 50] on link "Notification" at bounding box center [111, 39] width 141 height 26
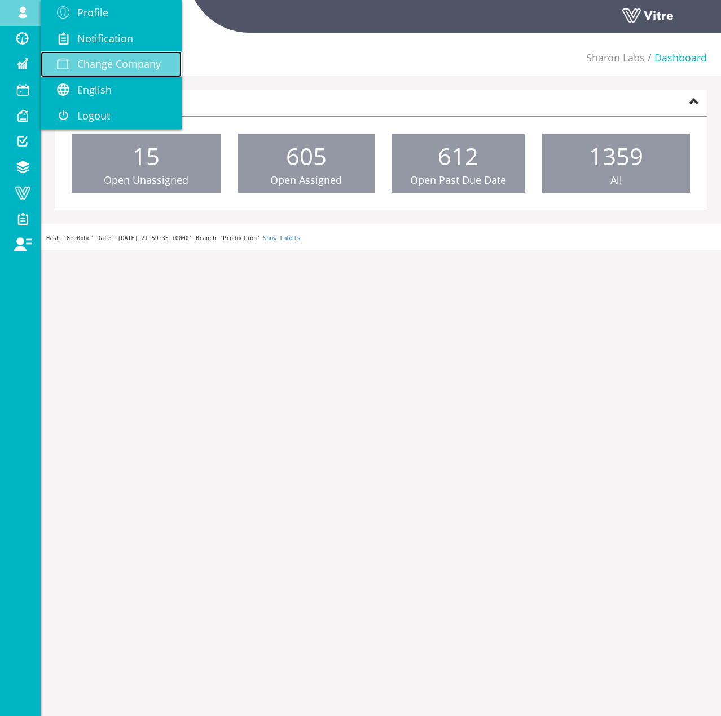
click at [83, 59] on span "Change Company" at bounding box center [118, 64] width 83 height 14
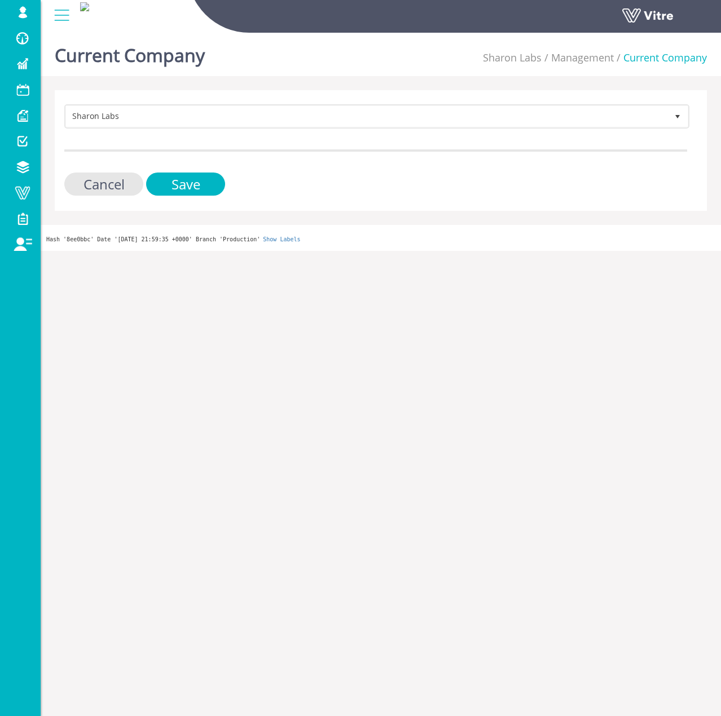
click at [326, 98] on div "[PERSON_NAME] Labs 271 Cancel Save" at bounding box center [381, 150] width 652 height 121
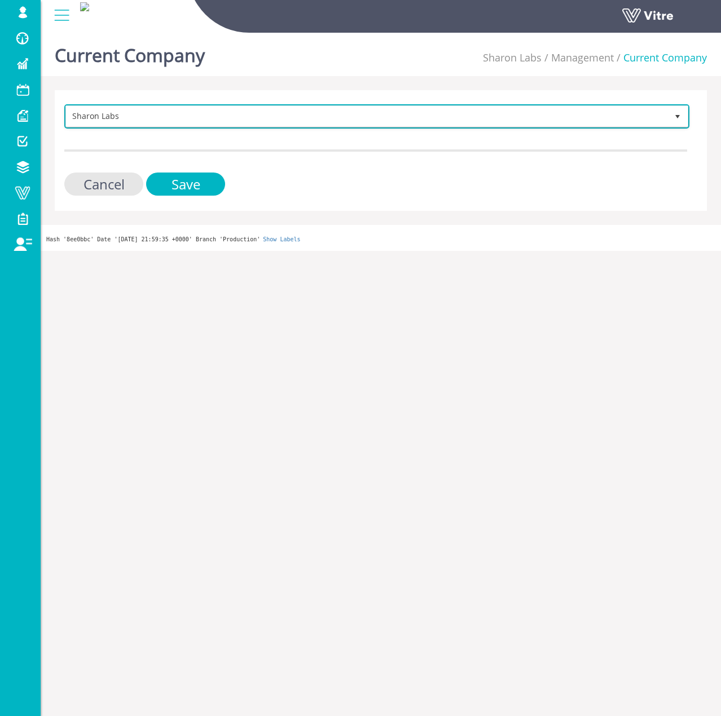
click at [324, 109] on span "Sharon Labs" at bounding box center [366, 116] width 601 height 20
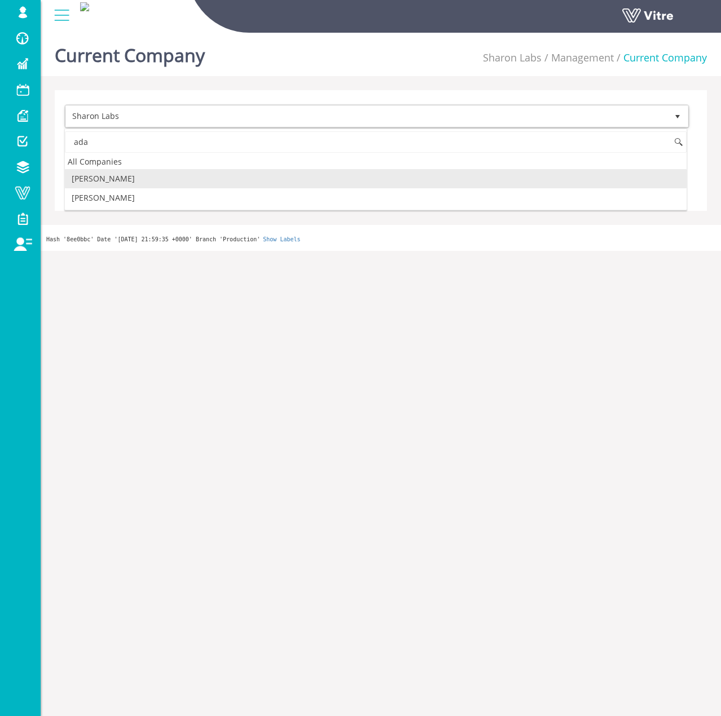
click at [157, 174] on li "[PERSON_NAME]" at bounding box center [375, 178] width 621 height 19
type input "ada"
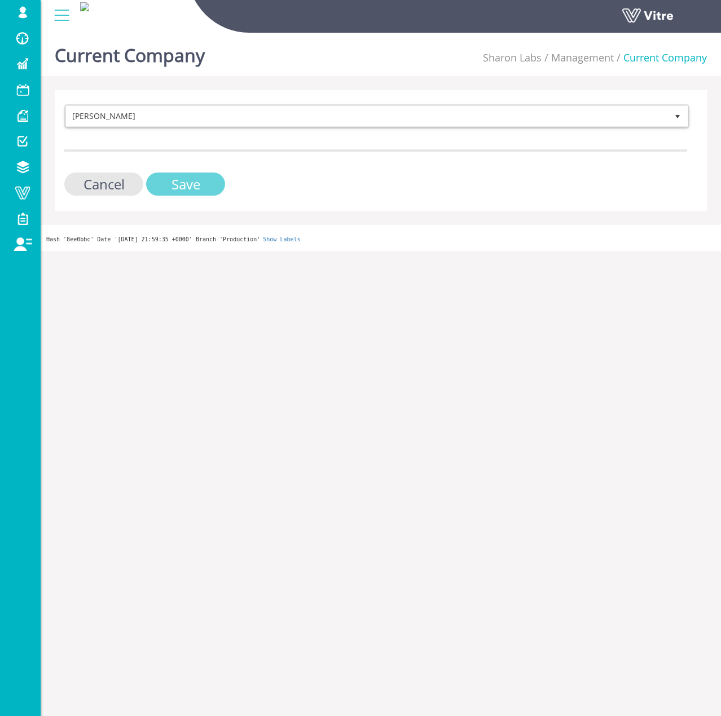
click at [171, 189] on input "Save" at bounding box center [185, 184] width 79 height 23
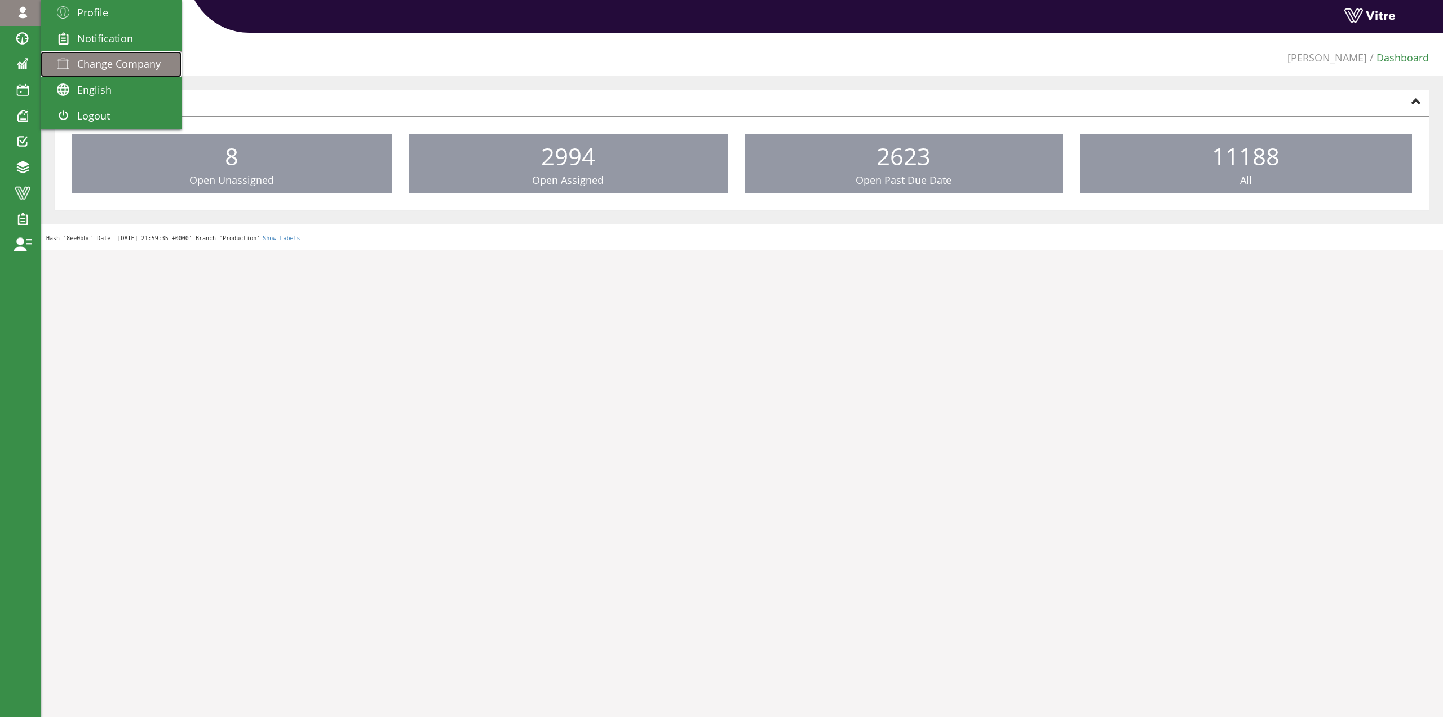
click at [94, 63] on span "Change Company" at bounding box center [118, 64] width 83 height 14
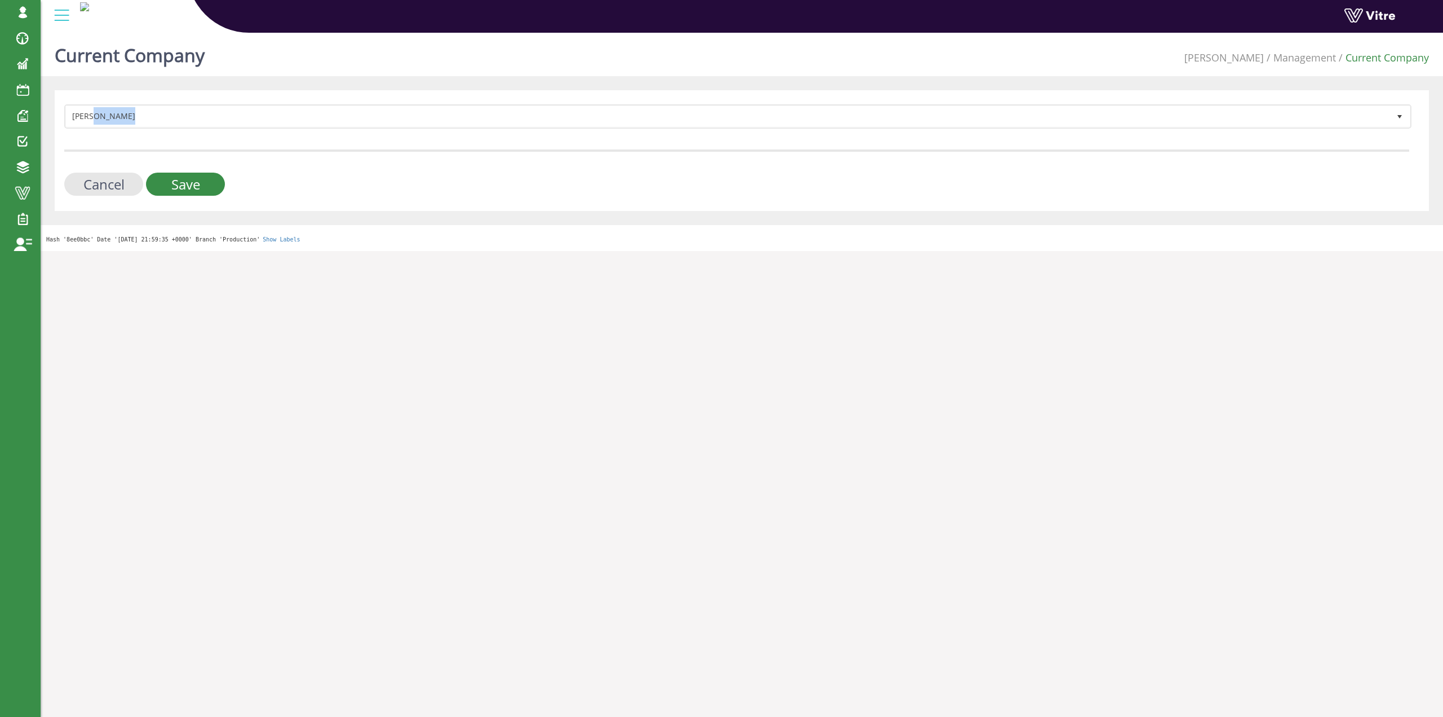
click at [248, 121] on form "Adama 379 Cancel Save" at bounding box center [736, 149] width 1345 height 91
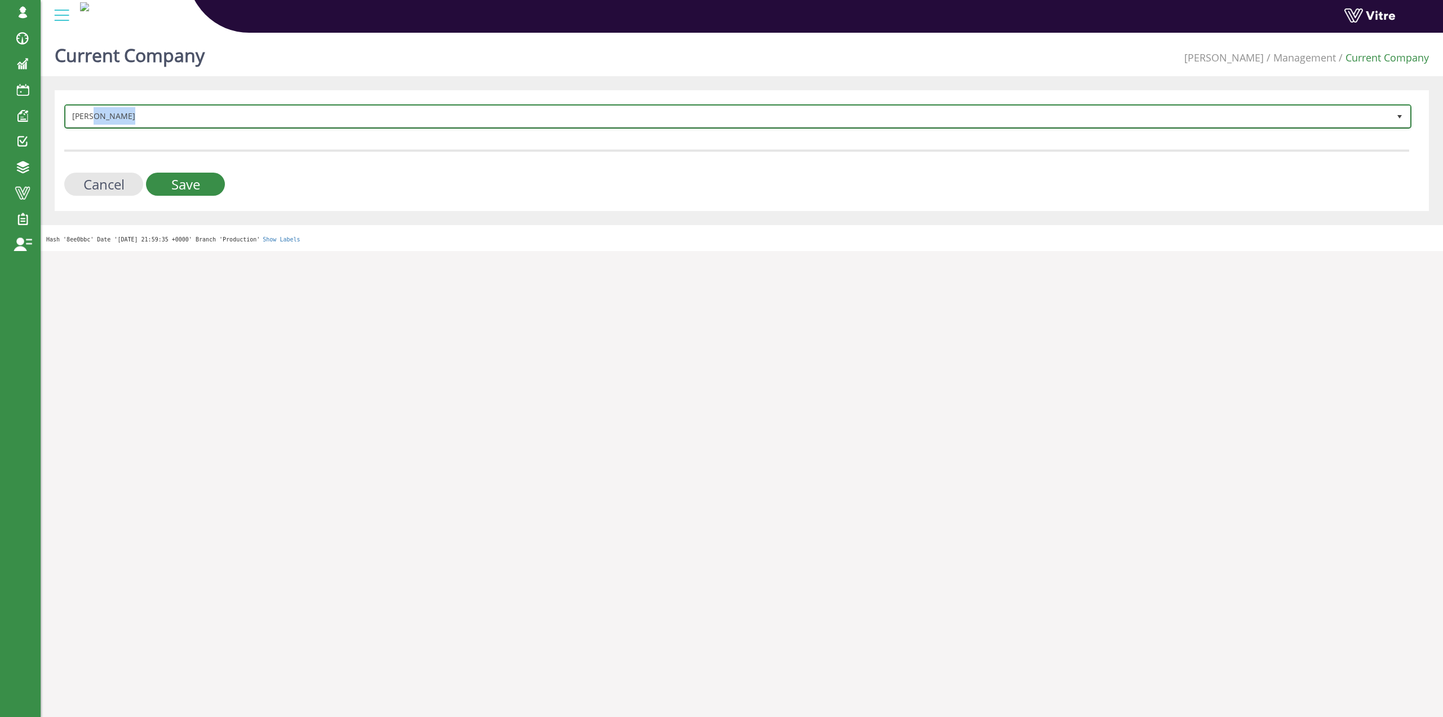
click at [248, 120] on span "Adama" at bounding box center [728, 116] width 1324 height 20
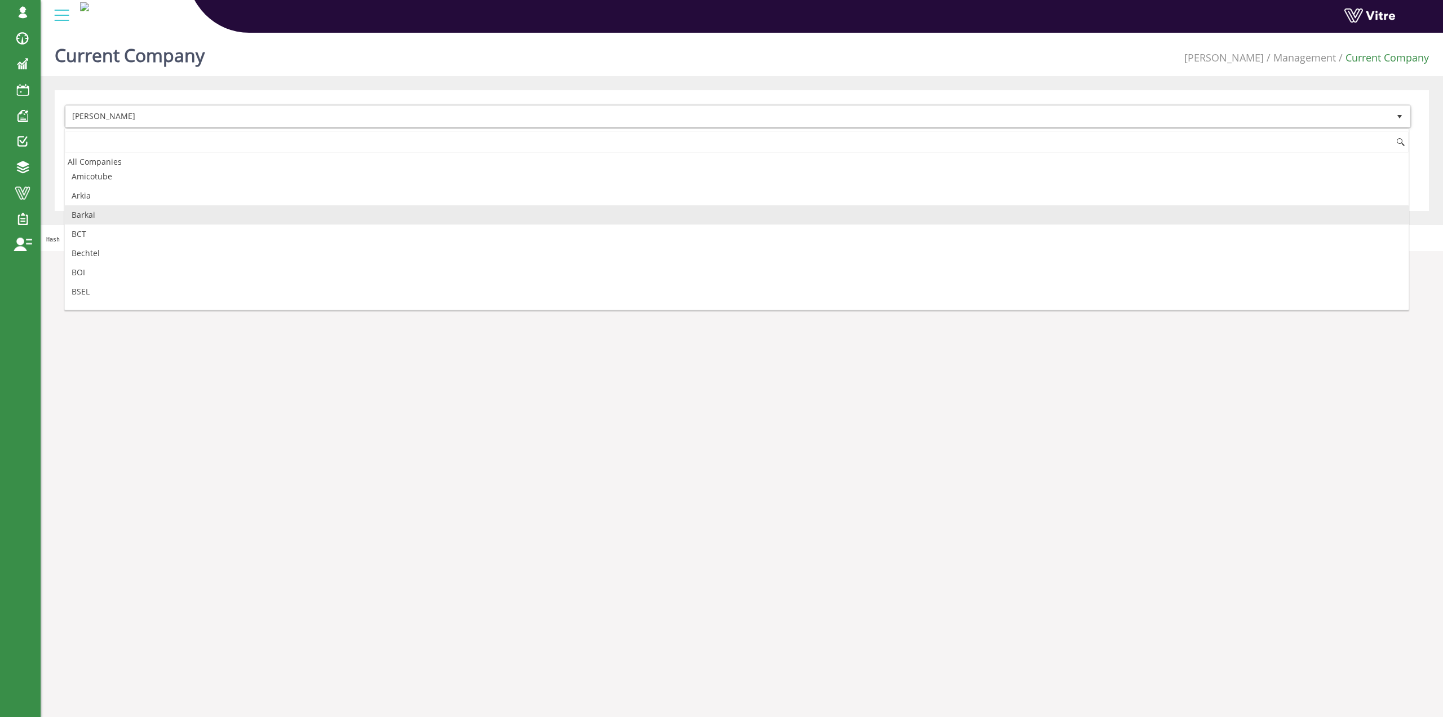
scroll to position [56, 0]
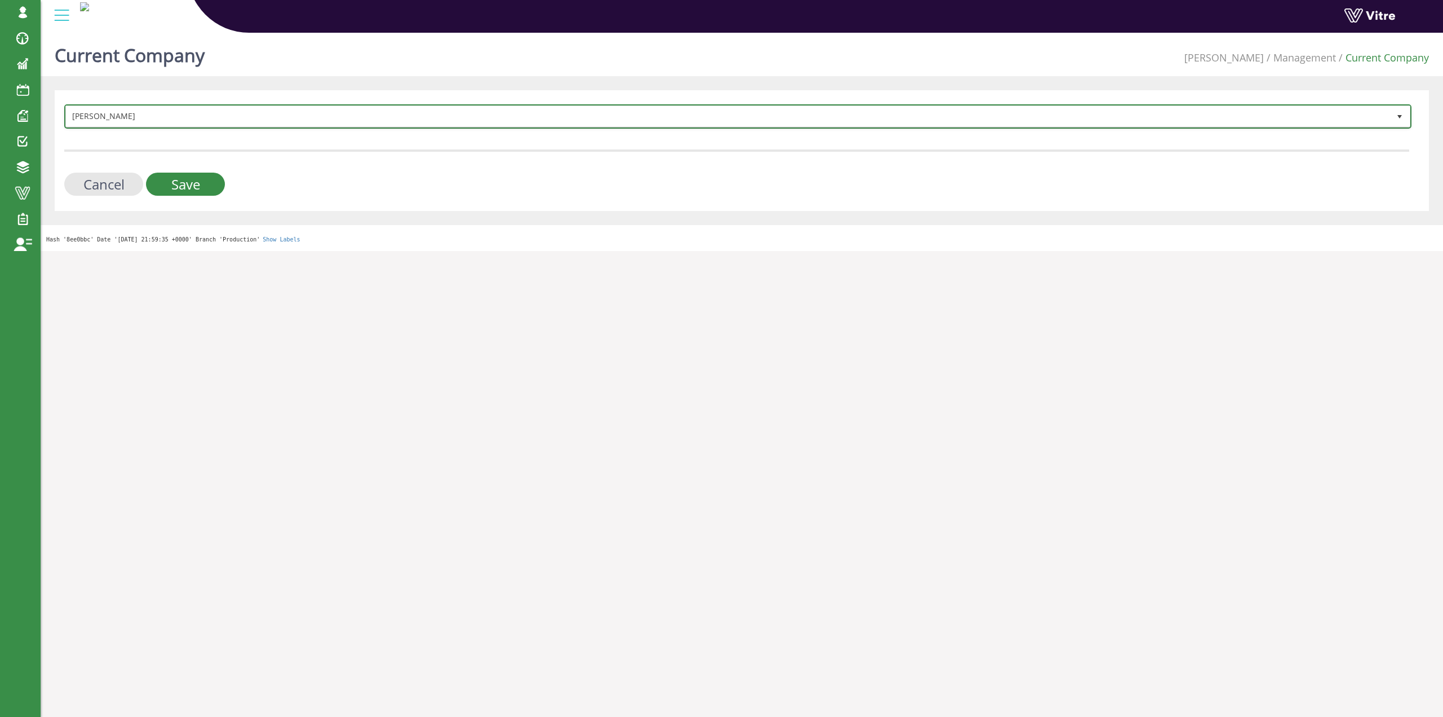
click at [205, 116] on span "Adama" at bounding box center [728, 116] width 1324 height 20
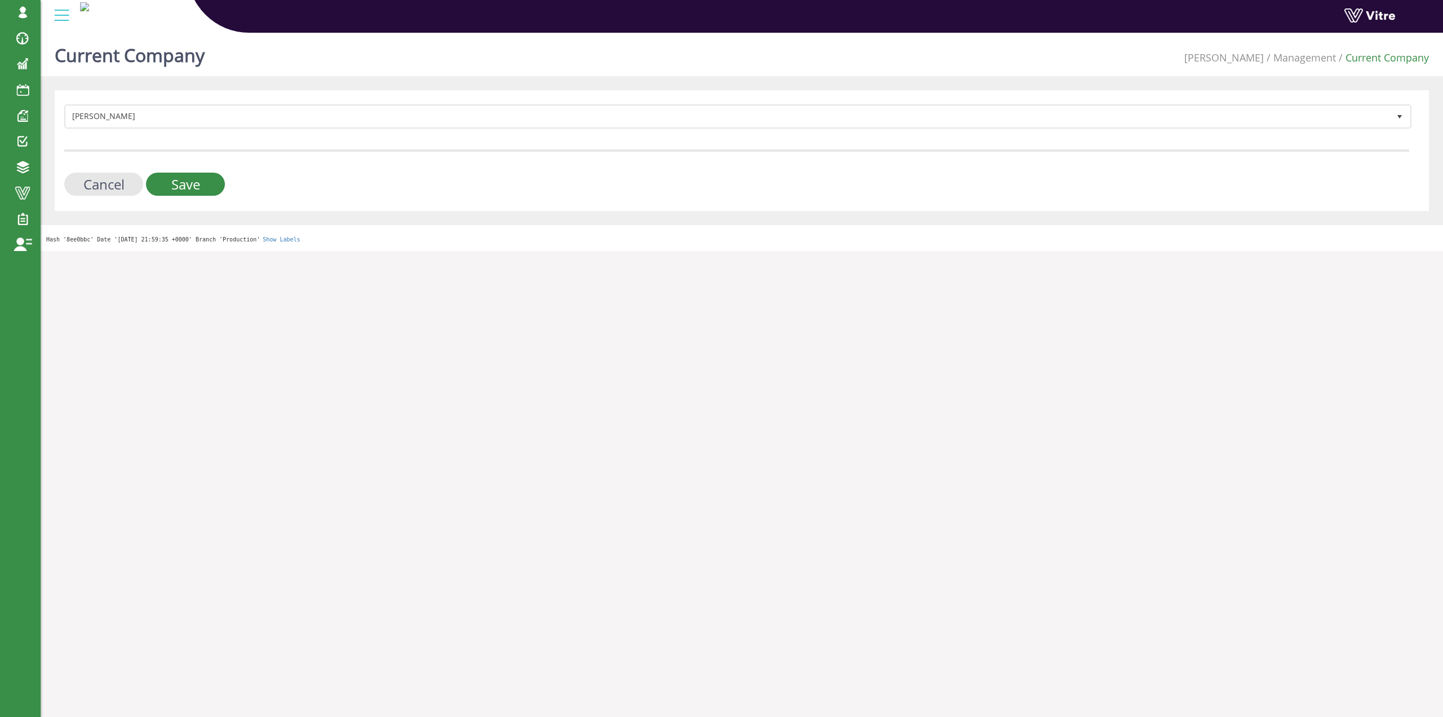
click at [165, 99] on div "Adama 379 Cancel Save" at bounding box center [742, 150] width 1375 height 121
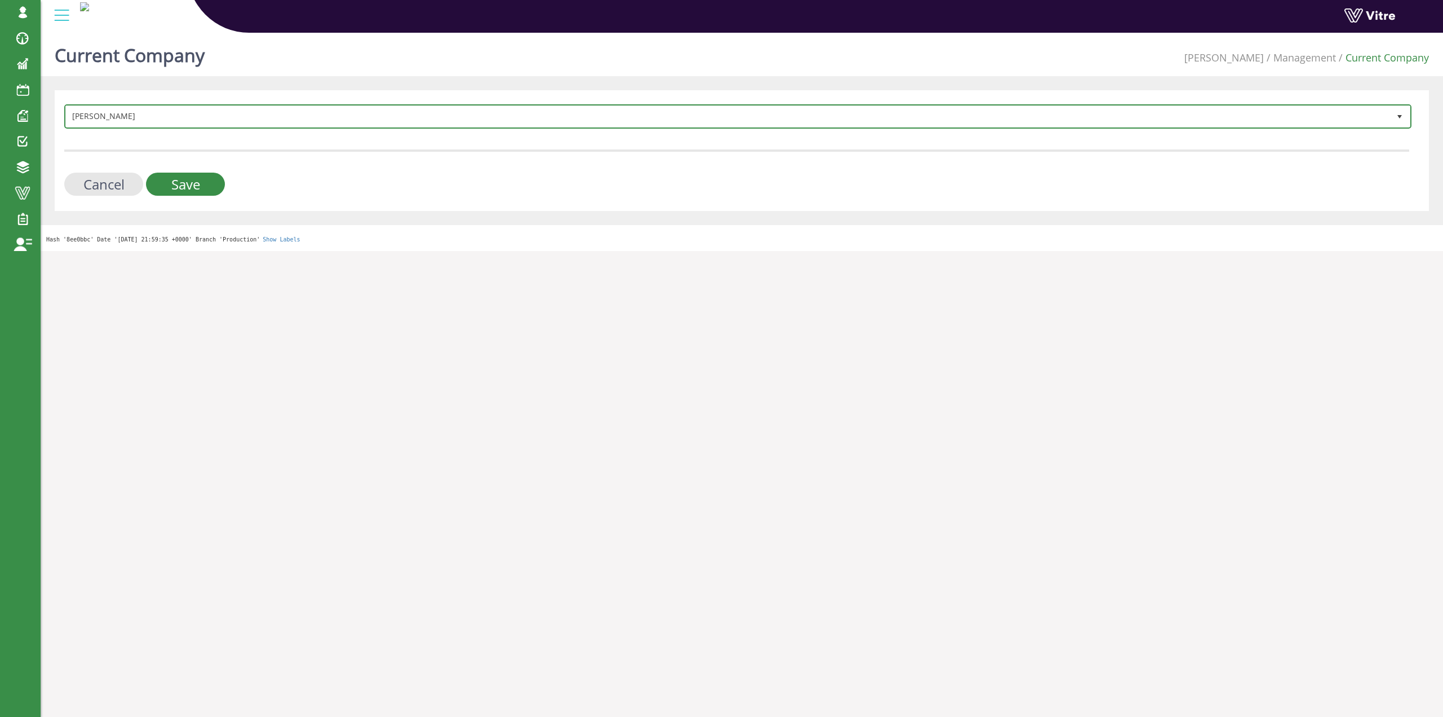
click at [161, 116] on span "Adama" at bounding box center [728, 116] width 1324 height 20
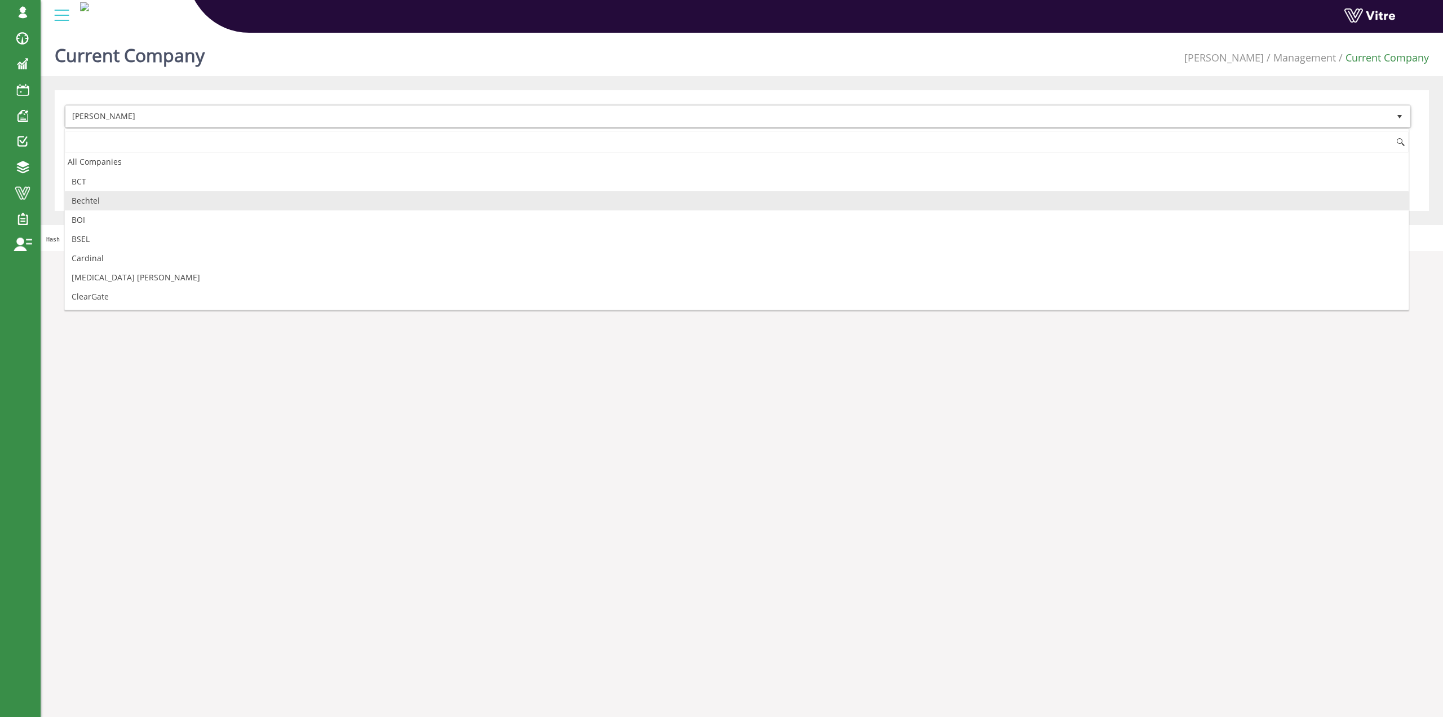
scroll to position [113, 0]
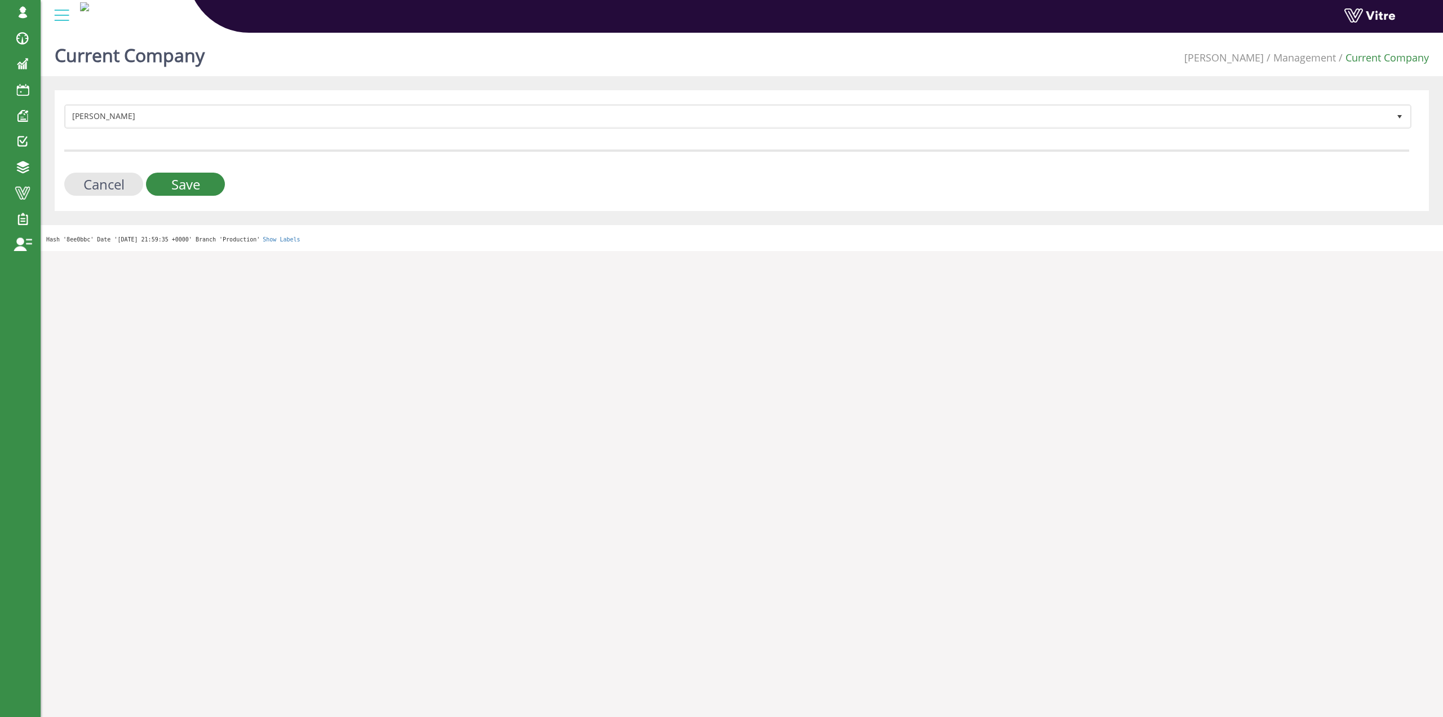
click at [76, 134] on form "Adama 379 Cancel Save" at bounding box center [736, 149] width 1345 height 91
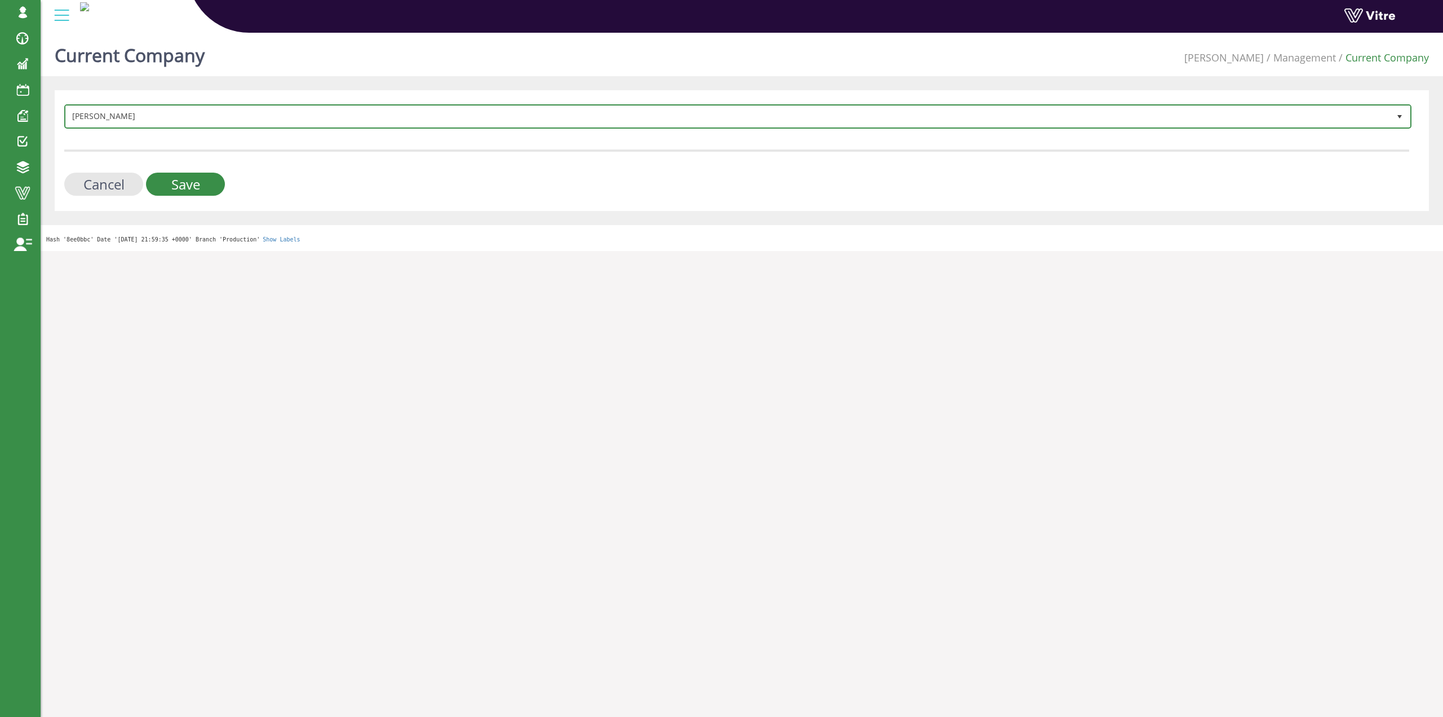
click at [85, 126] on span "[PERSON_NAME]" at bounding box center [728, 116] width 1324 height 20
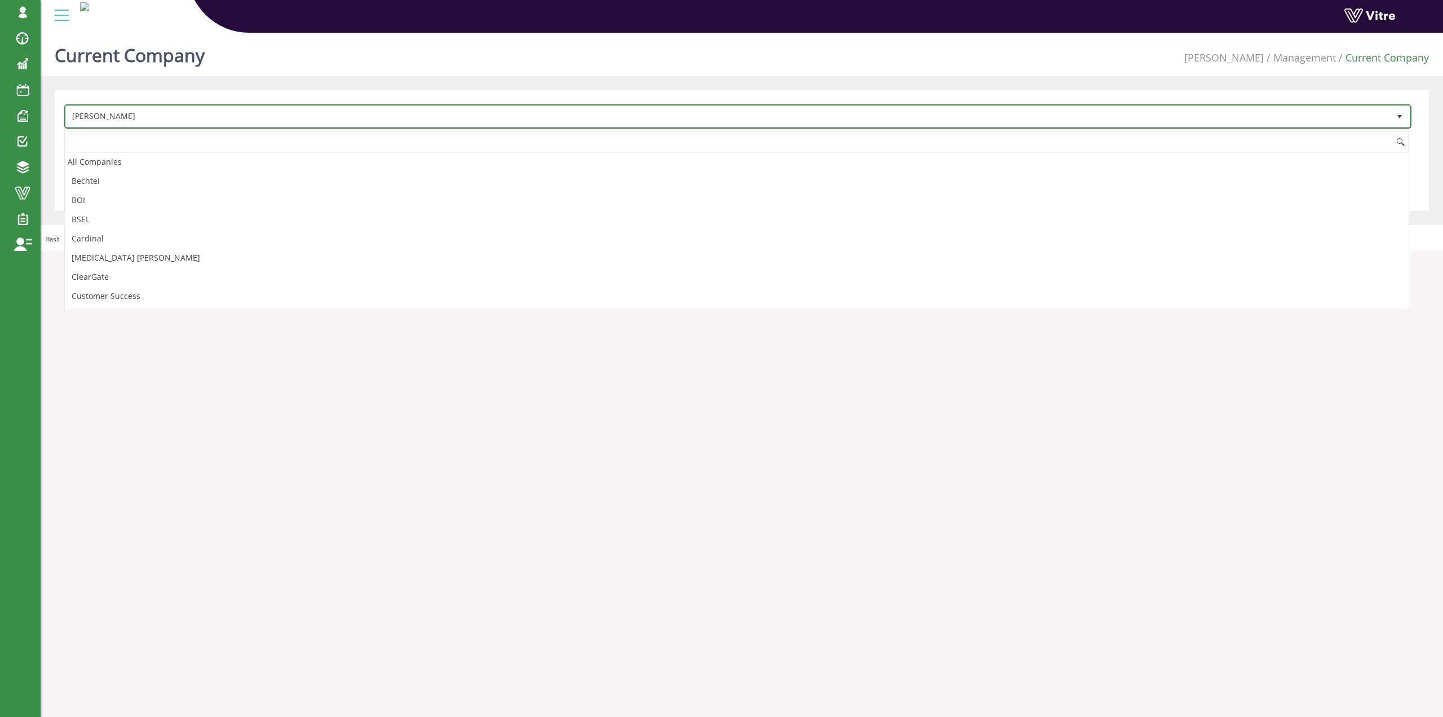
scroll to position [0, 0]
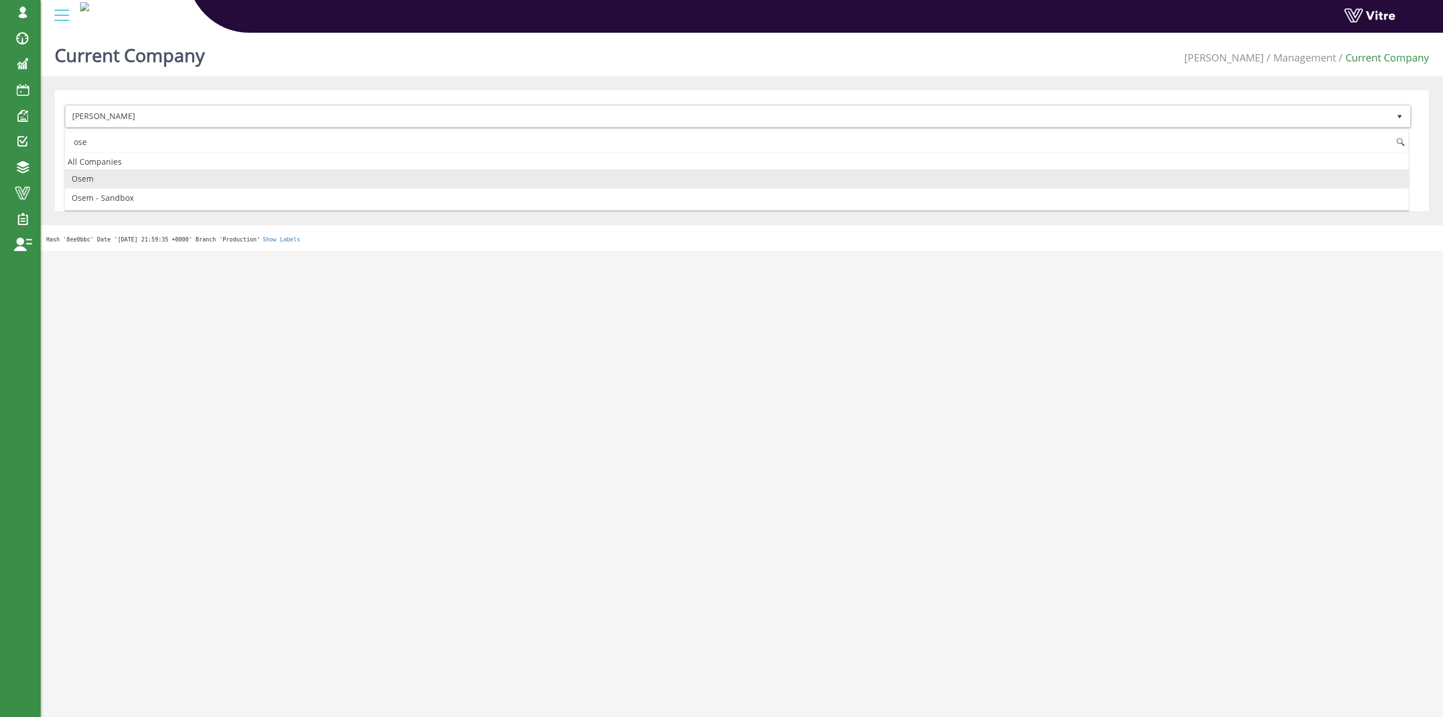
click at [122, 178] on li "Osem" at bounding box center [737, 178] width 1344 height 19
type input "ose"
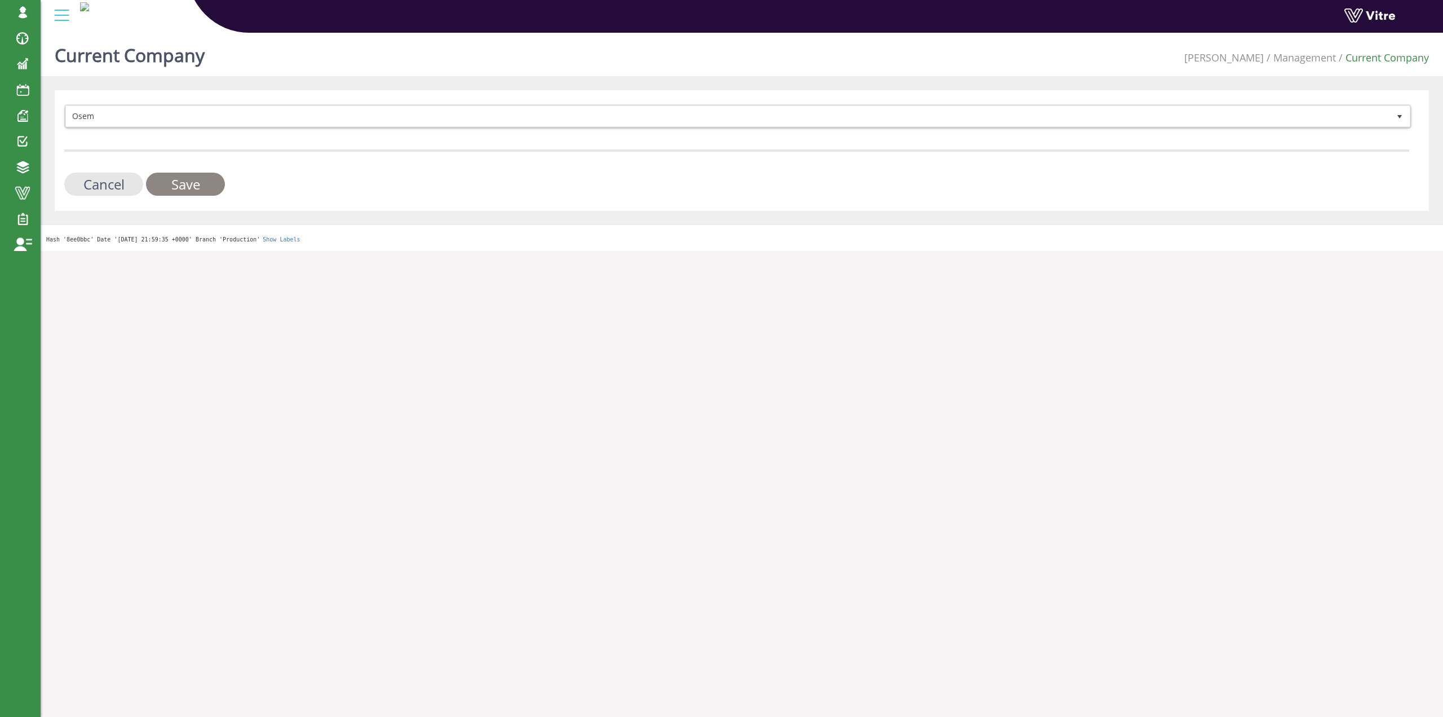
click at [167, 182] on input "Save" at bounding box center [185, 184] width 79 height 23
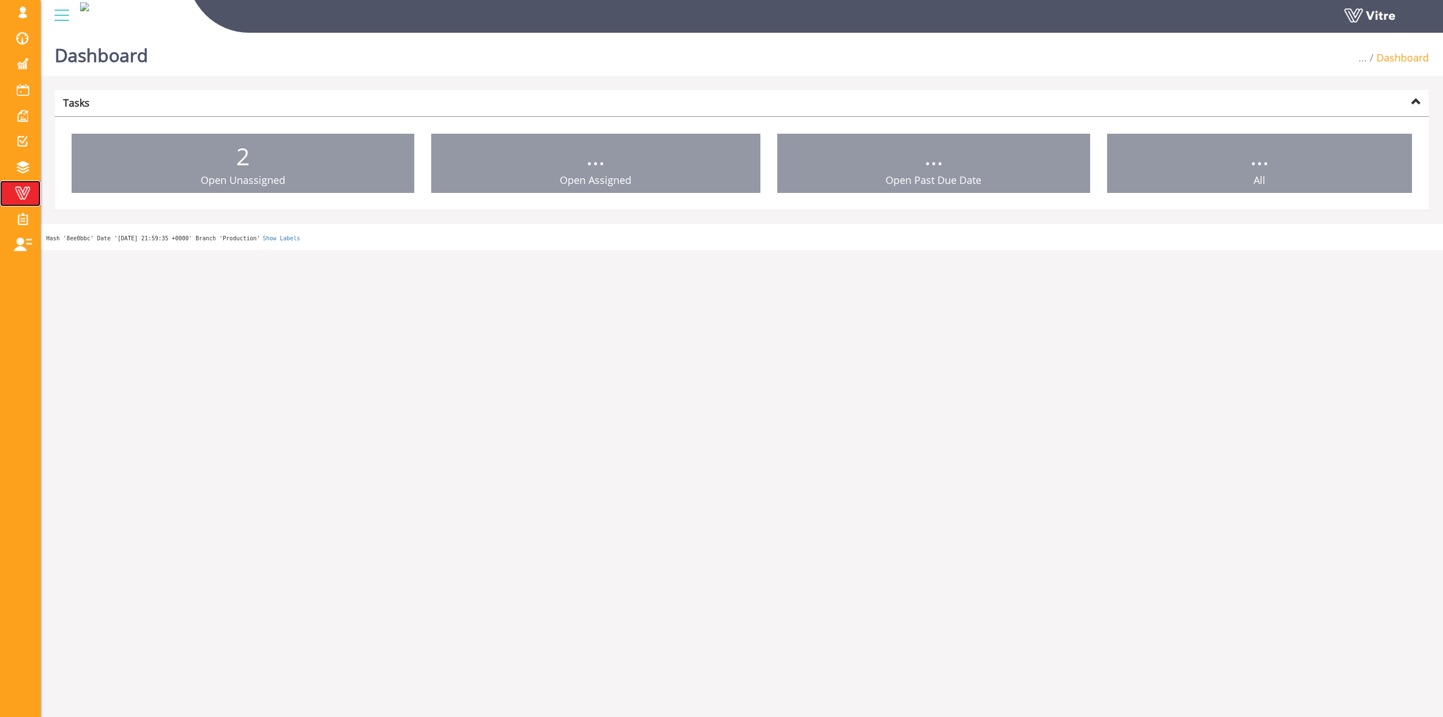
drag, startPoint x: 0, startPoint y: 0, endPoint x: 38, endPoint y: 197, distance: 200.4
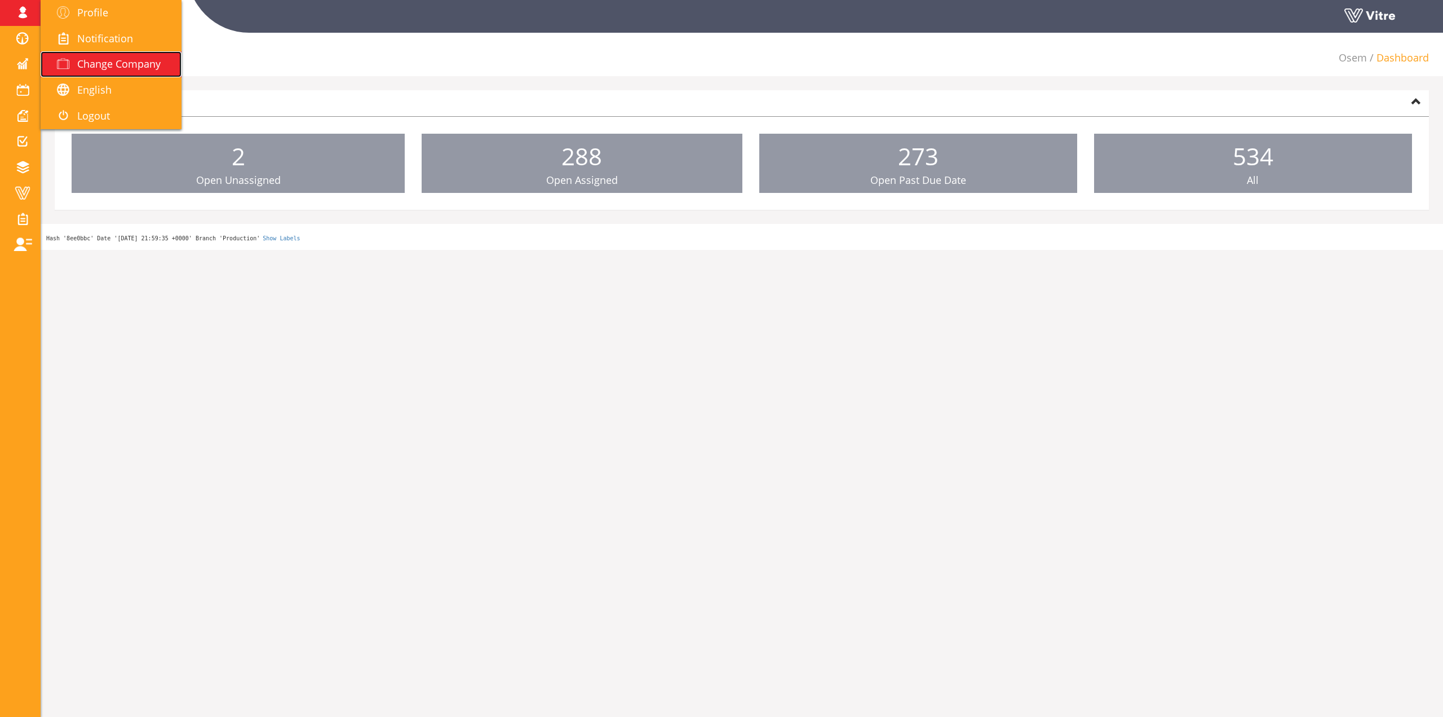
click at [89, 58] on span "Change Company" at bounding box center [118, 64] width 83 height 14
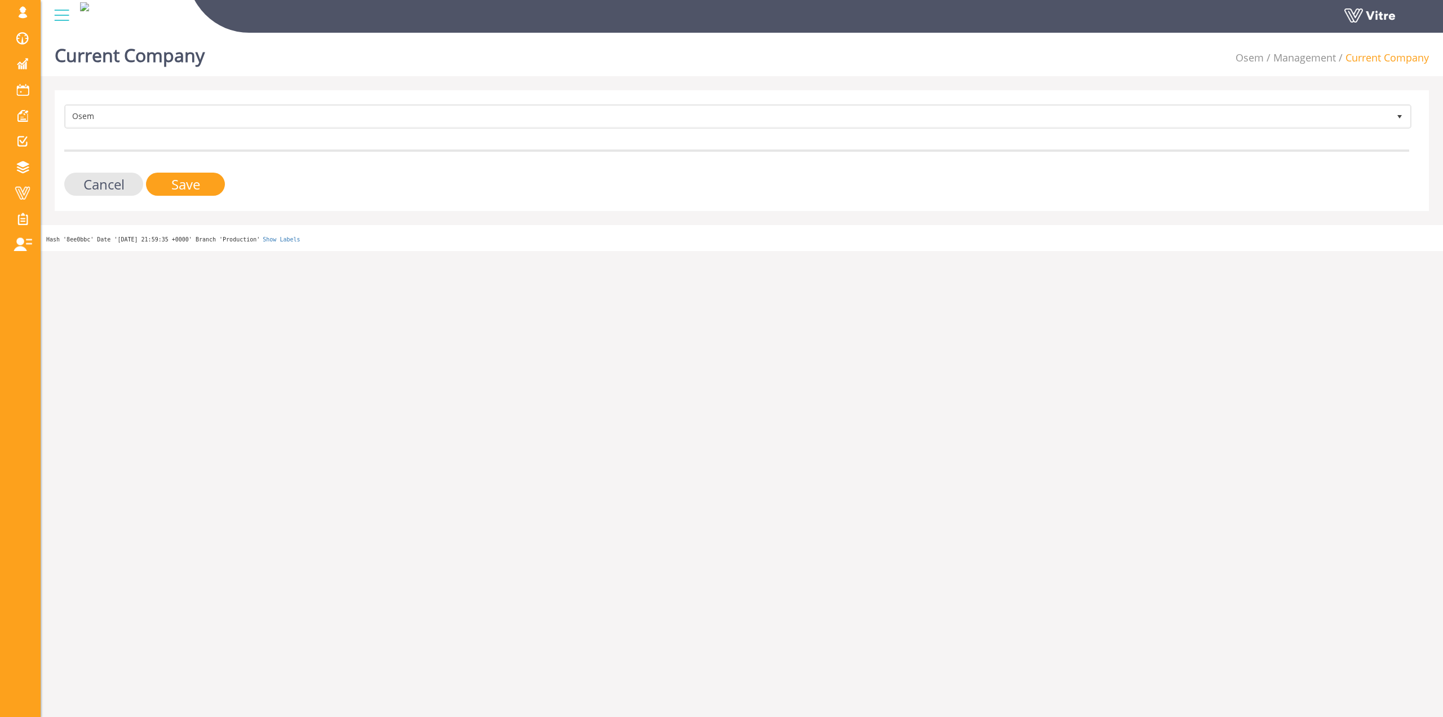
click at [374, 141] on form "Osem 402 Cancel Save" at bounding box center [736, 149] width 1345 height 91
click at [377, 131] on form "Osem 402 Cancel Save" at bounding box center [736, 149] width 1345 height 91
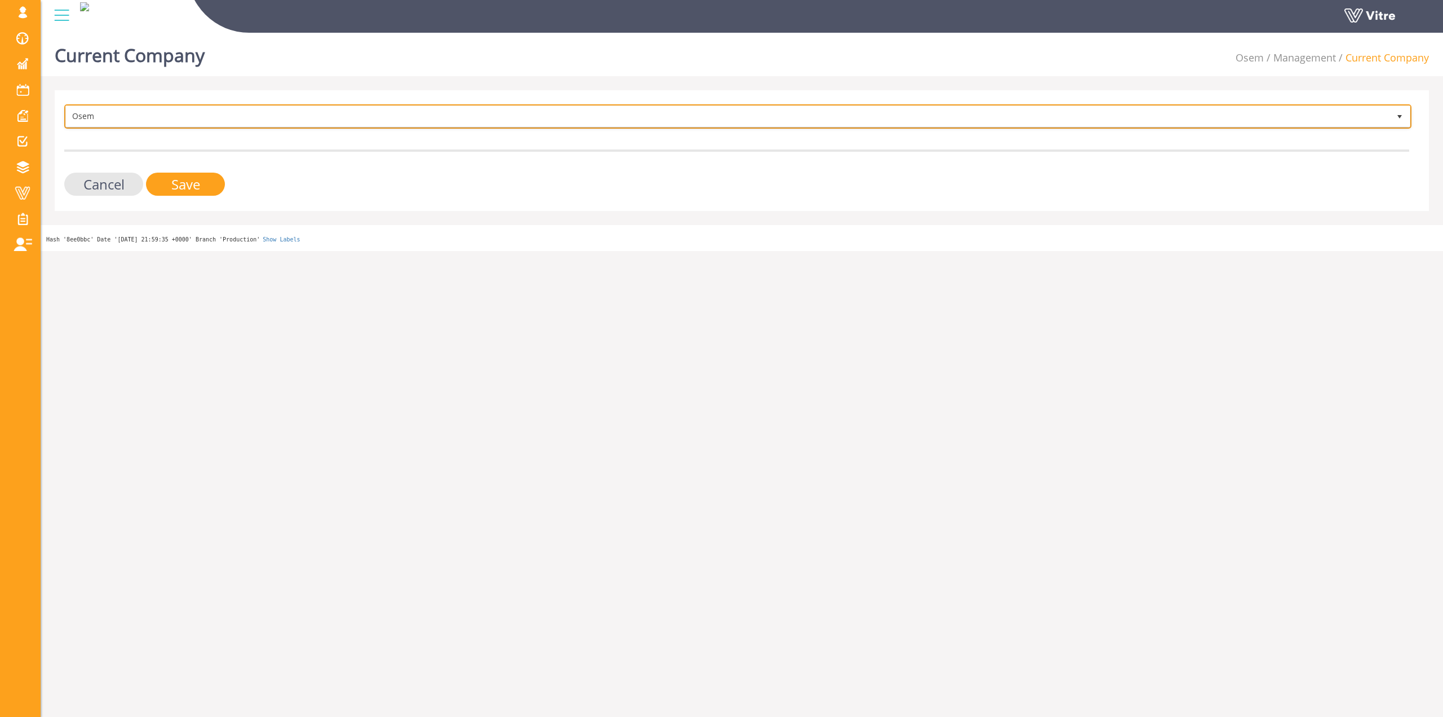
click at [385, 121] on span "Osem" at bounding box center [728, 116] width 1324 height 20
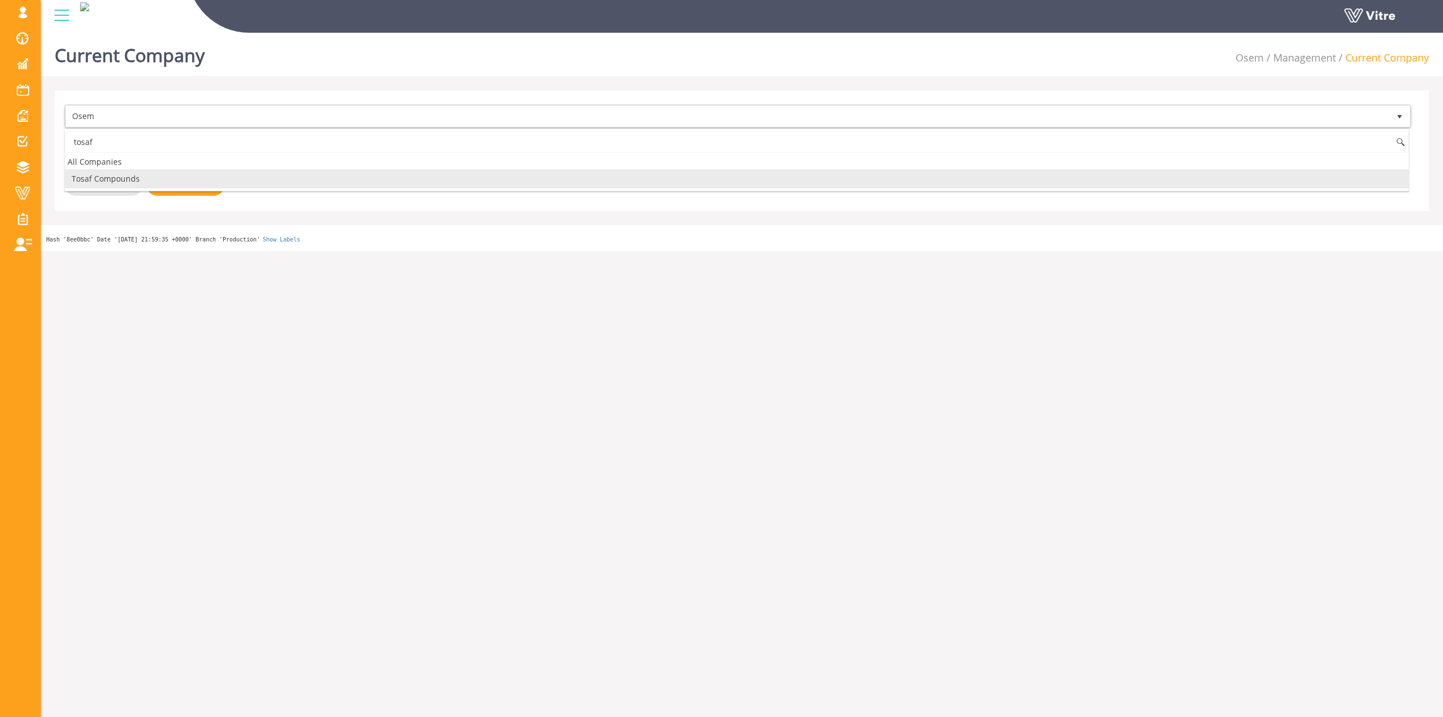
click at [131, 173] on li "Tosaf Compounds" at bounding box center [737, 178] width 1344 height 19
type input "tosaf"
click at [173, 175] on input "Save" at bounding box center [185, 184] width 79 height 23
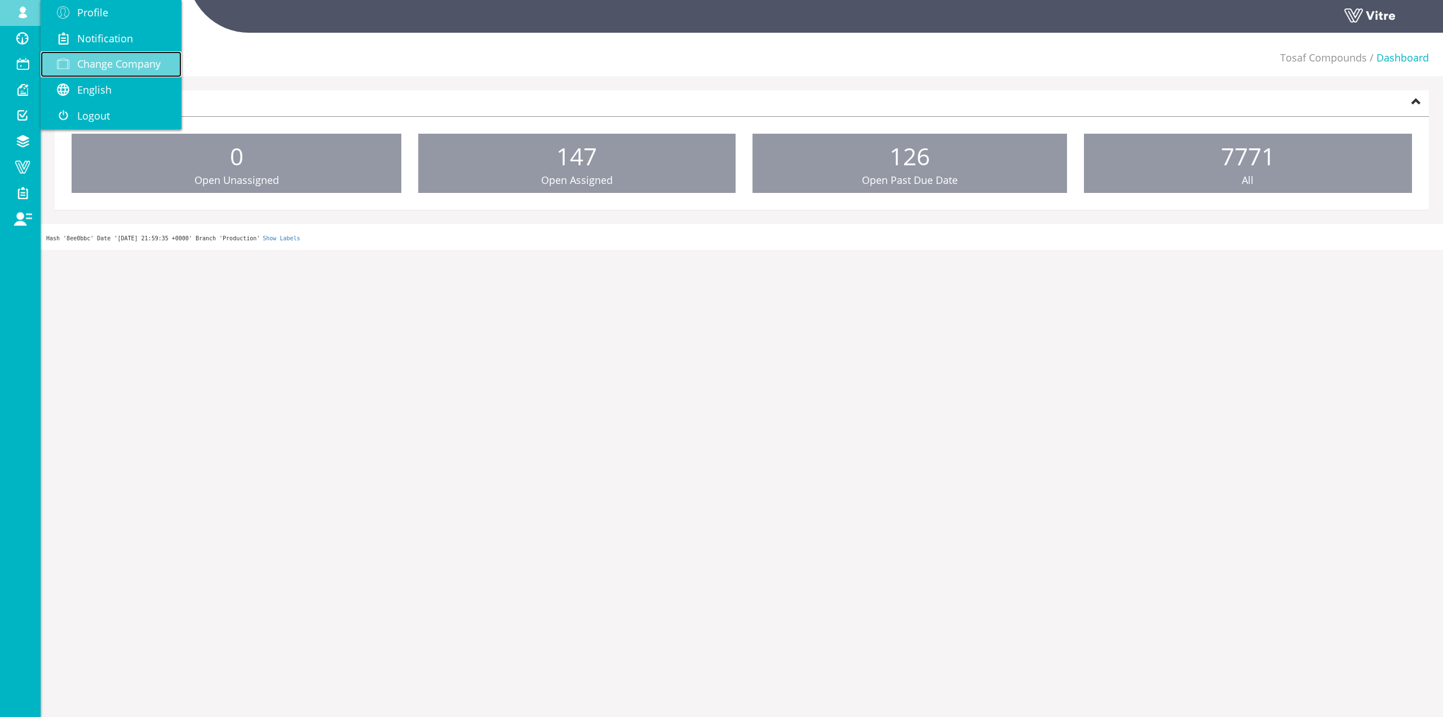
click at [91, 60] on span "Change Company" at bounding box center [118, 64] width 83 height 14
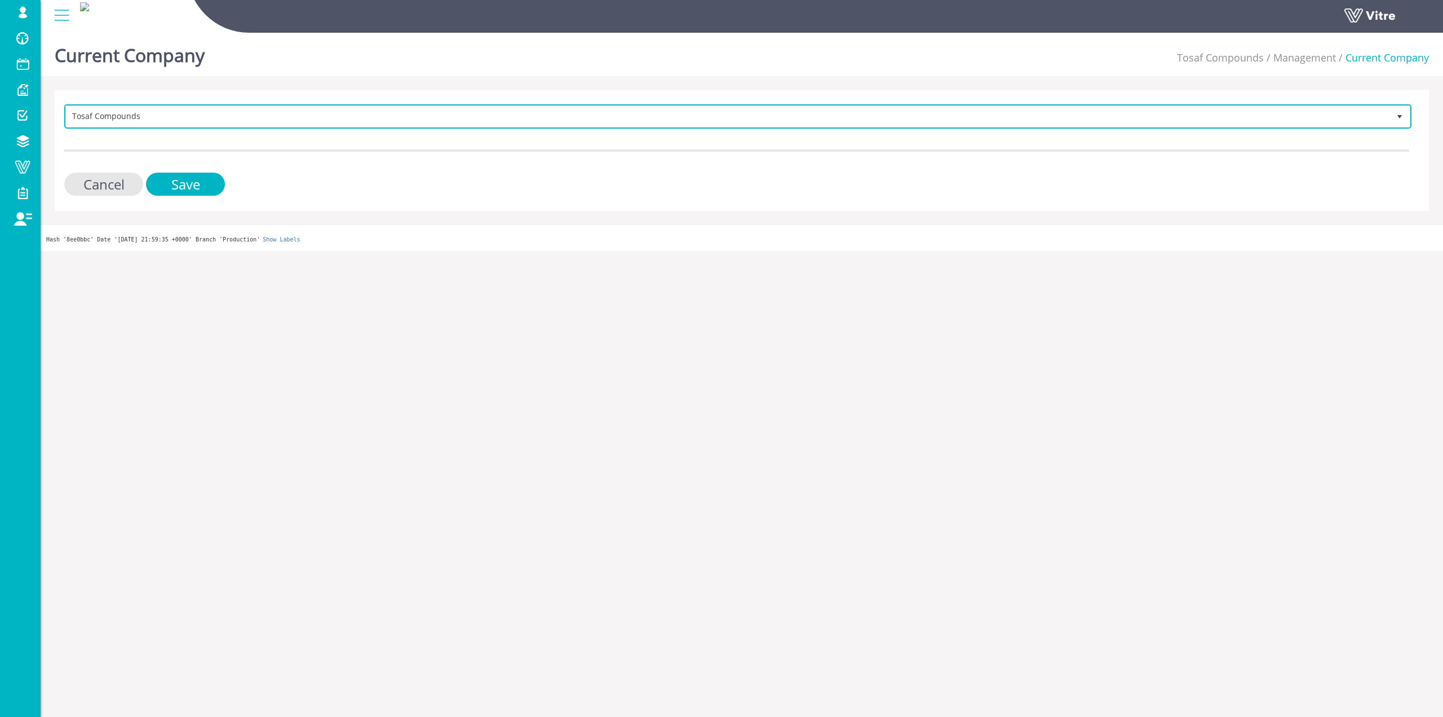
click at [156, 124] on span "Tosaf Compounds" at bounding box center [728, 116] width 1324 height 20
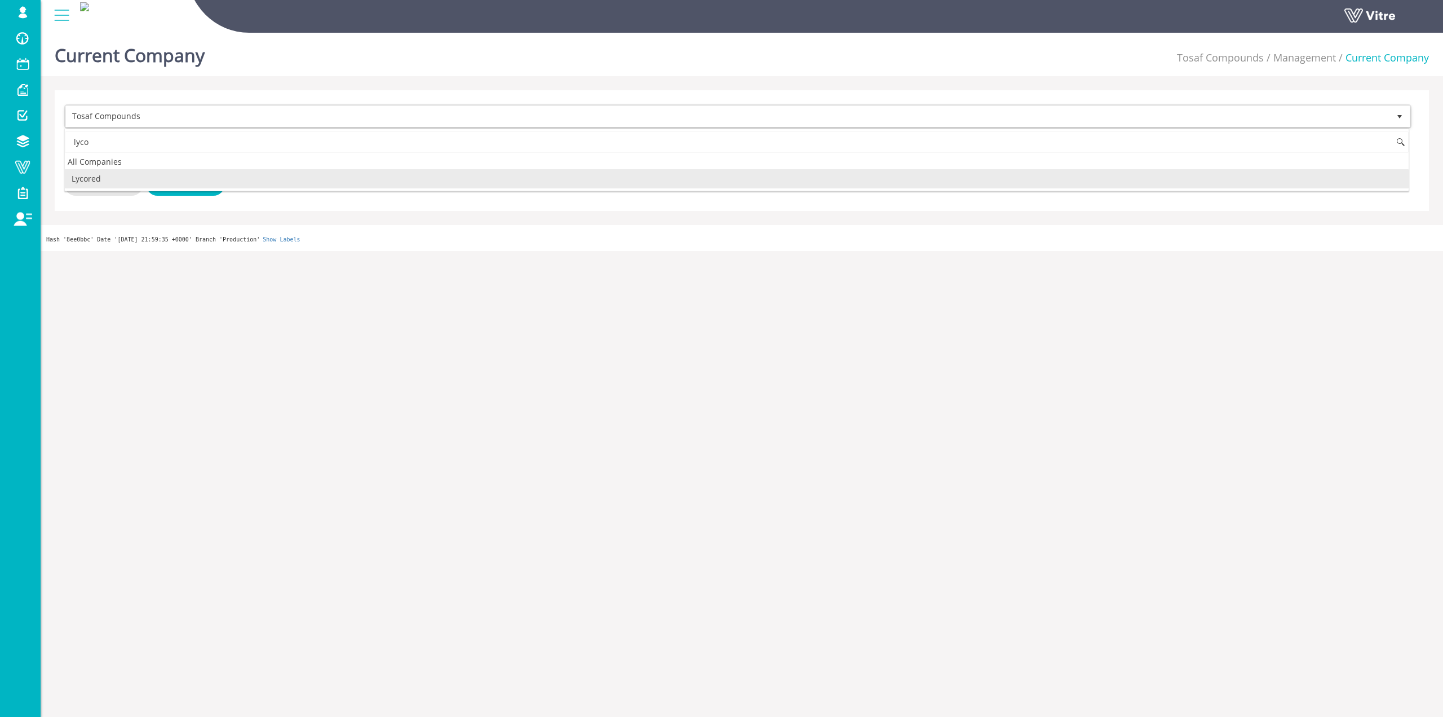
click at [121, 177] on li "Lycored" at bounding box center [737, 178] width 1344 height 19
type input "lyco"
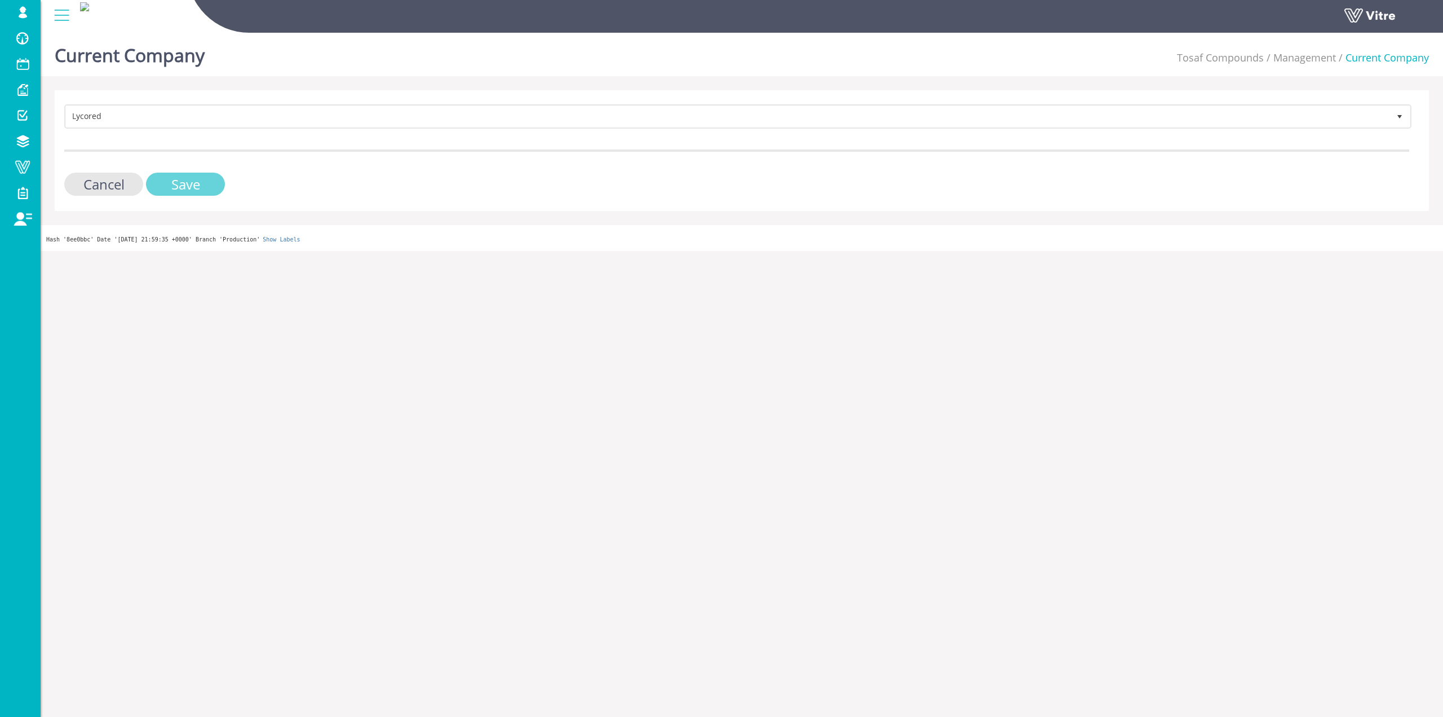
click at [158, 179] on input "Save" at bounding box center [185, 184] width 79 height 23
